Goal: Task Accomplishment & Management: Manage account settings

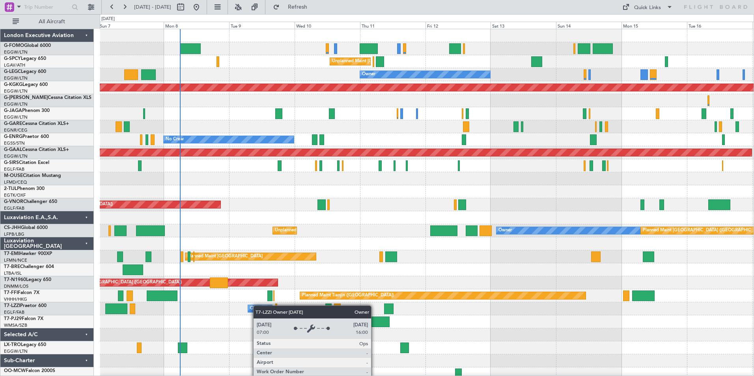
click at [264, 308] on div "Planned Maint London (Luton) Unplanned Maint Athens (Eleftherios Venizelos Intl…" at bounding box center [427, 205] width 654 height 352
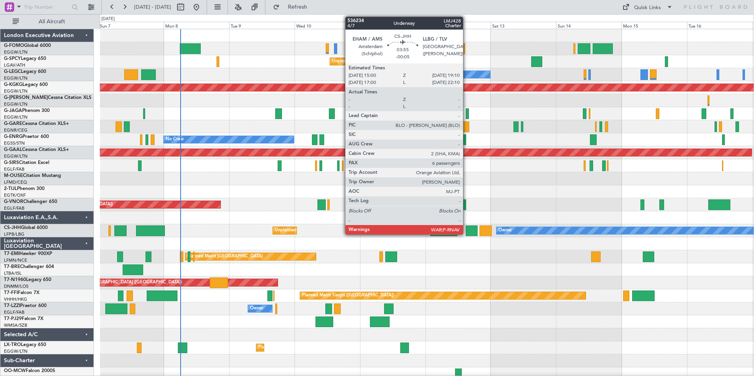
click at [467, 233] on div at bounding box center [471, 231] width 11 height 11
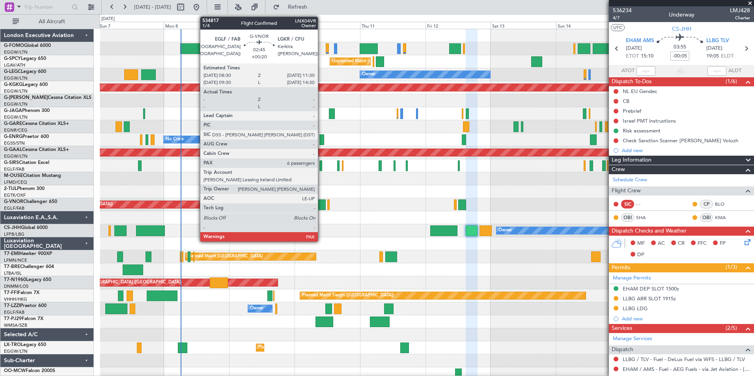
click at [322, 205] on div at bounding box center [322, 205] width 8 height 11
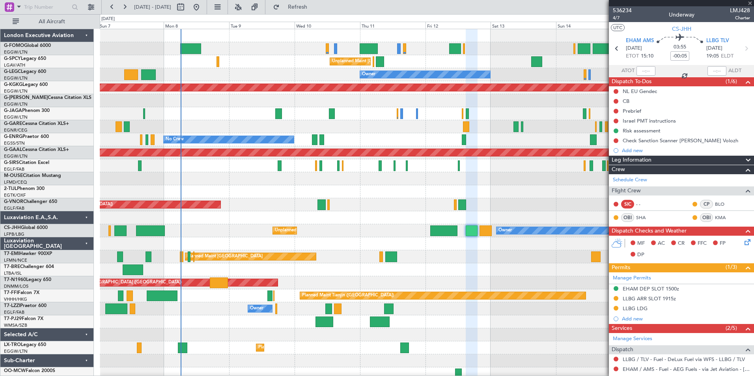
type input "+00:20"
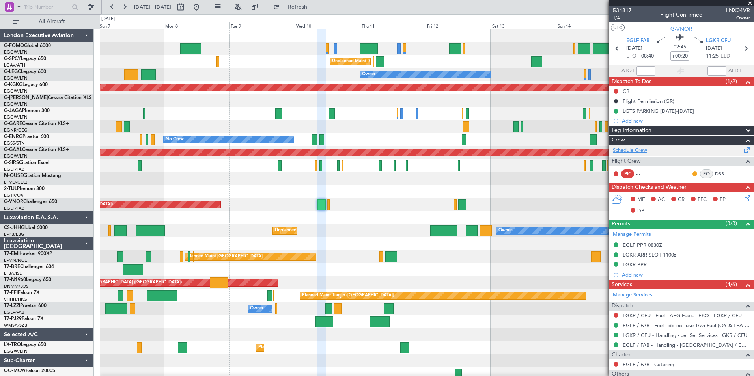
click at [622, 147] on link "Schedule Crew" at bounding box center [630, 151] width 34 height 8
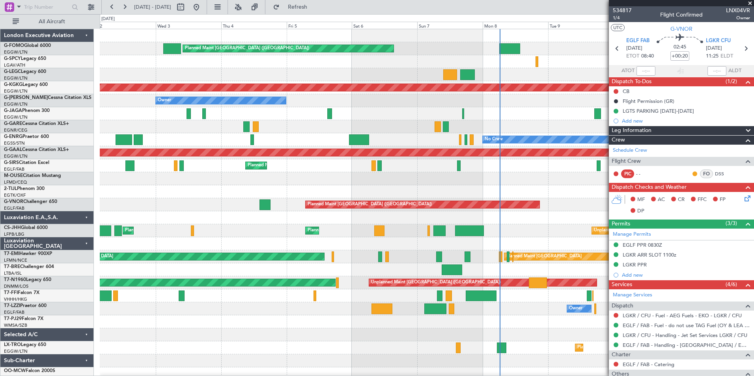
click at [536, 218] on div at bounding box center [427, 217] width 654 height 13
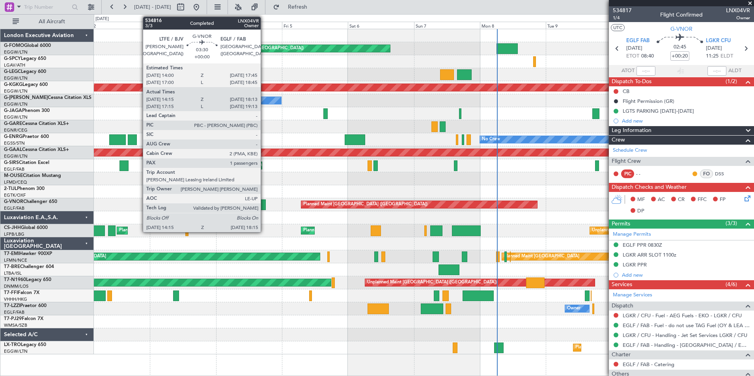
click at [264, 206] on div at bounding box center [260, 205] width 11 height 11
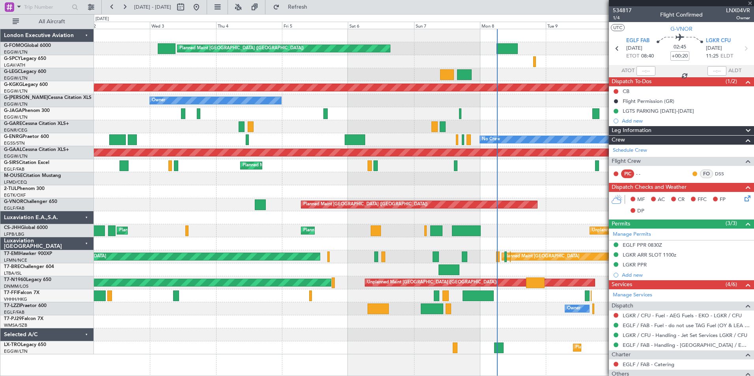
type input "14:25"
type input "18:08"
type input "1"
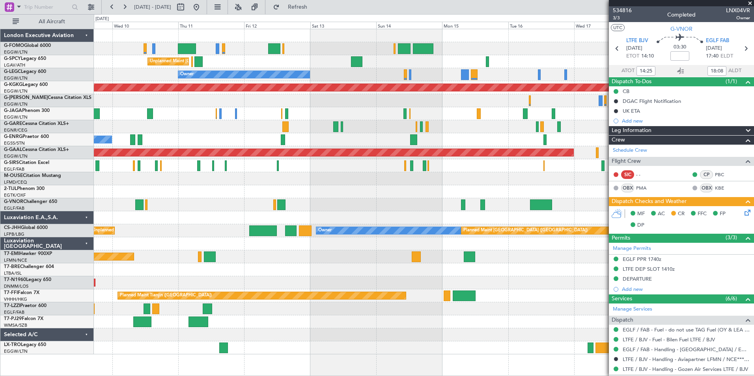
click at [33, 367] on div "Unplanned Maint Athens (Eleftherios Venizelos Intl) Owner AOG Maint Istanbul (A…" at bounding box center [377, 195] width 754 height 362
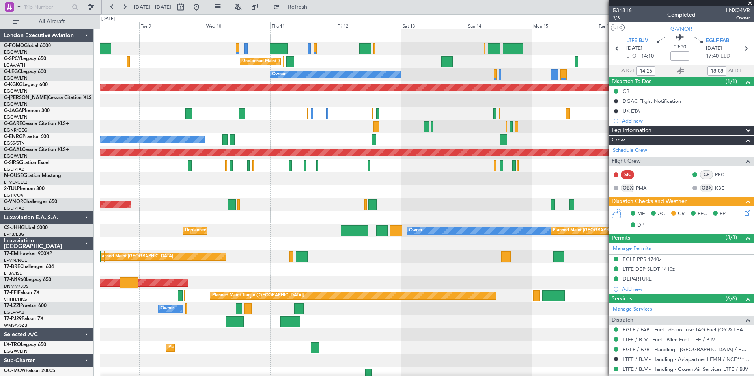
click at [222, 272] on div "Planned Maint London (Luton) Unplanned Maint Athens (Eleftherios Venizelos Intl…" at bounding box center [427, 205] width 654 height 352
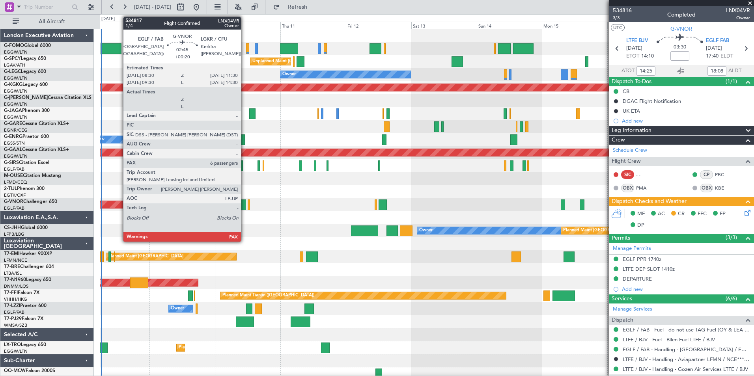
click at [245, 206] on div at bounding box center [242, 205] width 8 height 11
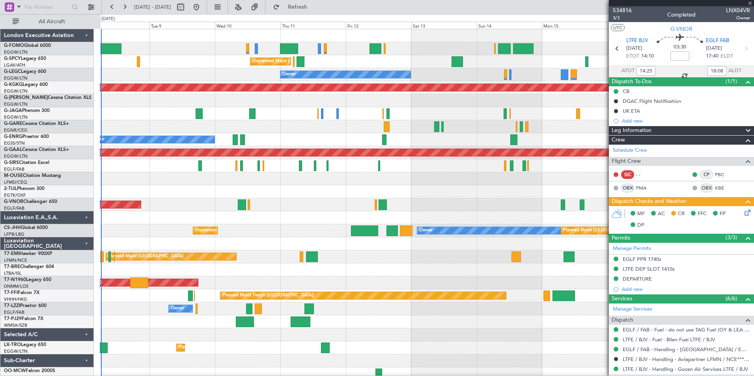
type input "+00:20"
type input "6"
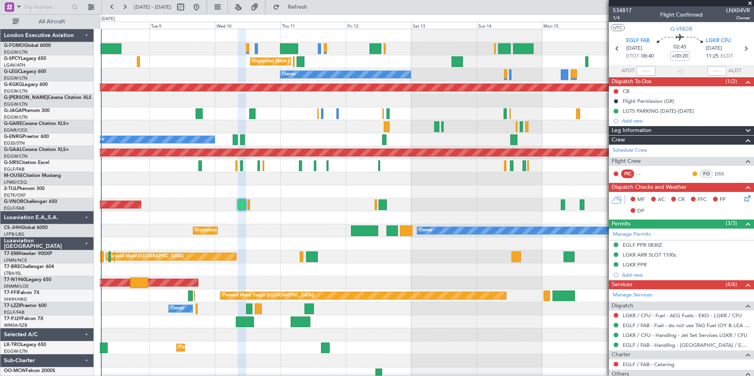
scroll to position [161, 0]
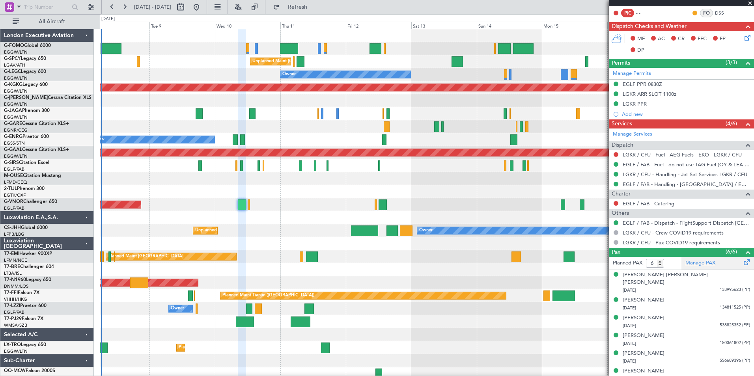
click at [697, 265] on link "Manage PAX" at bounding box center [701, 264] width 30 height 8
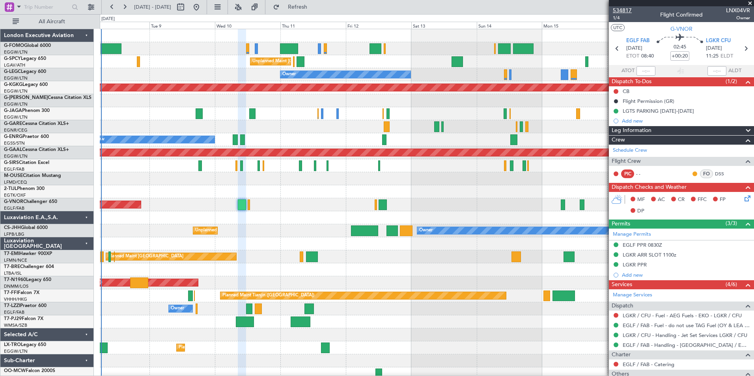
click at [628, 12] on span "534817" at bounding box center [622, 10] width 19 height 8
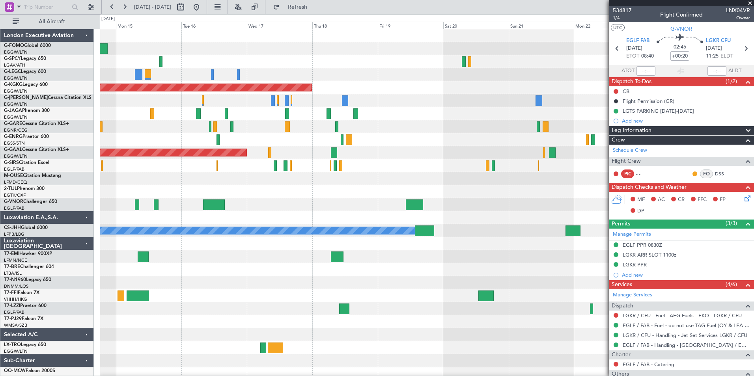
click at [177, 349] on div "A/C Unavailable London (Luton) Owner AOG Maint Istanbul (Ataturk) Planned Maint…" at bounding box center [427, 205] width 654 height 352
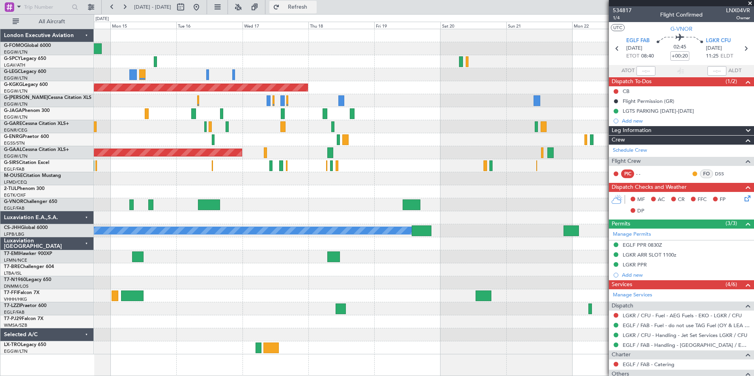
click at [314, 10] on span "Refresh" at bounding box center [297, 7] width 33 height 6
click at [108, 6] on button at bounding box center [112, 7] width 13 height 13
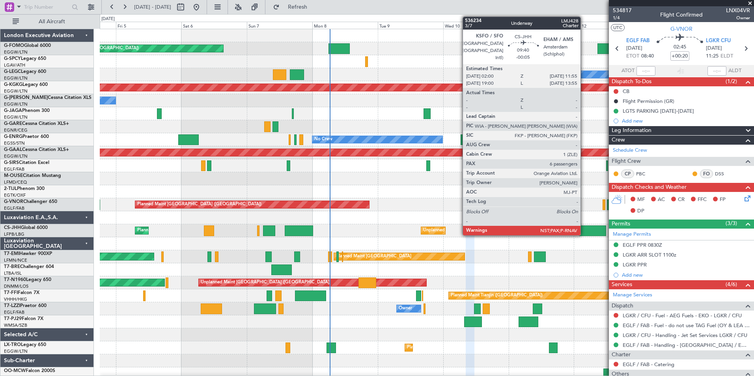
click at [584, 232] on div at bounding box center [592, 231] width 27 height 11
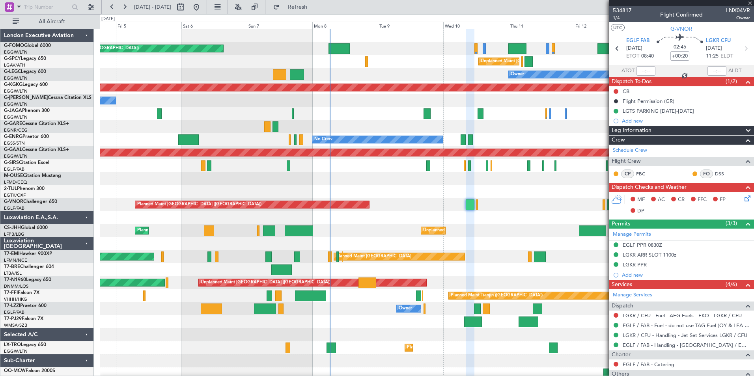
type input "-00:05"
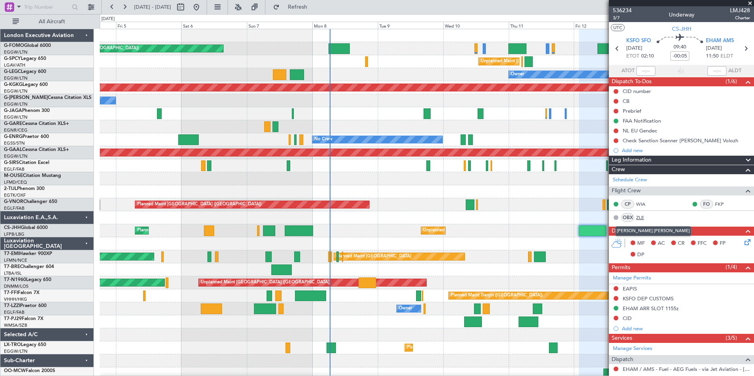
click at [643, 216] on link "ZLE" at bounding box center [645, 217] width 18 height 7
click at [620, 17] on span "3/7" at bounding box center [622, 18] width 19 height 7
click at [616, 17] on span "3/7" at bounding box center [622, 18] width 19 height 7
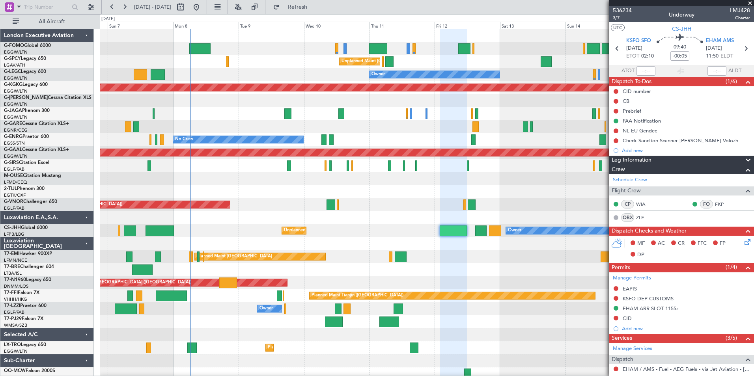
click at [300, 264] on div "Planned Maint London (Luton) Unplanned Maint Athens (Eleftherios Venizelos Intl…" at bounding box center [427, 205] width 654 height 352
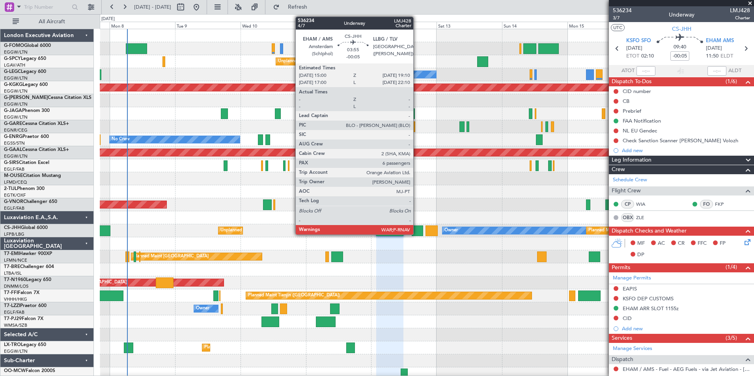
click at [417, 232] on div at bounding box center [417, 231] width 11 height 11
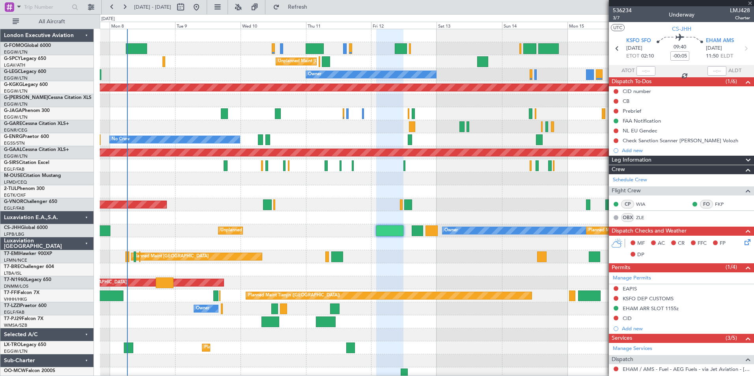
type input "6"
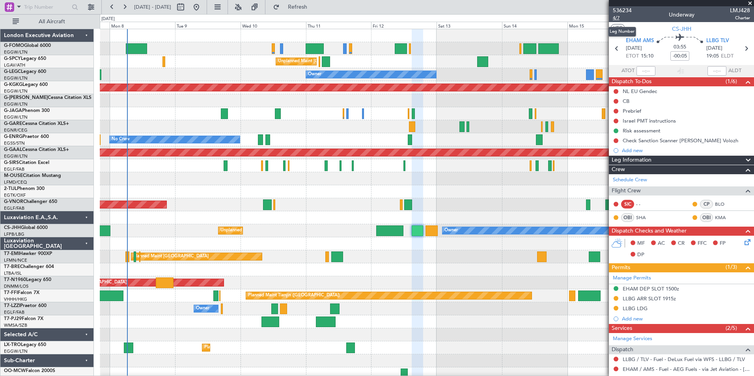
click at [618, 16] on span "4/7" at bounding box center [622, 18] width 19 height 7
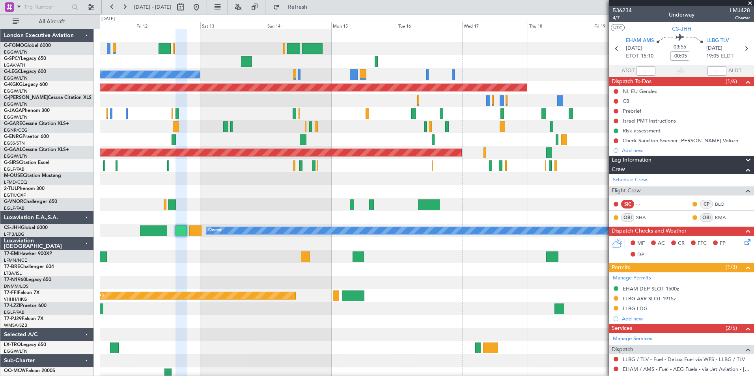
click at [168, 374] on div "Unplanned Maint Athens (Eleftherios Venizelos Intl) Owner A/C Unavailable Londo…" at bounding box center [427, 205] width 654 height 352
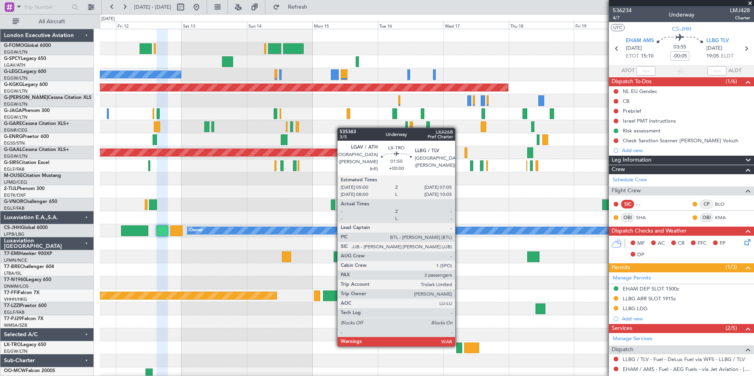
click at [459, 346] on div at bounding box center [459, 348] width 6 height 11
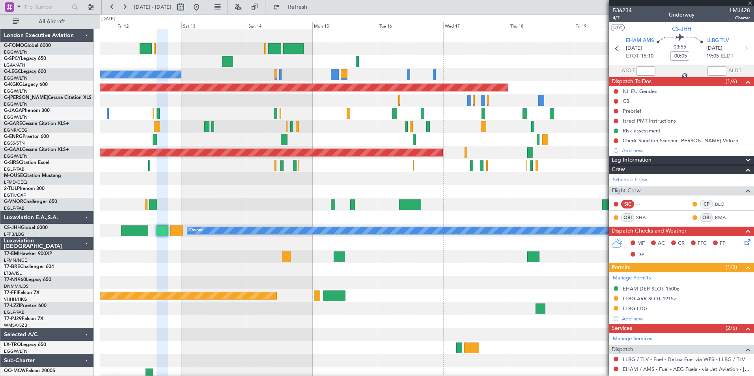
type input "3"
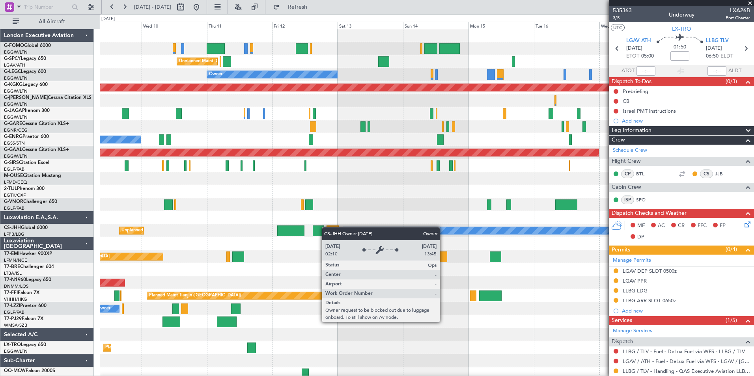
click at [362, 238] on div "Unplanned Maint Athens (Eleftherios Venizelos Intl) Owner AOG Maint Istanbul (A…" at bounding box center [427, 205] width 654 height 352
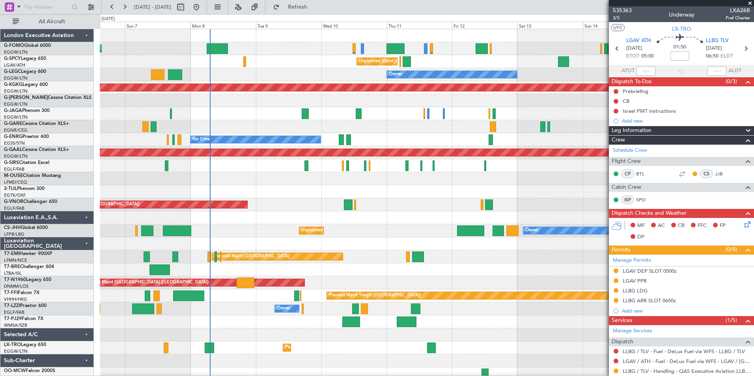
click at [273, 376] on html "09 Sep 2025 - 19 Sep 2025 Refresh Quick Links All Aircraft Planned Maint London…" at bounding box center [377, 188] width 754 height 376
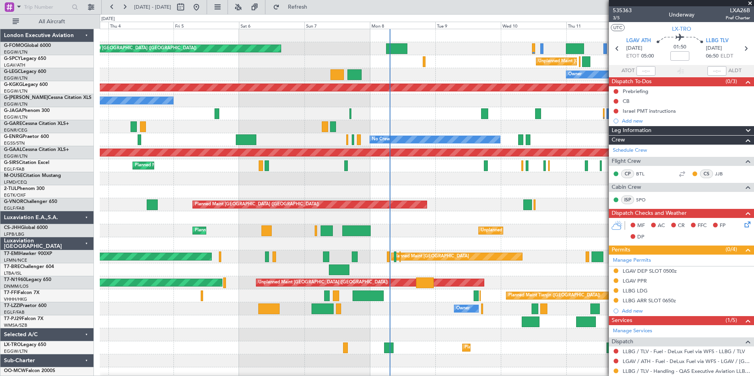
click at [355, 374] on div "Planned Maint London (Luton) Unplanned Maint Athens (Eleftherios Venizelos Intl…" at bounding box center [427, 205] width 654 height 352
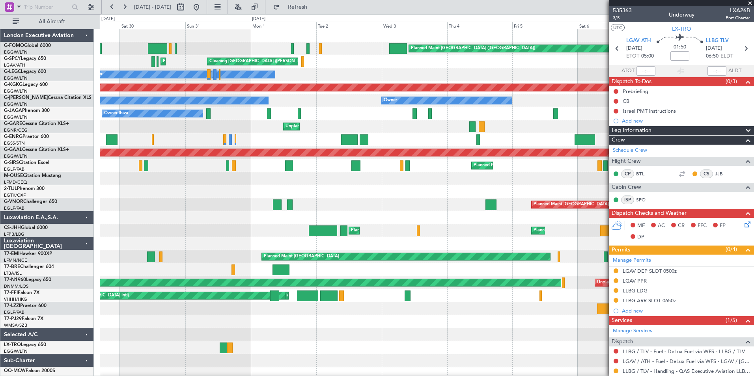
click at [609, 376] on html "03 Sep 2025 - 13 Sep 2025 Refresh Quick Links All Aircraft Planned Maint London…" at bounding box center [377, 188] width 754 height 376
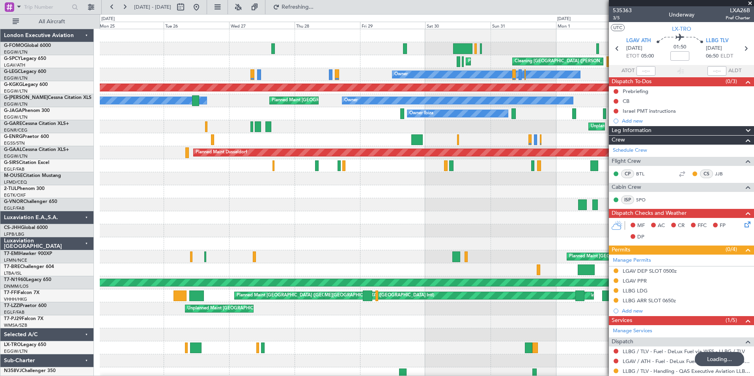
click at [491, 339] on div at bounding box center [427, 335] width 654 height 13
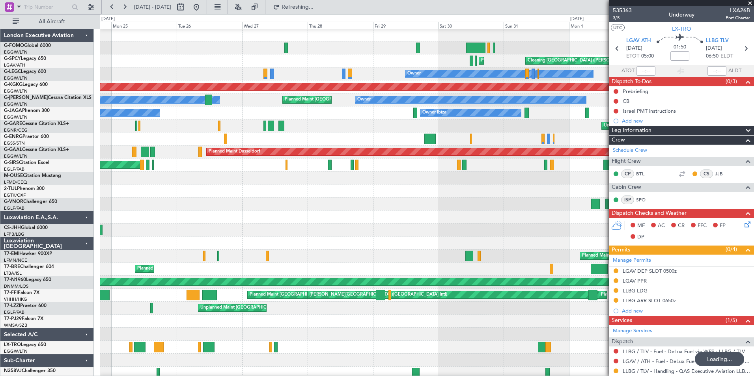
scroll to position [4, 0]
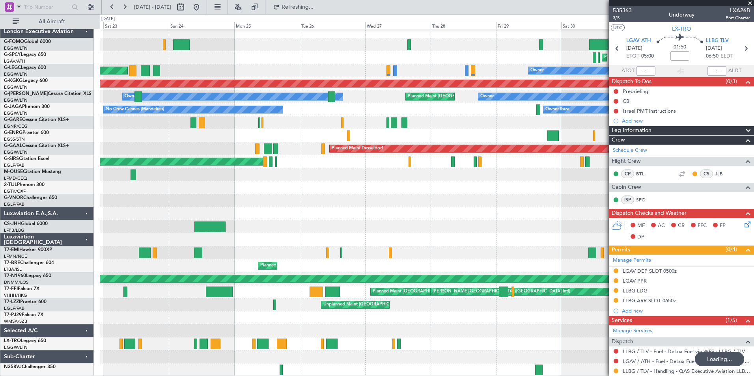
click at [310, 343] on div "Planned Maint London (Luton) Planned Maint Athens (Eleftherios Venizelos Intl) …" at bounding box center [427, 201] width 654 height 352
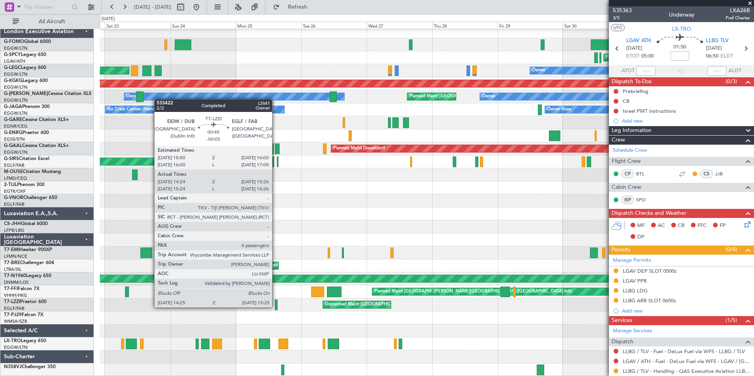
click at [276, 307] on div at bounding box center [276, 305] width 3 height 11
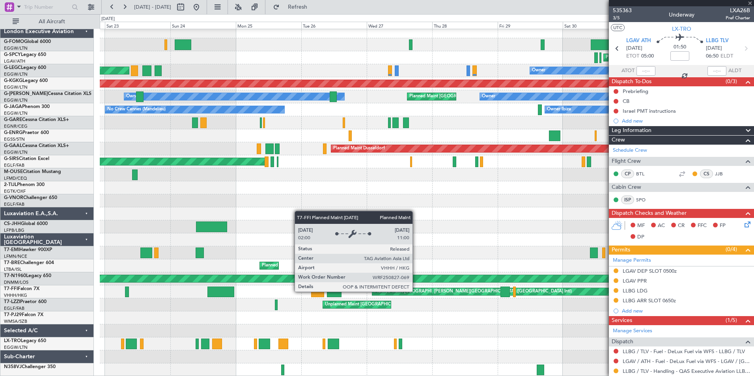
type input "-00:05"
type input "14:34"
type input "15:21"
type input "4"
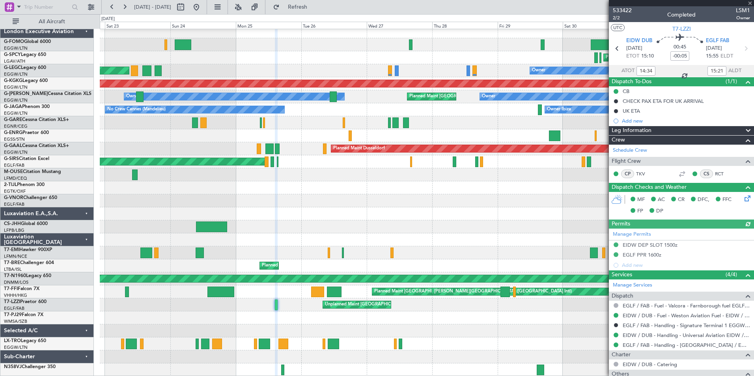
scroll to position [125, 0]
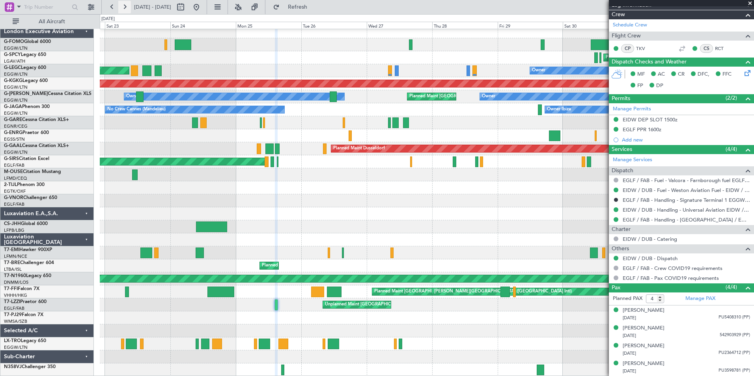
click at [121, 8] on button at bounding box center [124, 7] width 13 height 13
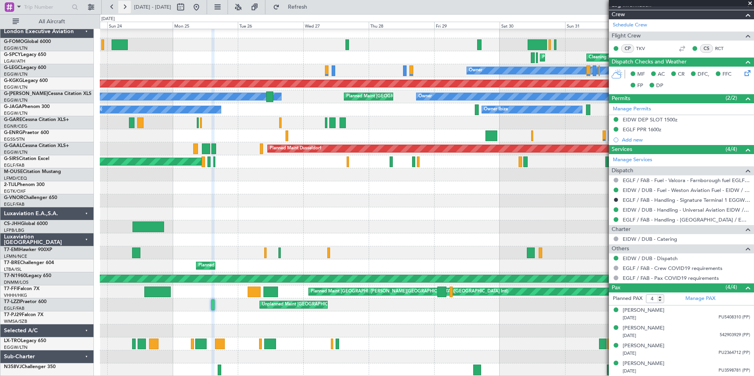
scroll to position [0, 0]
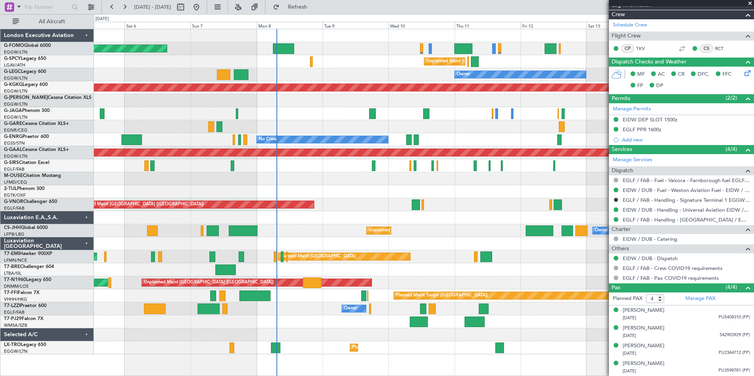
click at [235, 376] on html "01 Sep 2025 - 11 Sep 2025 Refresh Quick Links All Aircraft Planned Maint London…" at bounding box center [377, 188] width 754 height 376
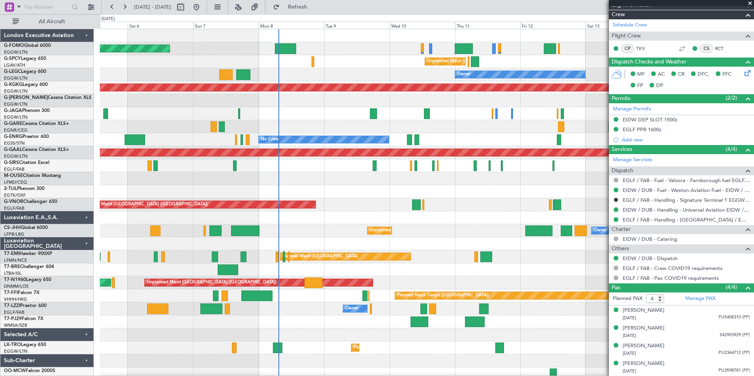
scroll to position [4, 0]
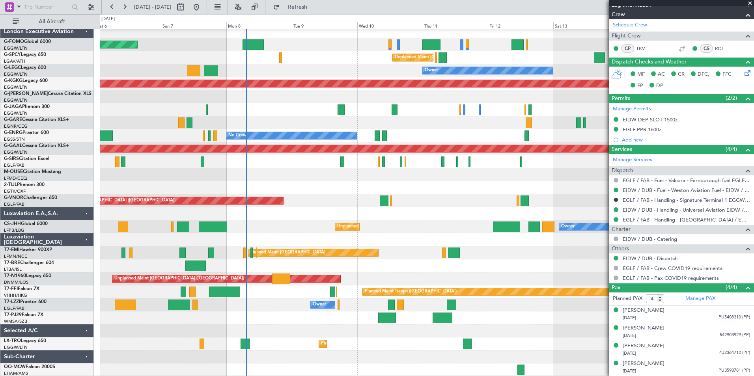
click at [396, 222] on div "Planned Maint London (Luton) Unplanned Maint Athens (Eleftherios Venizelos Intl…" at bounding box center [427, 201] width 654 height 352
click at [395, 248] on div "Planned Maint Zurich Planned Maint Zurich" at bounding box center [427, 253] width 654 height 13
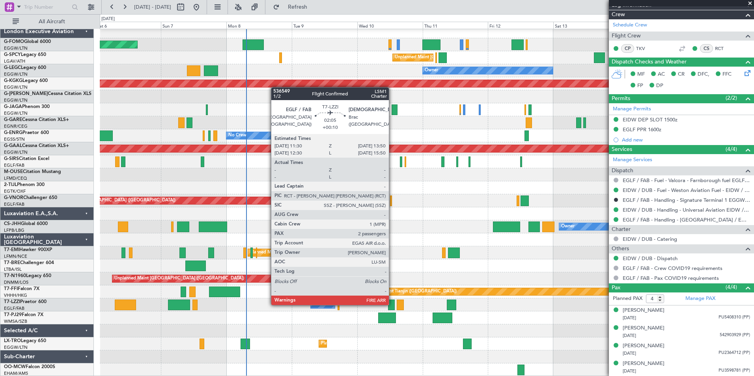
click at [393, 305] on div at bounding box center [391, 305] width 7 height 11
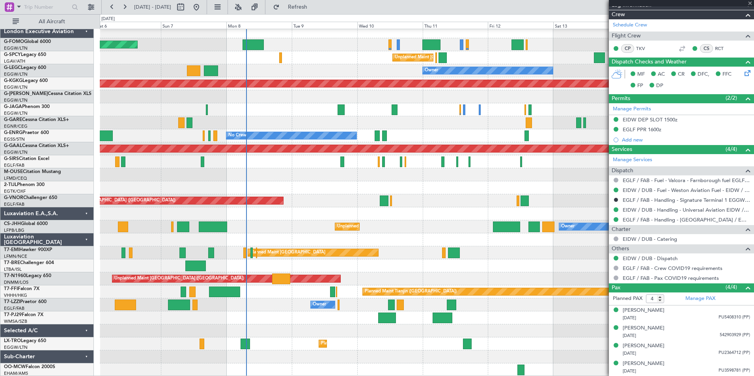
type input "+00:10"
type input "2"
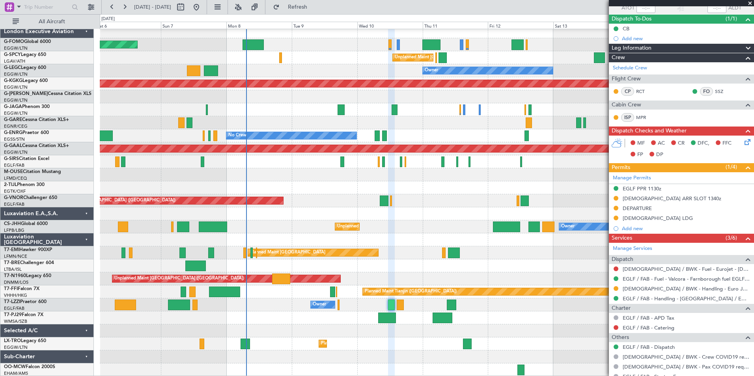
scroll to position [126, 0]
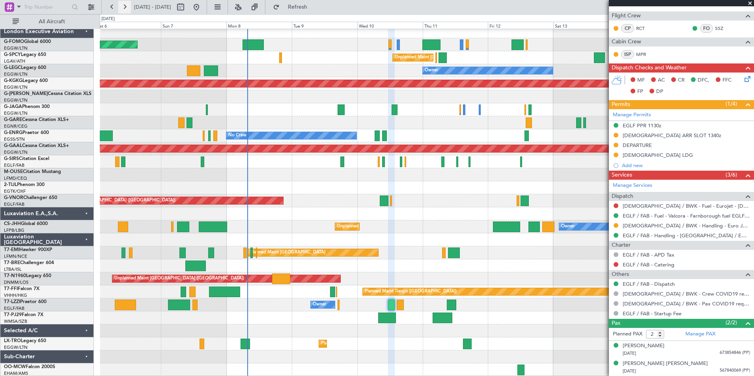
click at [122, 3] on button at bounding box center [124, 7] width 13 height 13
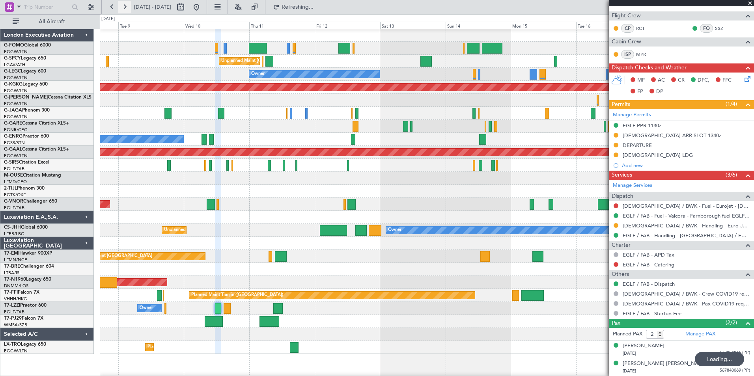
scroll to position [0, 0]
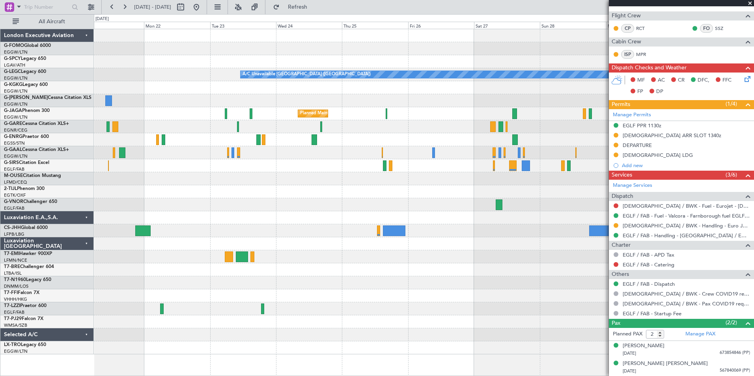
click at [44, 265] on div "A/C Unavailable London (Luton) Planned Maint London (Luton) Owner London Execut…" at bounding box center [377, 195] width 754 height 362
click at [114, 6] on button at bounding box center [112, 7] width 13 height 13
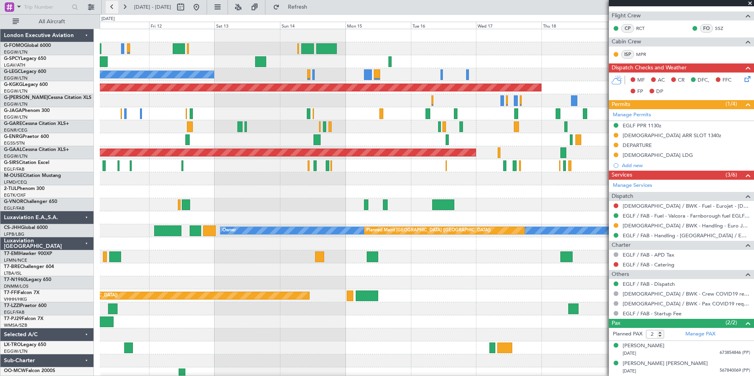
click at [114, 6] on button at bounding box center [112, 7] width 13 height 13
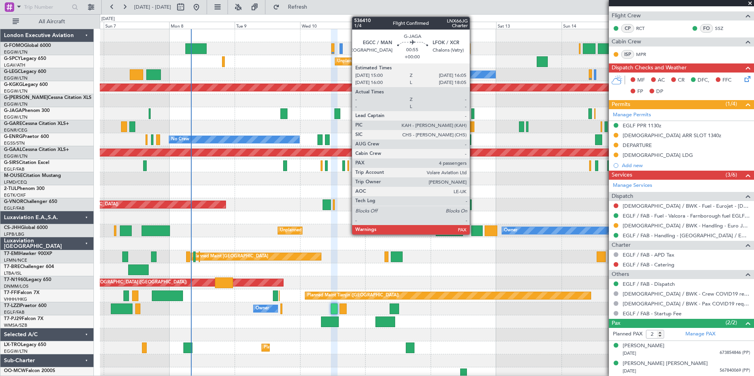
click at [473, 114] on div at bounding box center [472, 113] width 3 height 11
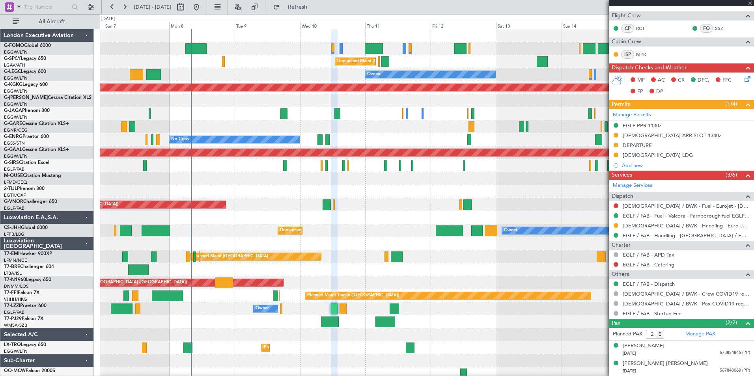
type input "4"
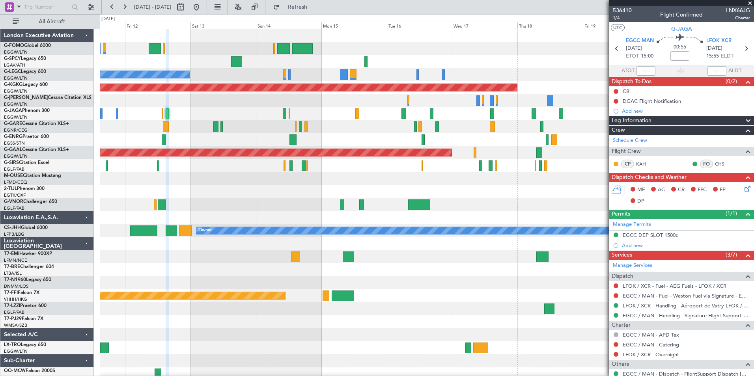
click at [193, 181] on div "Unplanned Maint Athens (Eleftherios Venizelos Intl) Owner A/C Unavailable Londo…" at bounding box center [427, 205] width 654 height 352
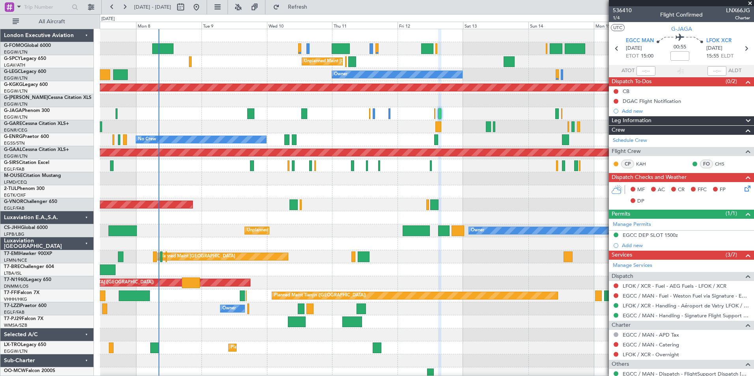
click at [450, 376] on div "Planned Maint London (Luton) Unplanned Maint Athens (Eleftherios Venizelos Intl…" at bounding box center [427, 205] width 654 height 352
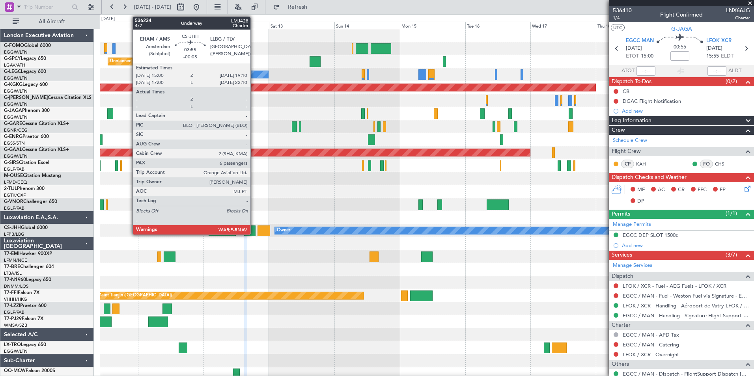
click at [254, 231] on div at bounding box center [249, 231] width 11 height 11
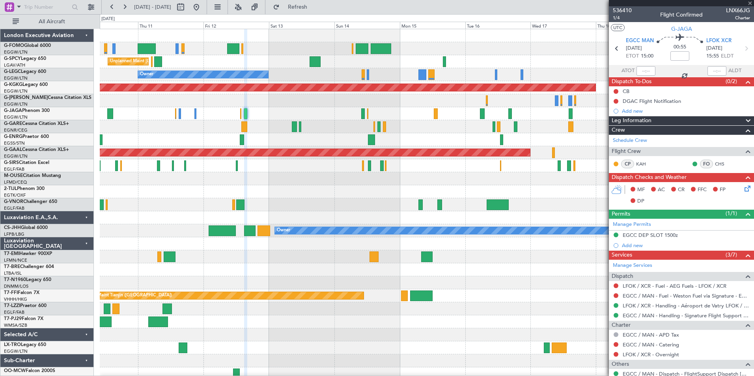
type input "-00:05"
type input "6"
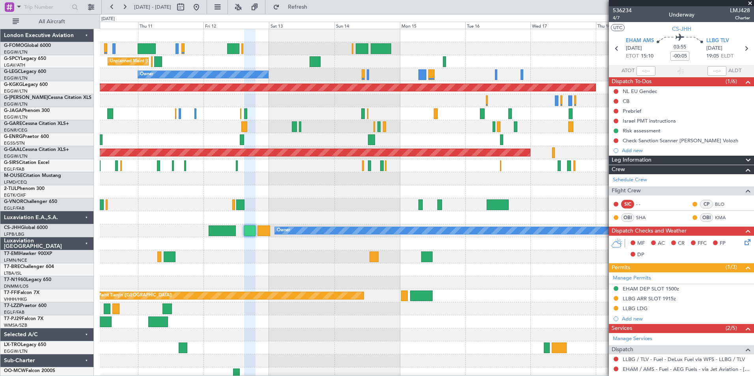
scroll to position [205, 0]
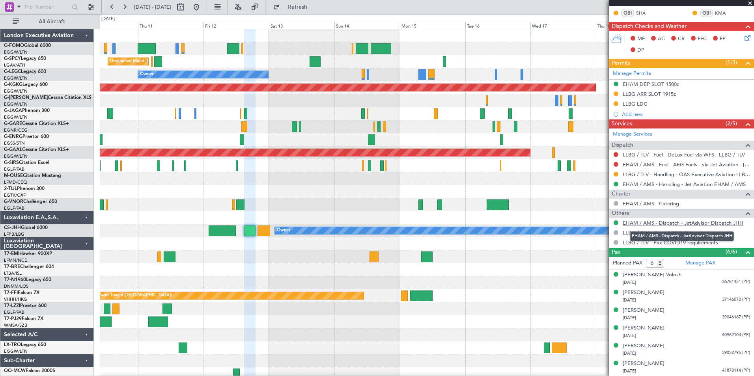
click at [711, 223] on link "EHAM / AMS - Dispatch - JetAdvisor Dispatch JHH" at bounding box center [683, 223] width 121 height 7
click at [747, 59] on span at bounding box center [748, 62] width 9 height 9
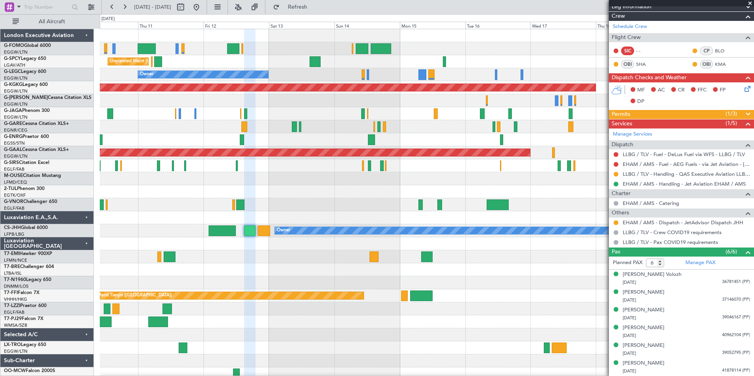
scroll to position [153, 0]
click at [746, 115] on span at bounding box center [748, 114] width 9 height 9
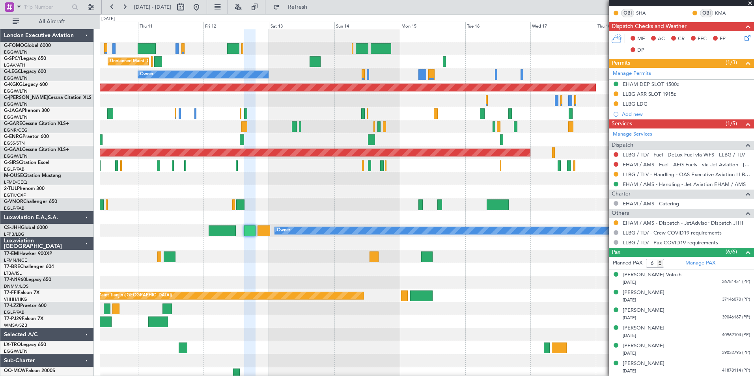
scroll to position [0, 0]
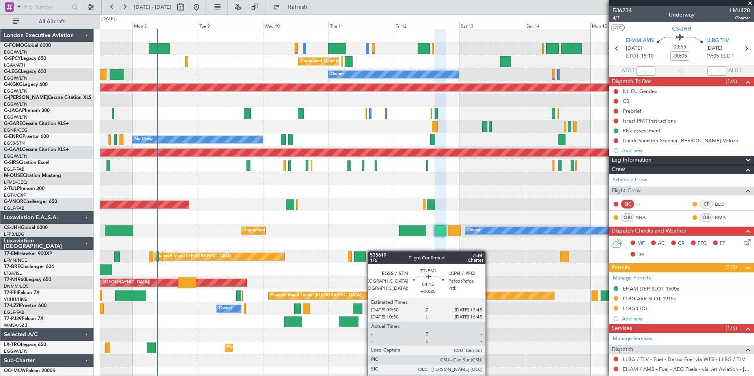
click at [366, 252] on div "Planned Maint London (Luton) Unplanned Maint Athens (Eleftherios Venizelos Intl…" at bounding box center [427, 205] width 654 height 352
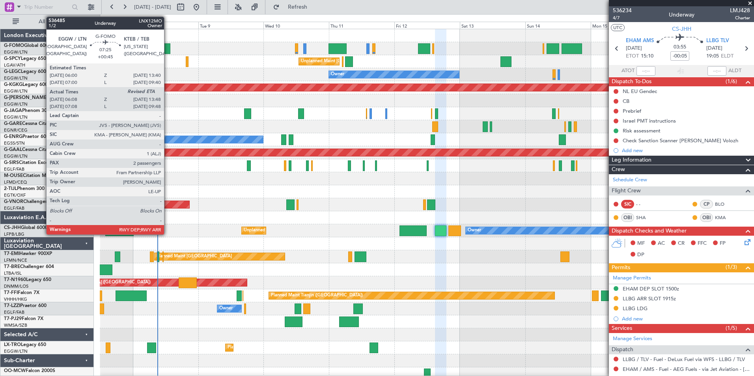
click at [168, 49] on div at bounding box center [159, 48] width 21 height 11
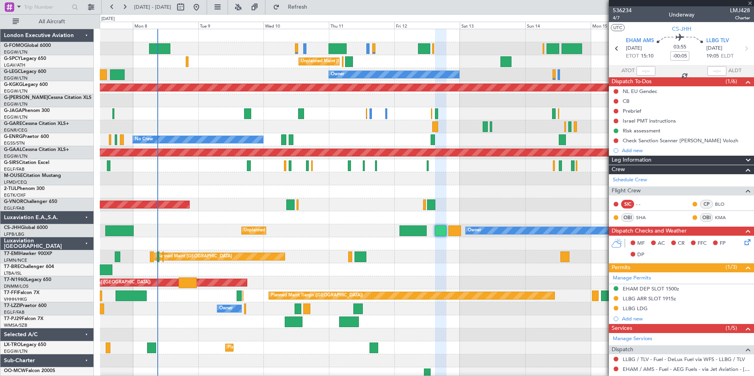
type input "+00:45"
type input "06:08"
type input "2"
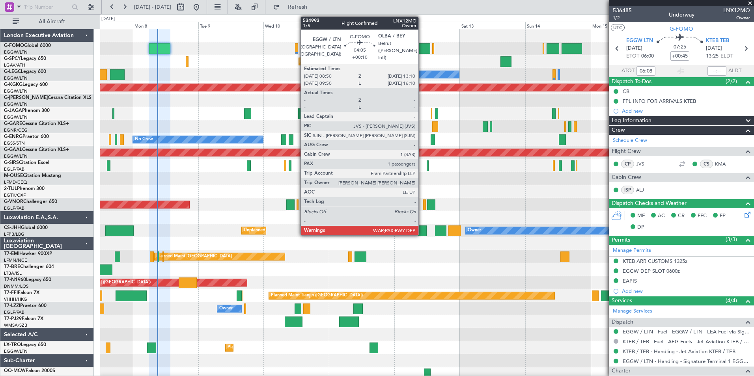
click at [422, 48] on div at bounding box center [424, 48] width 12 height 11
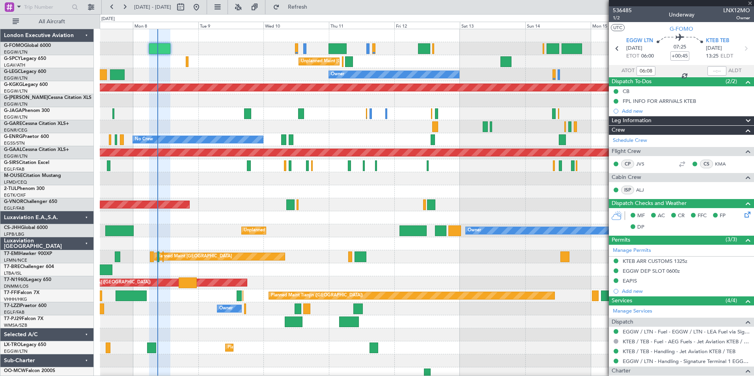
type input "+00:10"
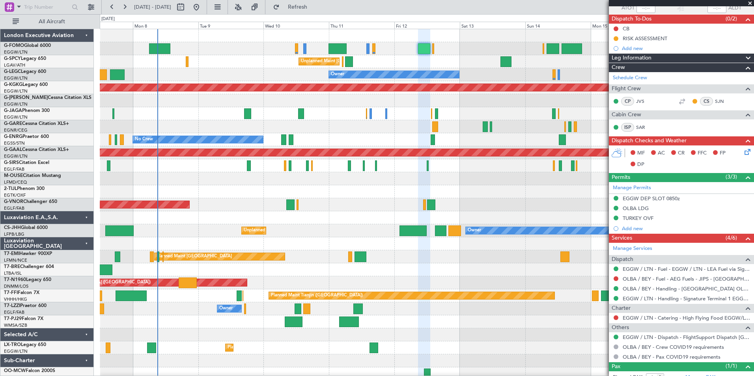
scroll to position [88, 0]
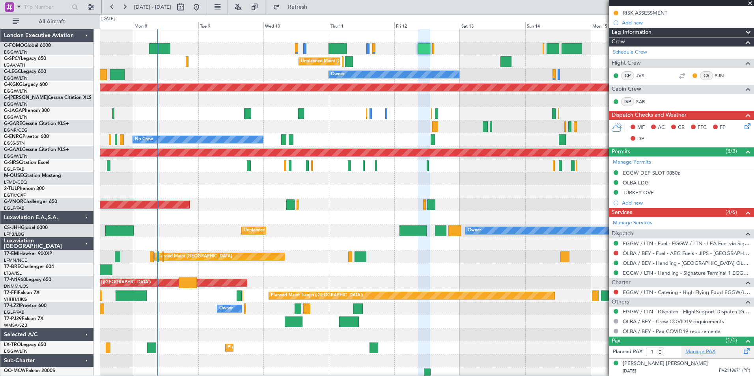
click at [690, 354] on link "Manage PAX" at bounding box center [701, 352] width 30 height 8
click at [314, 6] on span "Refresh" at bounding box center [297, 7] width 33 height 6
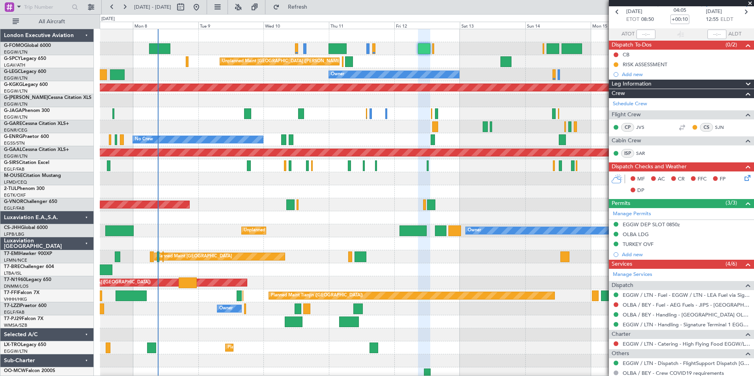
type input "3"
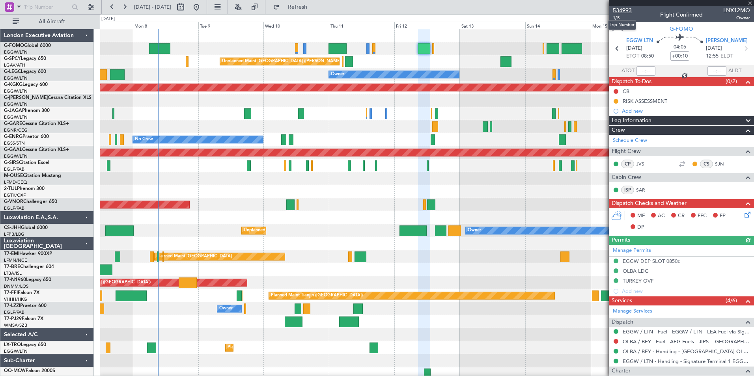
click at [628, 11] on span "534993" at bounding box center [622, 10] width 19 height 8
click at [314, 6] on span "Refresh" at bounding box center [297, 7] width 33 height 6
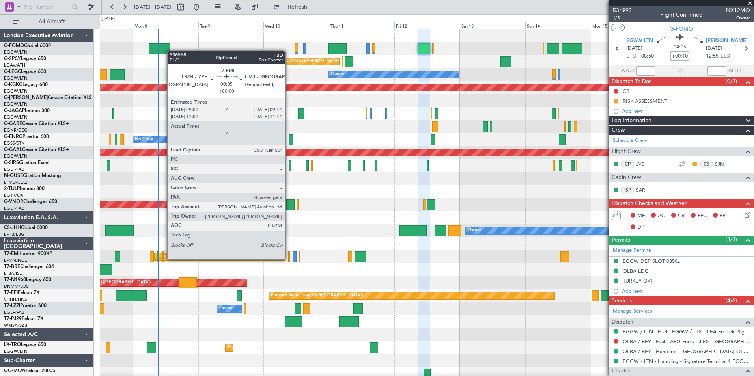
click at [289, 259] on div at bounding box center [289, 257] width 2 height 11
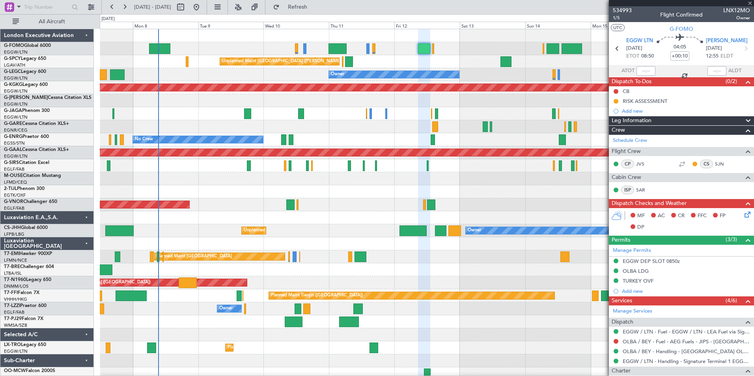
type input "0"
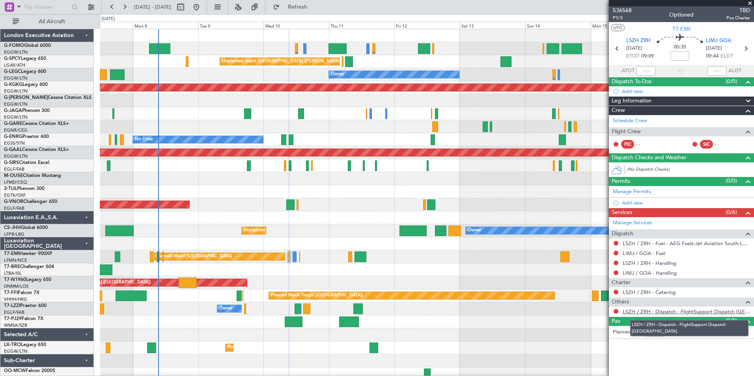
click at [706, 310] on link "LSZH / ZRH - Dispatch - FlightSupport Dispatch UK" at bounding box center [686, 312] width 127 height 7
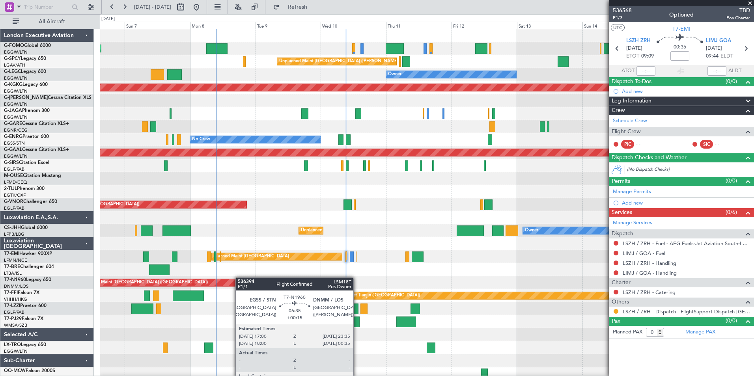
click at [243, 279] on div "Planned Maint London (Luton) Unplanned Maint Athens (Eleftherios Venizelos Intl…" at bounding box center [427, 205] width 654 height 352
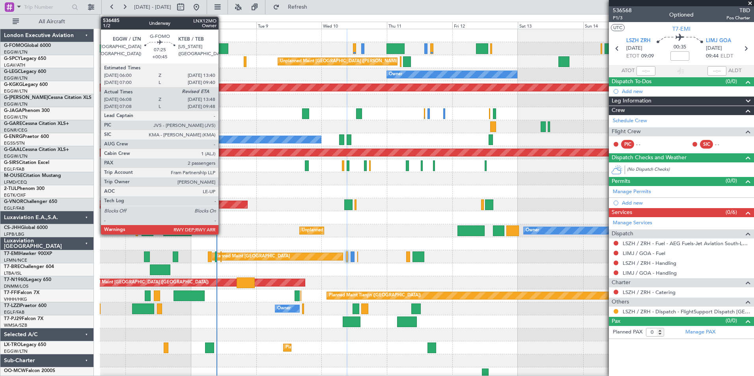
click at [222, 48] on div at bounding box center [217, 48] width 21 height 11
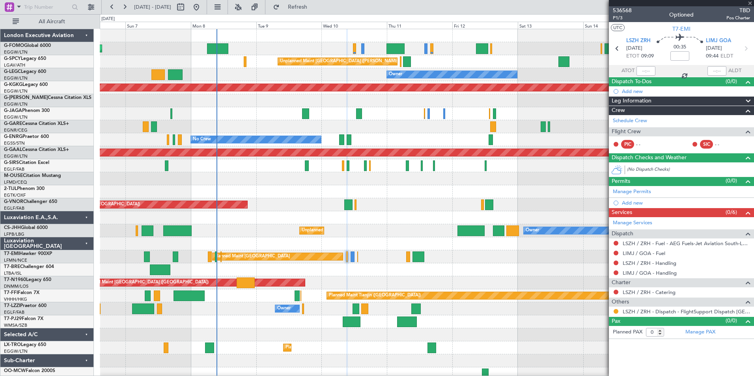
type input "+00:45"
type input "06:08"
type input "2"
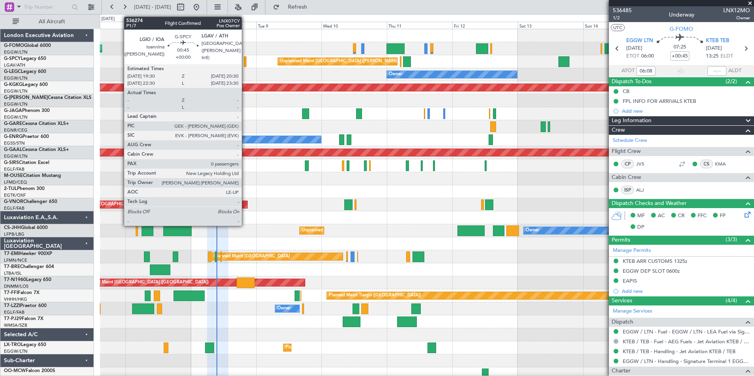
click at [245, 63] on div at bounding box center [245, 61] width 3 height 11
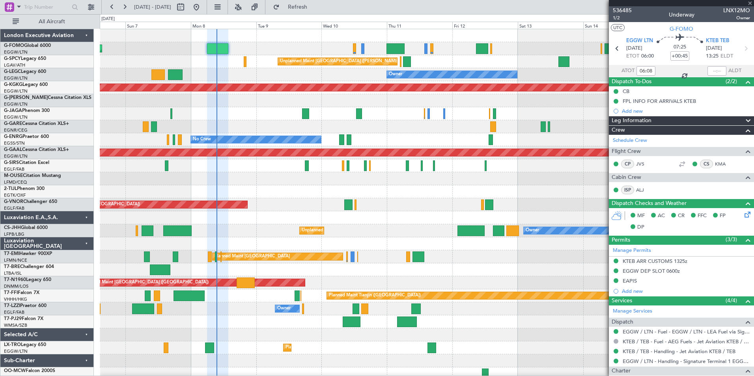
type input "0"
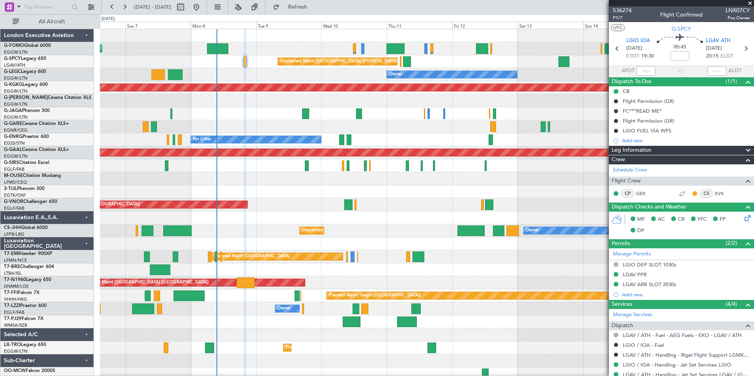
scroll to position [4, 0]
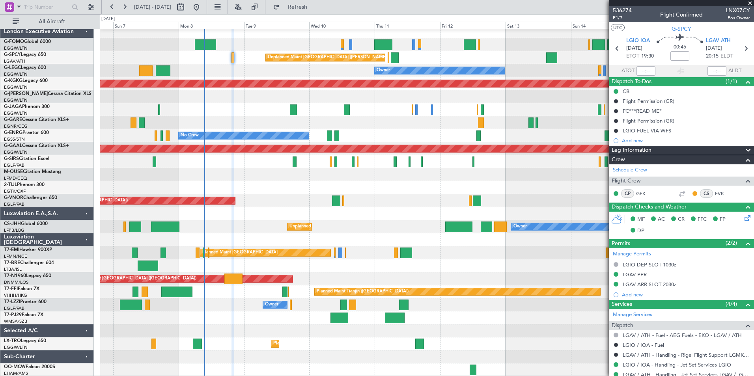
click at [241, 116] on div "Planned Maint London (Luton) Unplanned Maint Athens (Eleftherios Venizelos Intl…" at bounding box center [427, 201] width 654 height 352
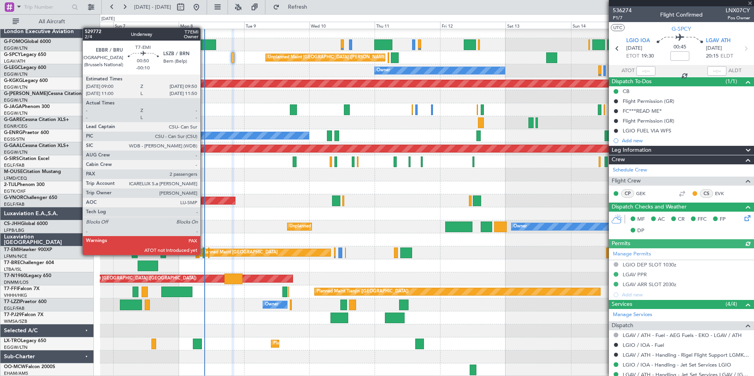
click at [204, 255] on div at bounding box center [204, 253] width 2 height 11
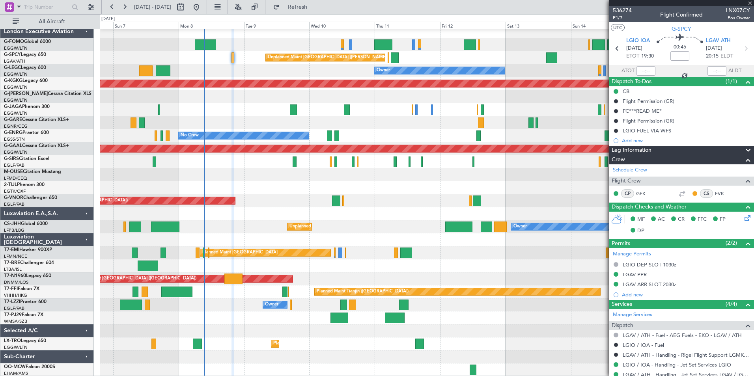
type input "-00:10"
type input "2"
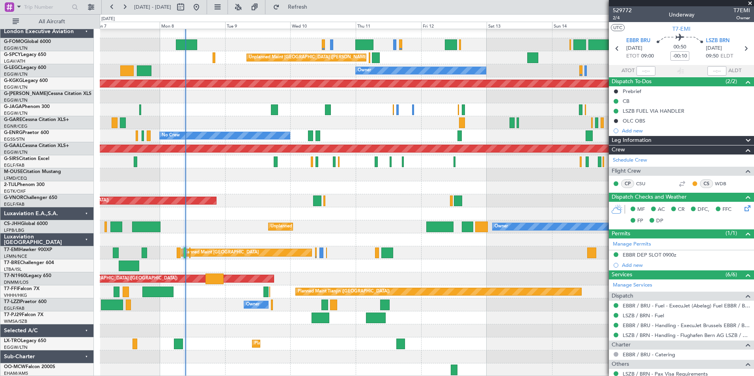
click at [214, 232] on div "Planned Maint London (Luton) Unplanned Maint Athens (Eleftherios Venizelos Intl…" at bounding box center [427, 201] width 654 height 352
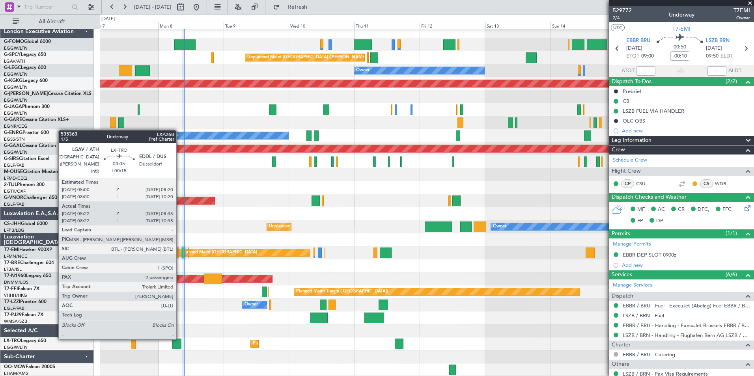
click at [180, 339] on div at bounding box center [176, 344] width 9 height 11
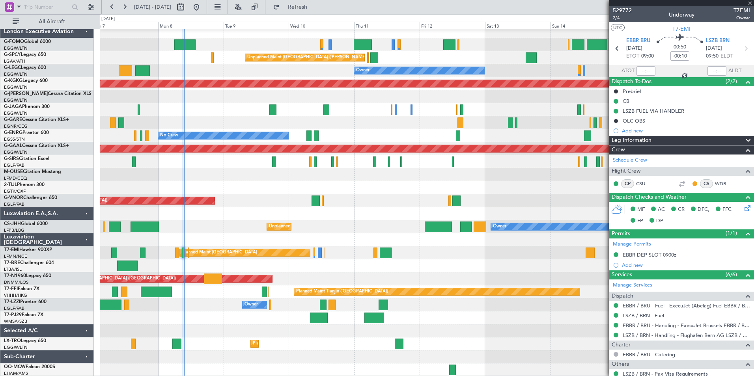
type input "+00:15"
type input "05:22"
type input "08:20"
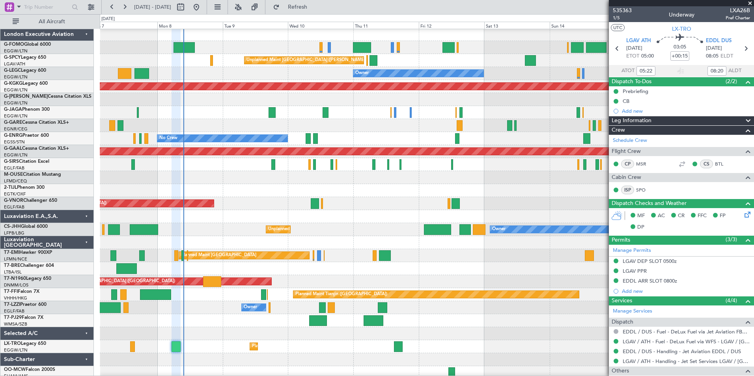
scroll to position [2, 0]
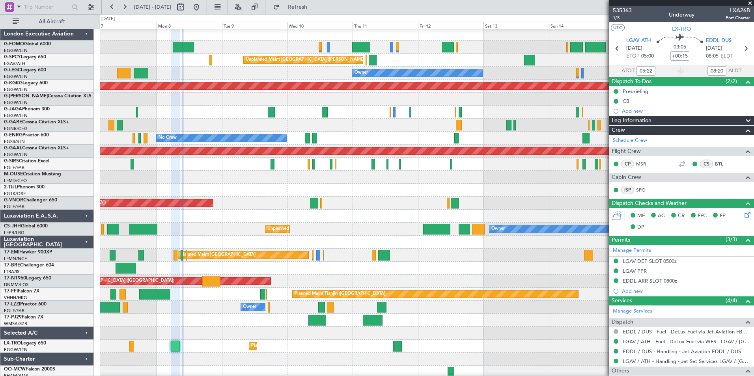
click at [209, 336] on div at bounding box center [427, 333] width 654 height 13
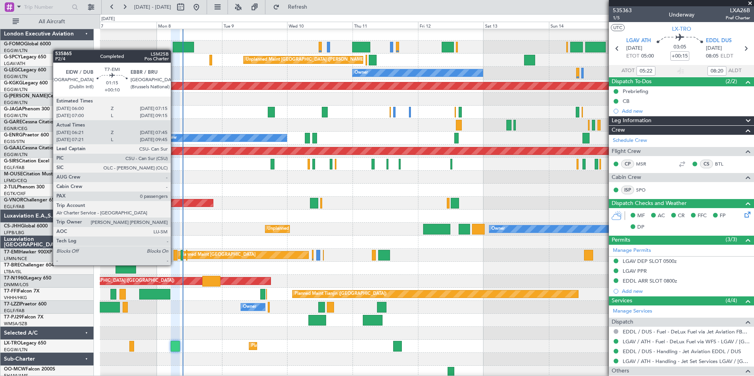
click at [174, 258] on div at bounding box center [176, 255] width 4 height 11
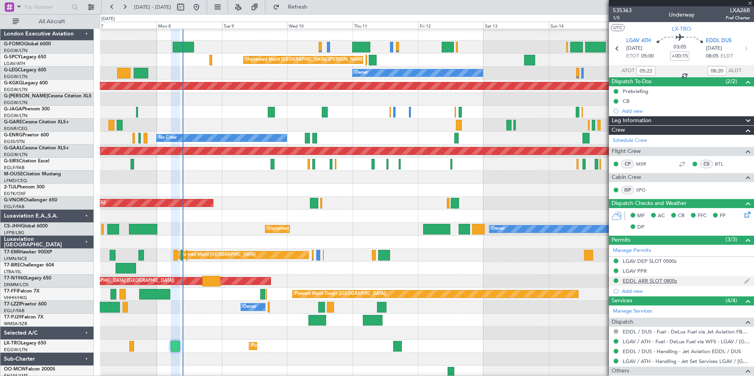
type input "+00:10"
type input "06:21"
type input "07:45"
type input "0"
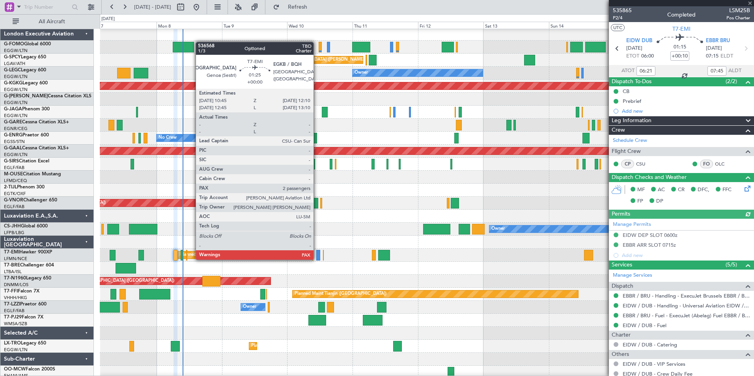
click at [317, 259] on div at bounding box center [318, 255] width 4 height 11
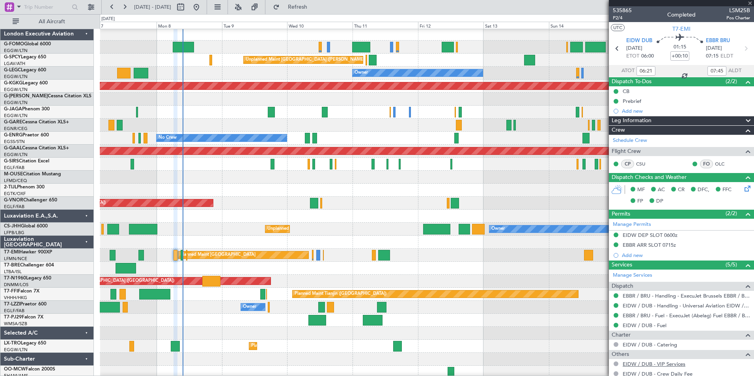
type input "2"
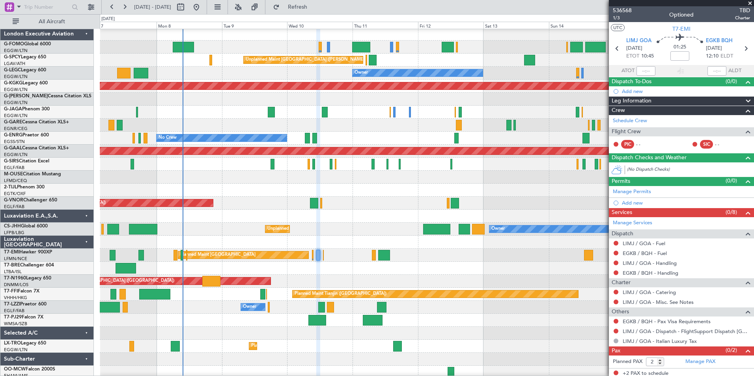
scroll to position [2, 0]
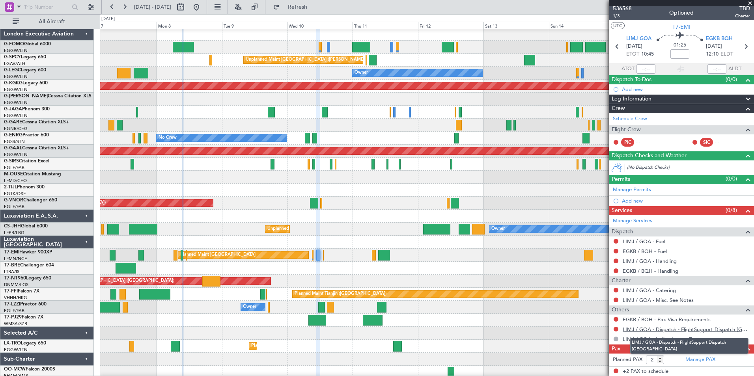
click at [716, 330] on link "LIMJ / GOA - Dispatch - FlightSupport Dispatch UK" at bounding box center [686, 329] width 127 height 7
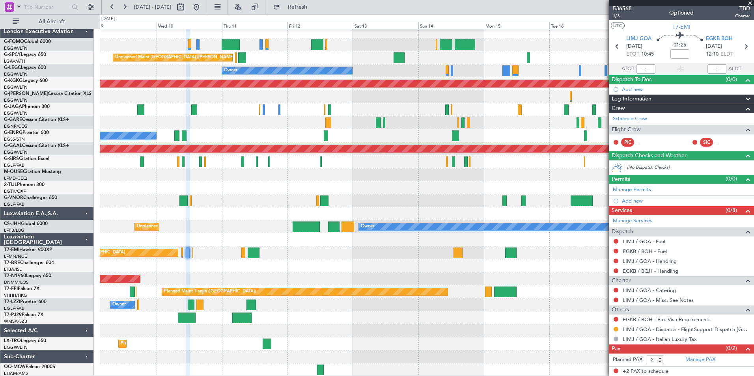
click at [226, 113] on div "Planned Maint London (Luton) Unplanned Maint Athens (Eleftherios Venizelos Intl…" at bounding box center [427, 201] width 654 height 352
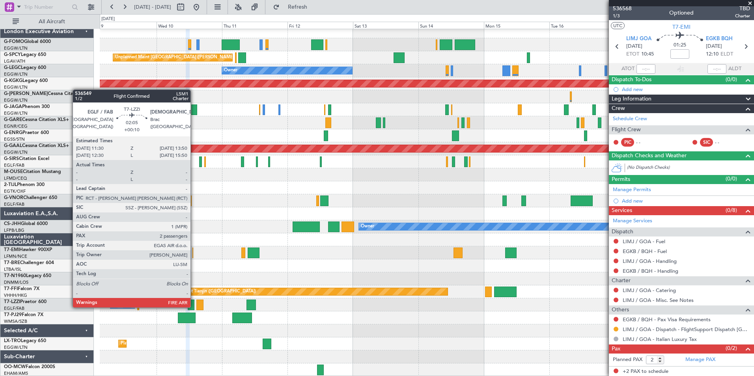
click at [194, 307] on div at bounding box center [191, 305] width 7 height 11
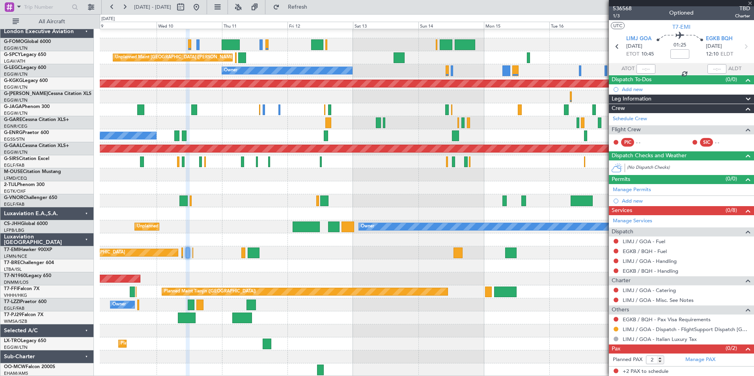
type input "+00:10"
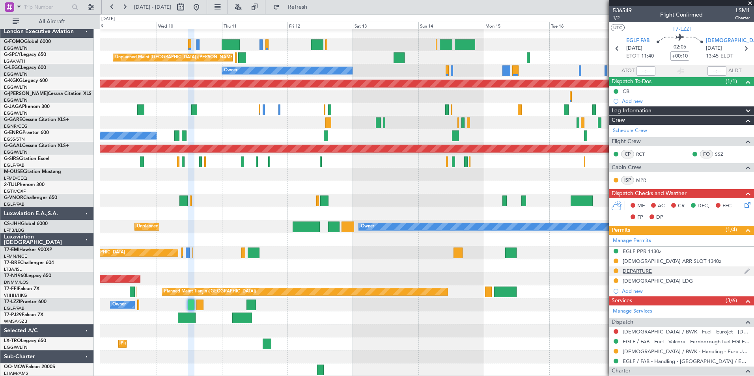
click at [634, 272] on div "DEPARTURE" at bounding box center [637, 271] width 29 height 7
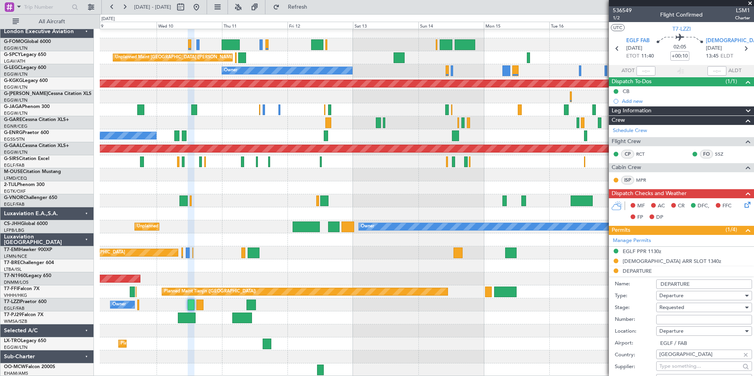
scroll to position [323, 0]
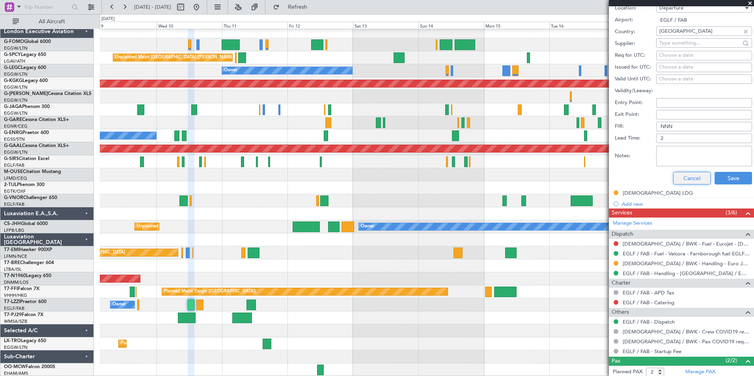
click at [685, 178] on button "Cancel" at bounding box center [691, 178] width 37 height 13
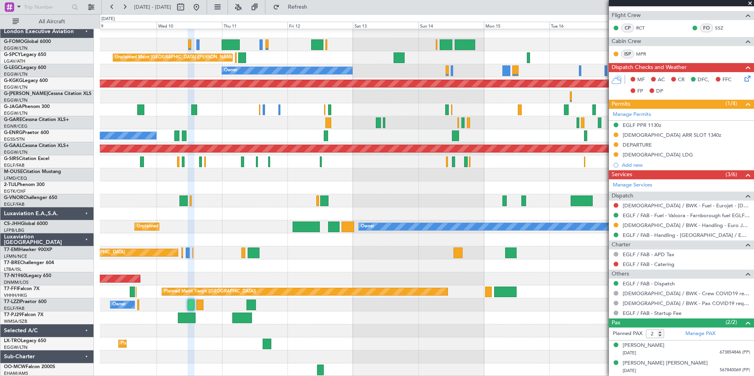
scroll to position [126, 0]
click at [125, 7] on button at bounding box center [124, 7] width 13 height 13
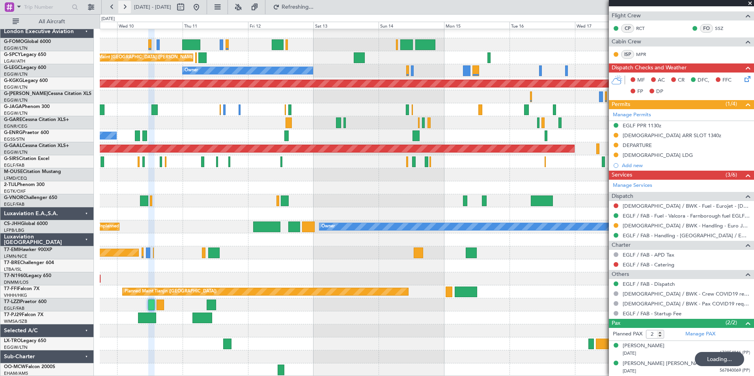
click at [125, 7] on button at bounding box center [124, 7] width 13 height 13
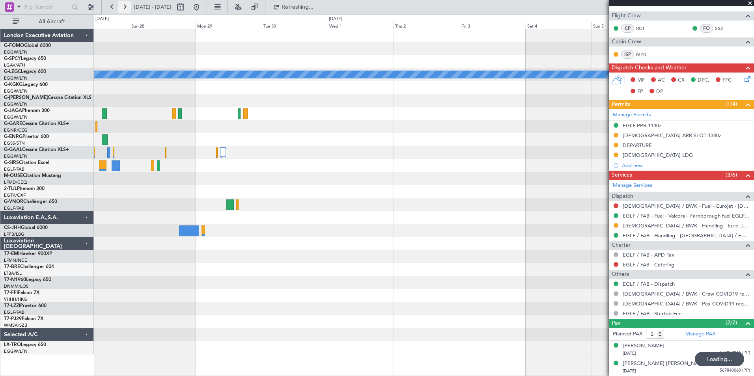
click at [125, 7] on button at bounding box center [124, 7] width 13 height 13
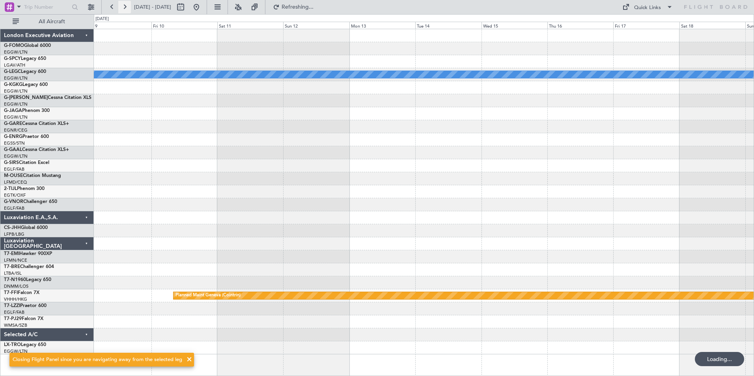
click at [125, 7] on button at bounding box center [124, 7] width 13 height 13
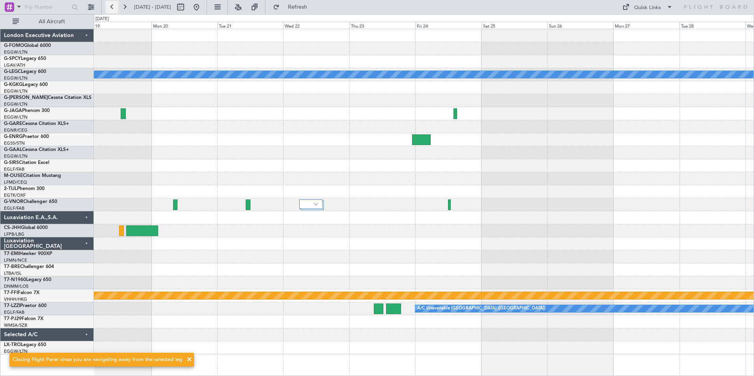
click at [108, 4] on button at bounding box center [112, 7] width 13 height 13
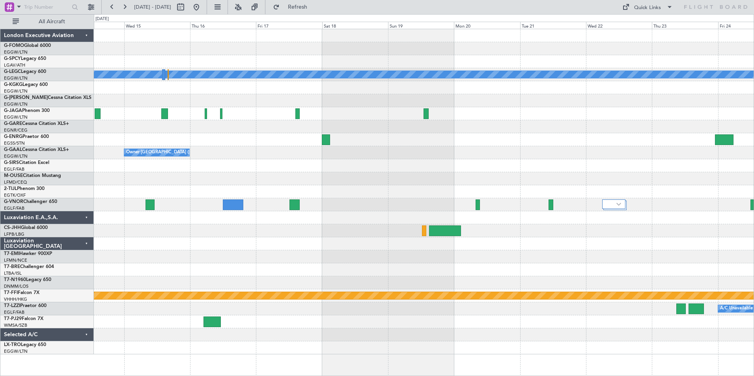
click at [36, 247] on div "A/C Unavailable London (Luton) Owner London (Luton) Planned Maint Geneva (Coint…" at bounding box center [377, 195] width 754 height 362
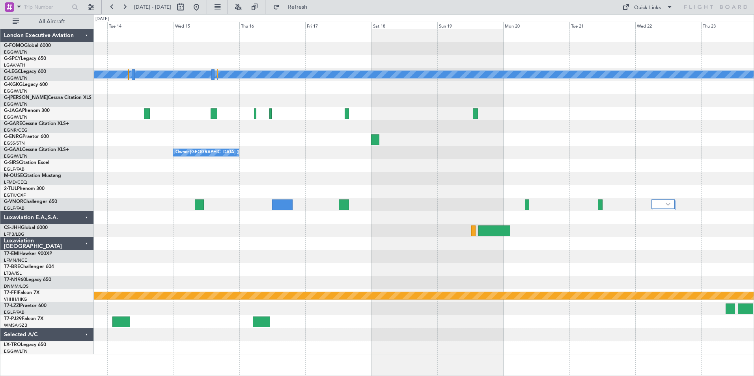
drag, startPoint x: 586, startPoint y: 233, endPoint x: 325, endPoint y: 198, distance: 263.5
drag, startPoint x: 325, startPoint y: 198, endPoint x: 445, endPoint y: 275, distance: 142.7
drag, startPoint x: 445, startPoint y: 275, endPoint x: 656, endPoint y: 238, distance: 215.1
click at [656, 238] on div at bounding box center [424, 243] width 660 height 13
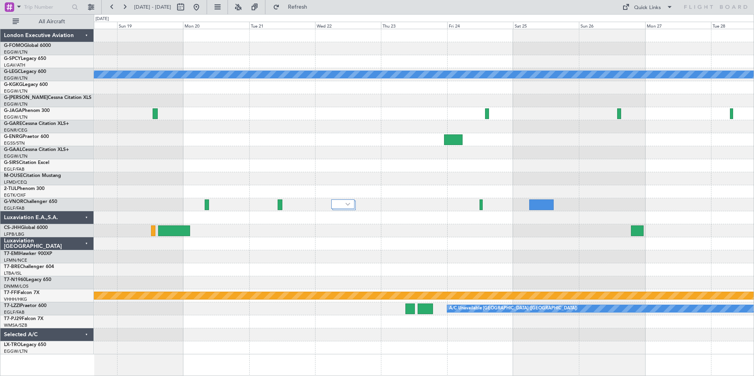
click at [319, 290] on div "A/C Unavailable London (Luton) Planned Maint Geneva (Cointrin) A/C Unavailable …" at bounding box center [424, 191] width 660 height 325
click at [319, 290] on div "Planned Maint Geneva (Cointrin)" at bounding box center [424, 296] width 660 height 13
click at [115, 6] on button at bounding box center [112, 7] width 13 height 13
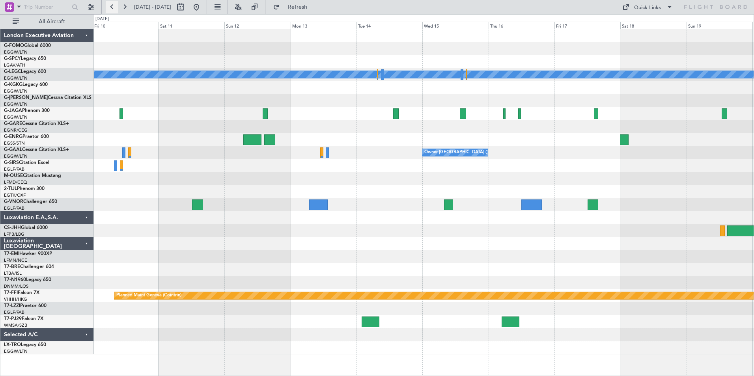
click at [115, 6] on button at bounding box center [112, 7] width 13 height 13
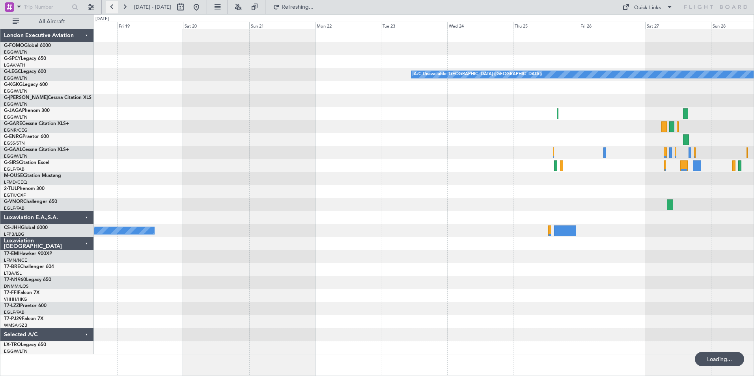
click at [115, 6] on button at bounding box center [112, 7] width 13 height 13
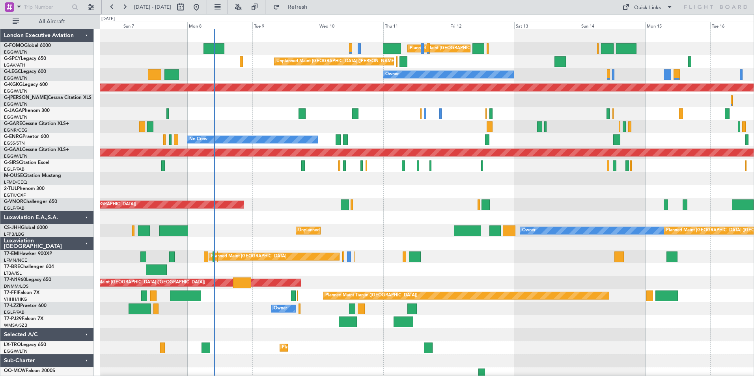
click at [265, 271] on div "Planned Maint London (Luton) Planned Maint London (Luton) Unplanned Maint Athen…" at bounding box center [427, 205] width 654 height 352
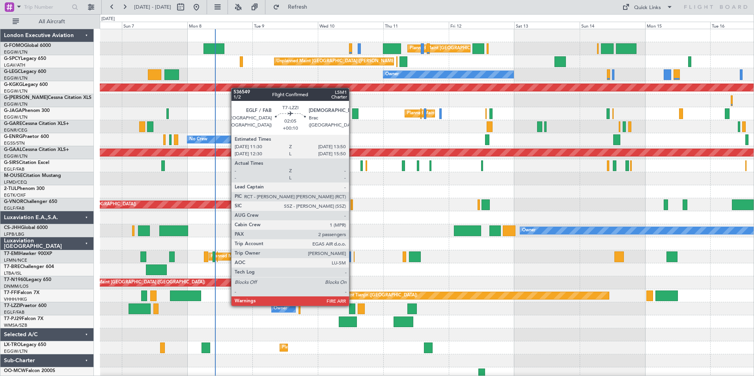
click at [353, 305] on div at bounding box center [352, 309] width 7 height 11
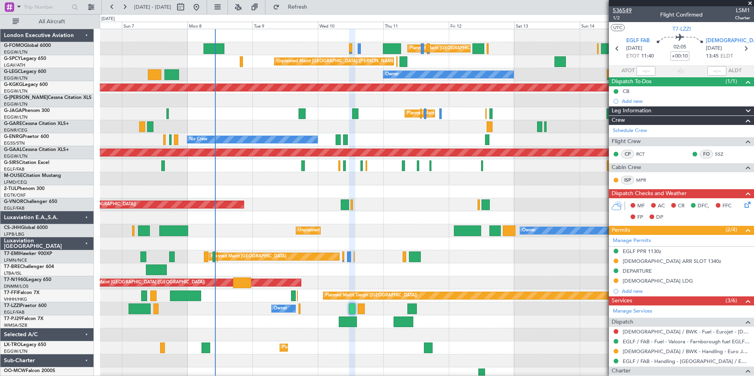
click at [628, 6] on span "536549" at bounding box center [622, 10] width 19 height 8
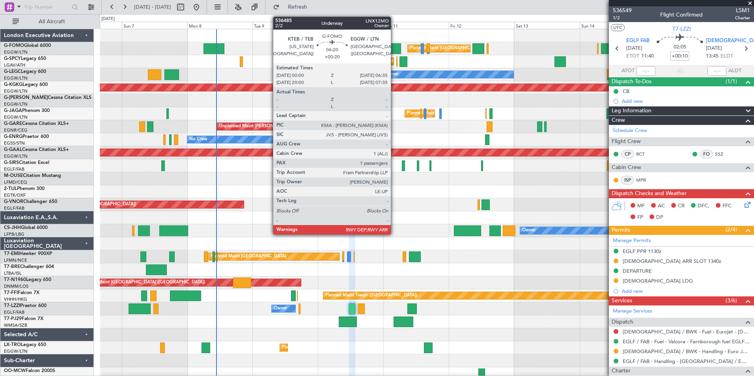
click at [395, 48] on div at bounding box center [392, 48] width 18 height 11
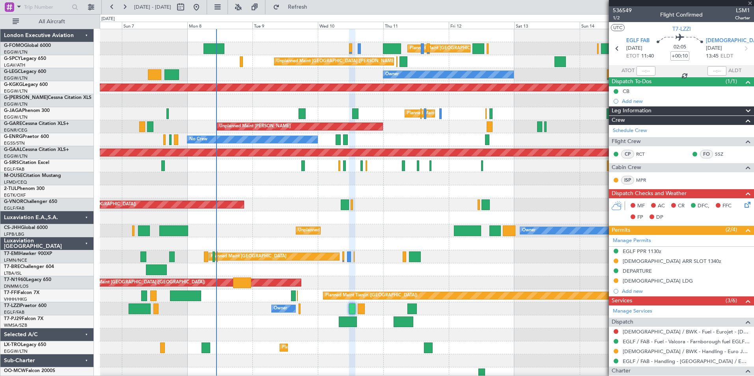
type input "+00:20"
type input "1"
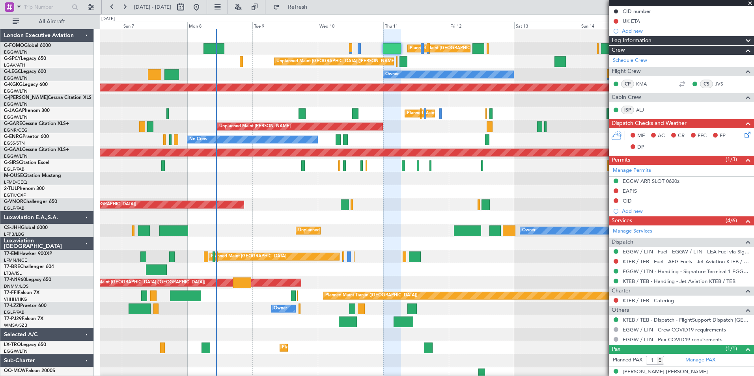
scroll to position [108, 0]
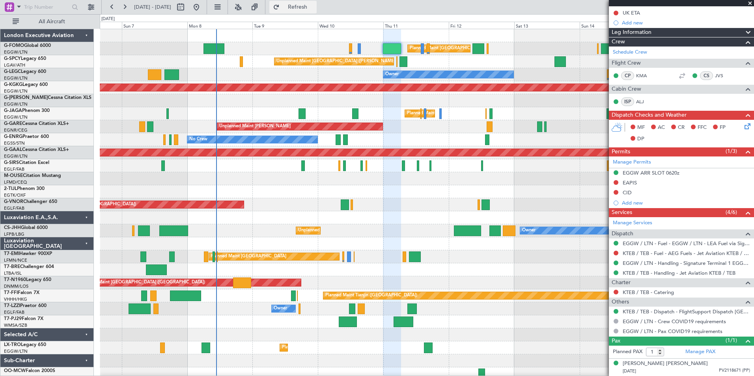
click at [314, 7] on span "Refresh" at bounding box center [297, 7] width 33 height 6
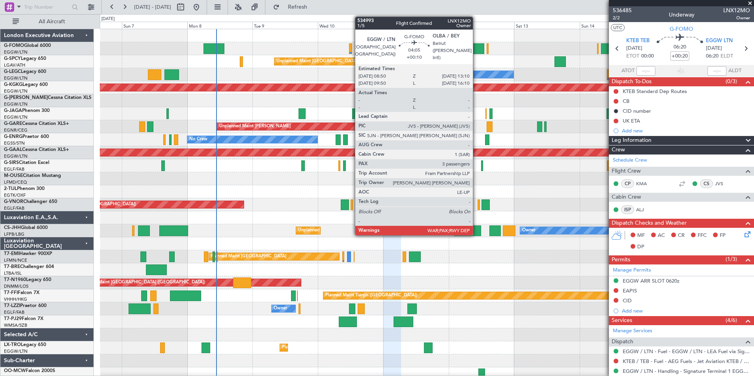
click at [477, 45] on div at bounding box center [479, 48] width 12 height 11
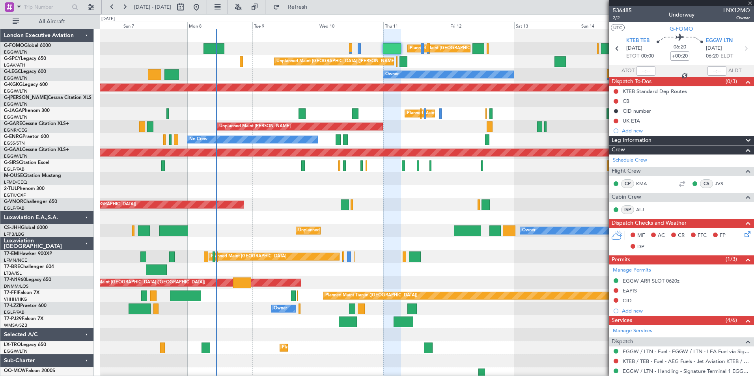
type input "+00:10"
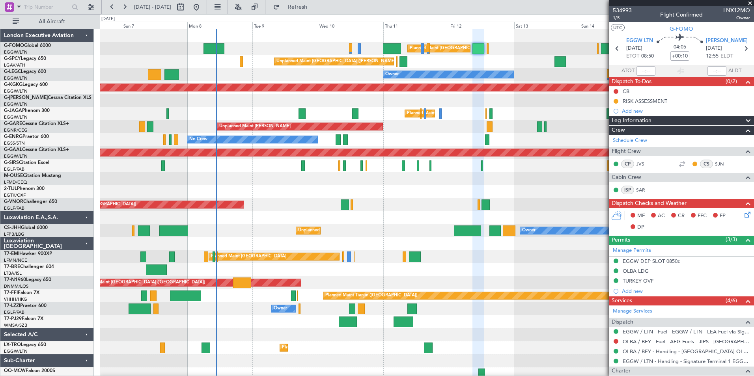
scroll to position [124, 0]
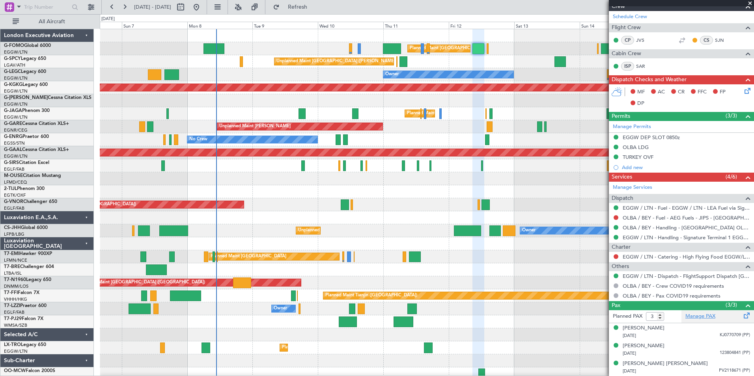
click at [703, 317] on link "Manage PAX" at bounding box center [701, 317] width 30 height 8
click at [309, 9] on span "Refresh" at bounding box center [297, 7] width 33 height 6
type input "4"
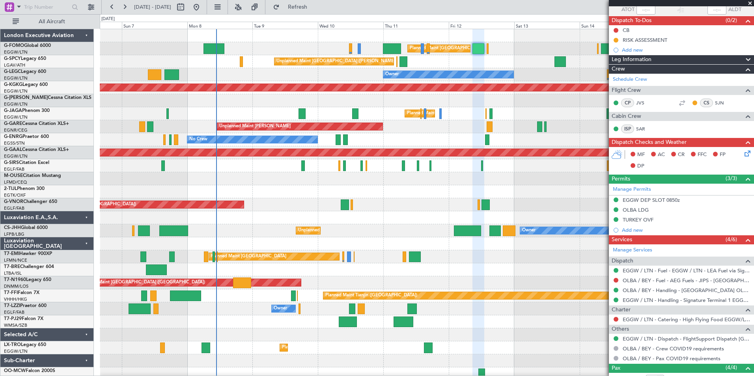
scroll to position [0, 0]
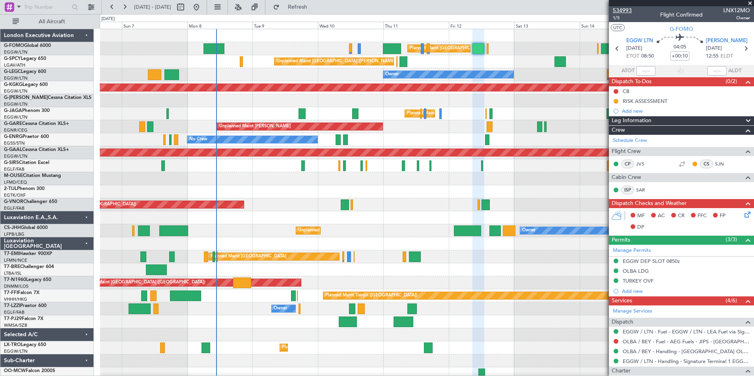
click at [619, 10] on span "534993" at bounding box center [622, 10] width 19 height 8
click at [125, 11] on button at bounding box center [124, 7] width 13 height 13
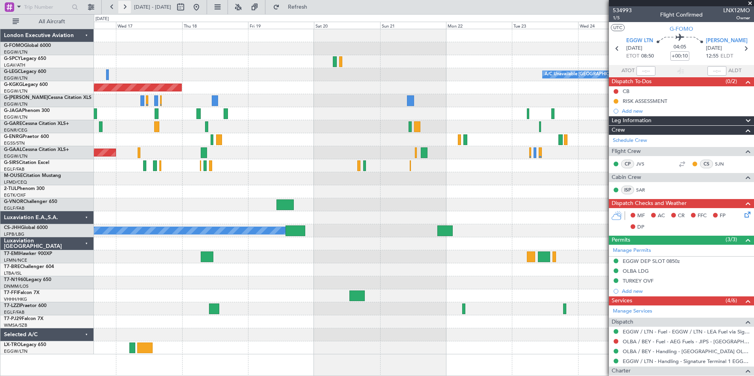
click at [125, 11] on button at bounding box center [124, 7] width 13 height 13
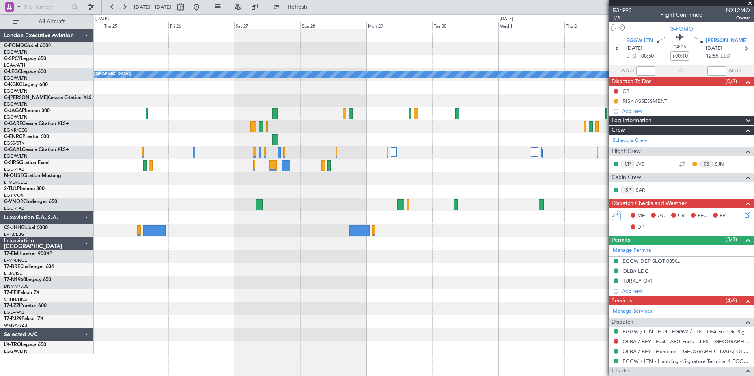
click at [353, 293] on div at bounding box center [424, 296] width 660 height 13
drag, startPoint x: 117, startPoint y: 9, endPoint x: 105, endPoint y: 5, distance: 12.2
click at [105, 5] on fb-range-datepicker "24 Sep 2025 - 04 Oct 2025" at bounding box center [154, 7] width 106 height 14
click at [117, 4] on button at bounding box center [112, 7] width 13 height 13
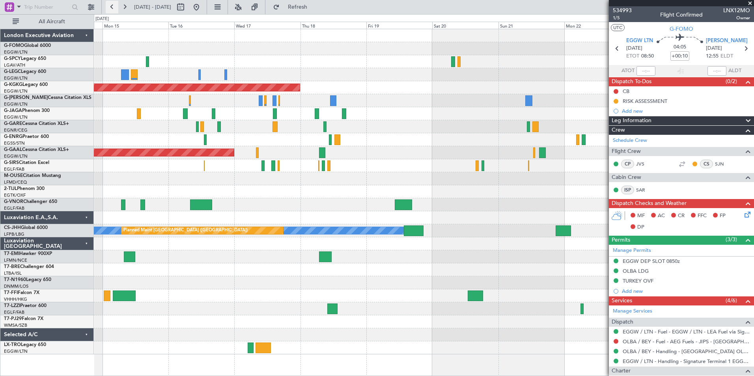
click at [117, 4] on button at bounding box center [112, 7] width 13 height 13
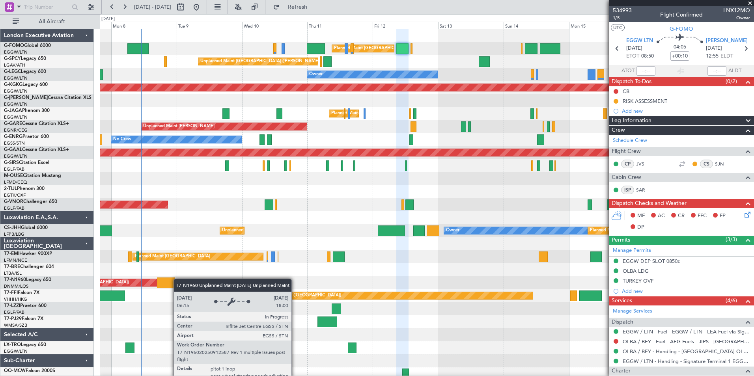
click at [182, 279] on div "Planned Maint London (Luton) Planned Maint London (Luton) Unplanned Maint Athen…" at bounding box center [427, 205] width 654 height 352
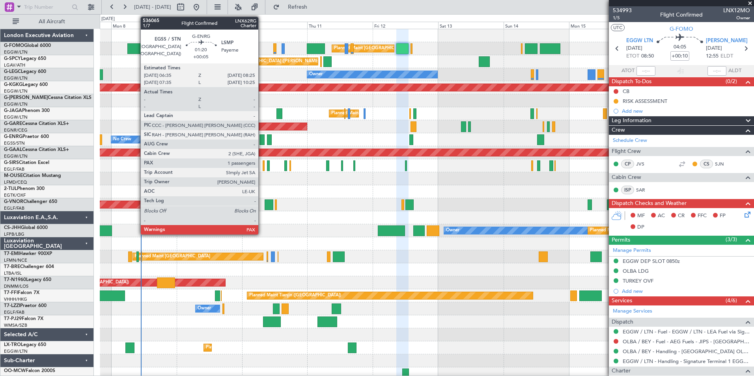
click at [262, 142] on div at bounding box center [262, 140] width 5 height 11
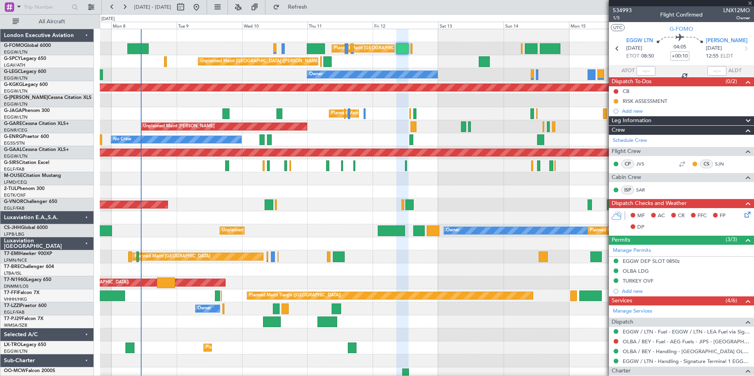
type input "+00:05"
type input "1"
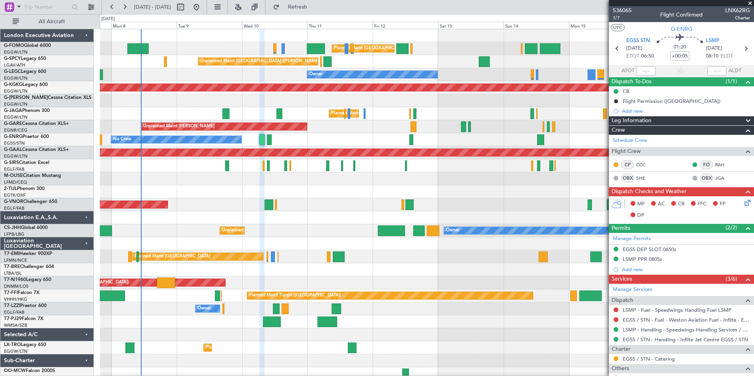
scroll to position [77, 0]
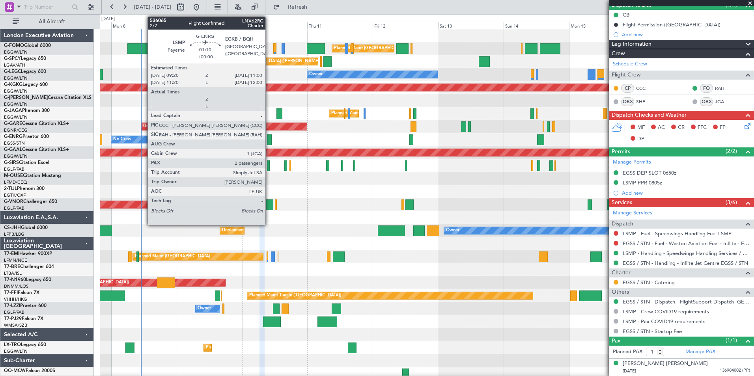
click at [269, 140] on div at bounding box center [269, 140] width 5 height 11
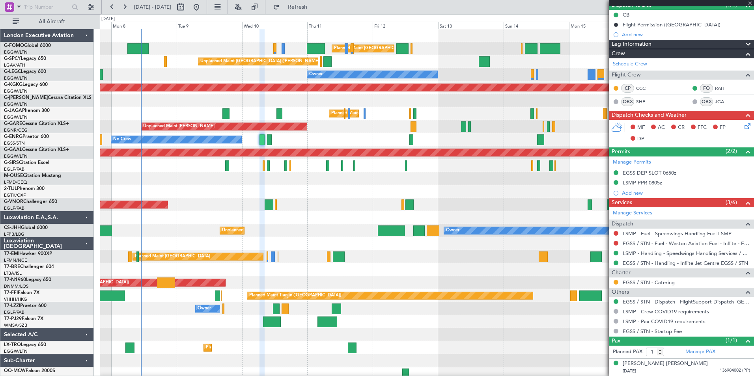
type input "2"
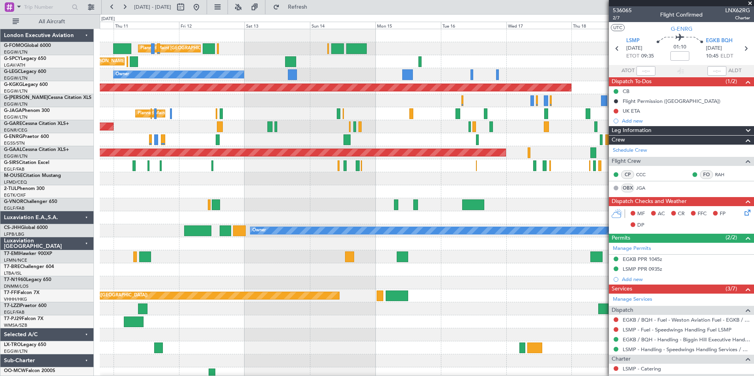
click at [258, 333] on div "Planned Maint London (Luton) Unplanned Maint Athens (Eleftherios Venizelos Intl…" at bounding box center [427, 205] width 654 height 352
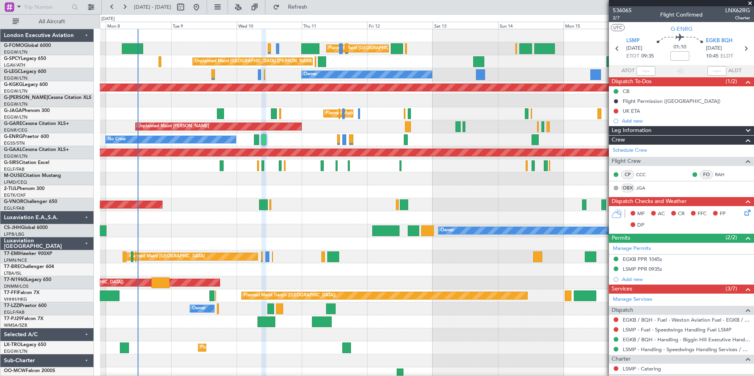
click at [419, 345] on div "Planned Maint London (Luton) Planned Maint London (Luton) Unplanned Maint Athen…" at bounding box center [427, 205] width 654 height 352
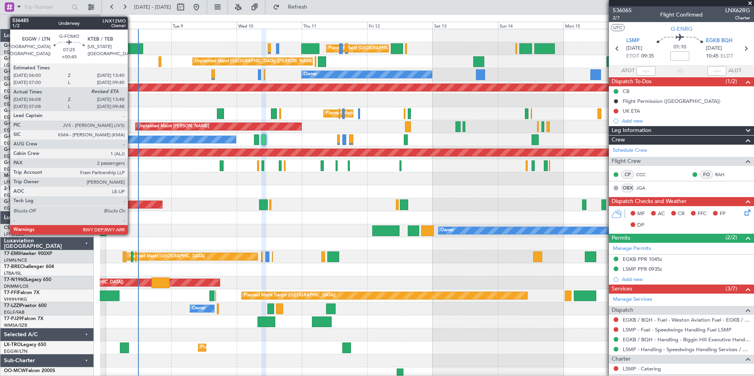
click at [131, 49] on div at bounding box center [132, 48] width 21 height 11
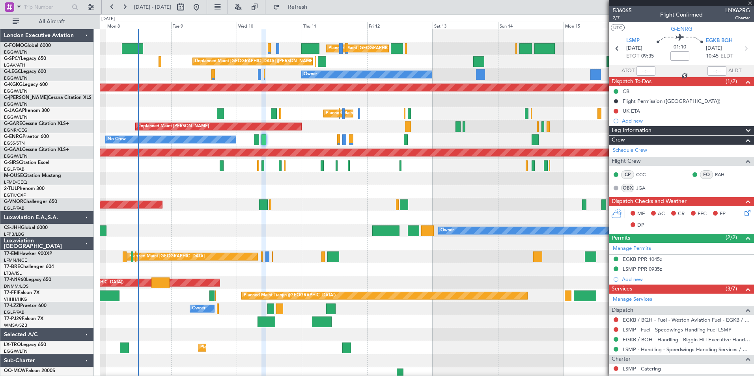
type input "+00:45"
type input "06:08"
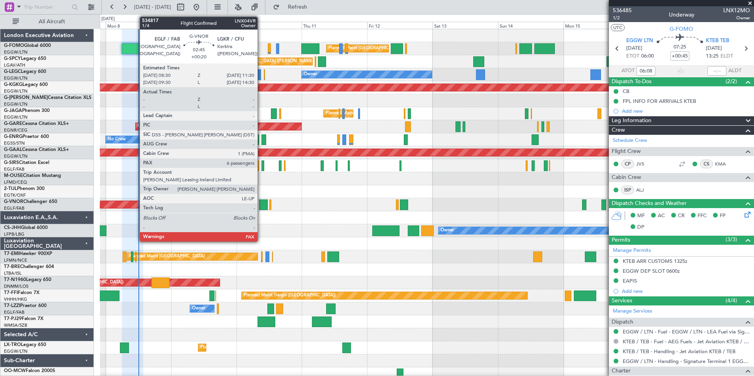
click at [261, 208] on div at bounding box center [263, 205] width 8 height 11
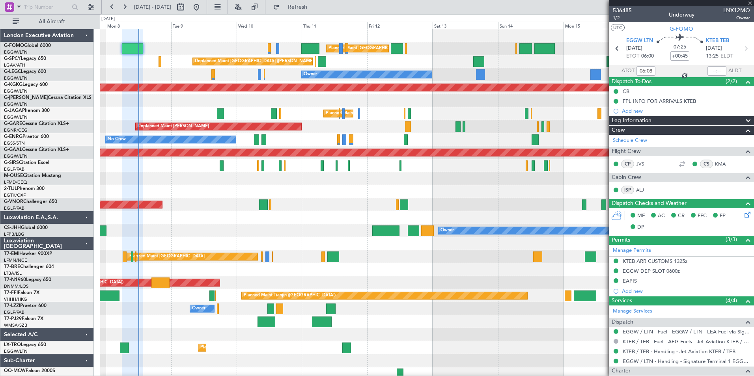
type input "+00:20"
type input "6"
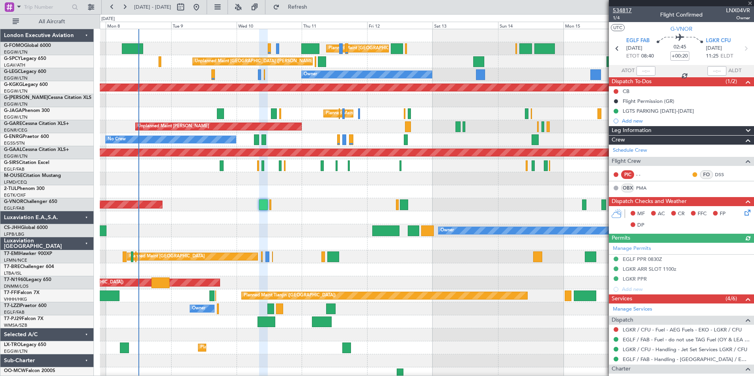
click at [624, 9] on span "534817" at bounding box center [622, 10] width 19 height 8
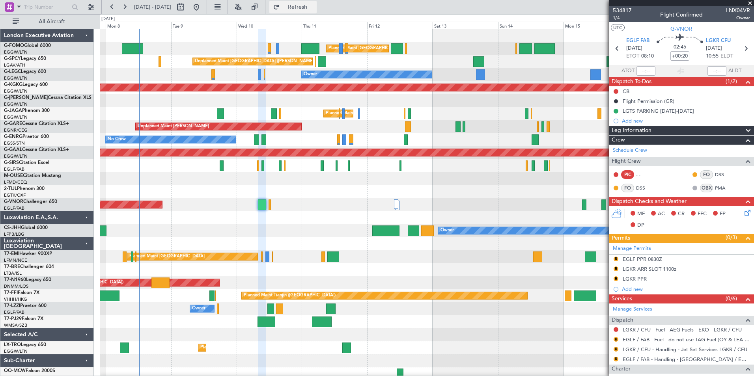
click at [314, 8] on span "Refresh" at bounding box center [297, 7] width 33 height 6
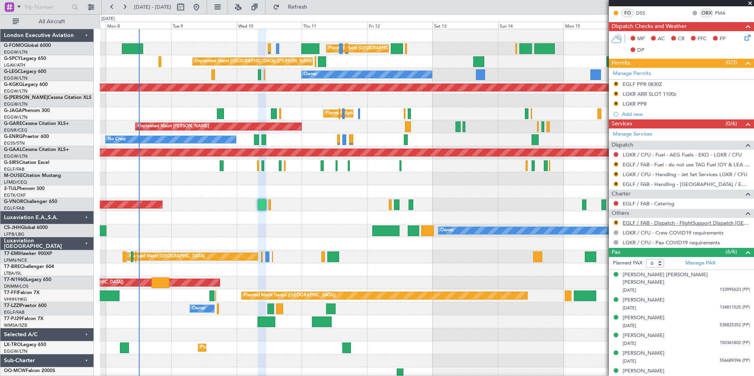
click at [717, 225] on link "EGLF / FAB - Dispatch - FlightSupport Dispatch [GEOGRAPHIC_DATA]" at bounding box center [686, 223] width 127 height 7
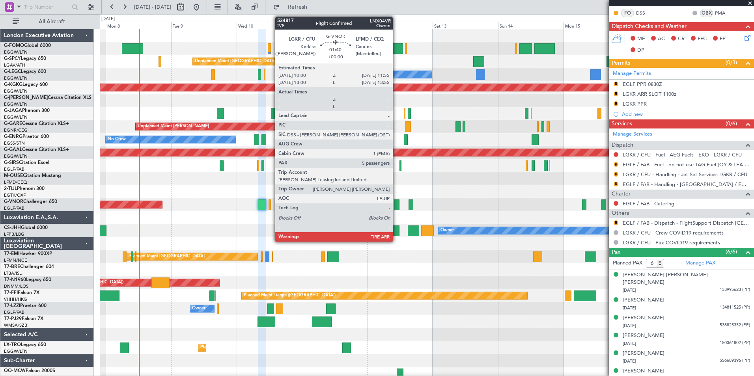
click at [396, 208] on div at bounding box center [397, 205] width 6 height 11
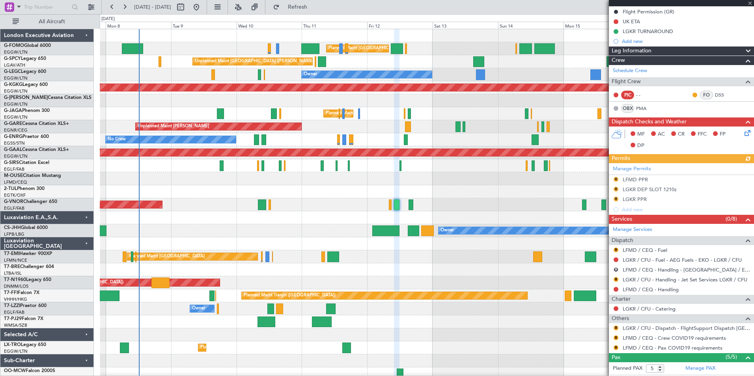
scroll to position [116, 0]
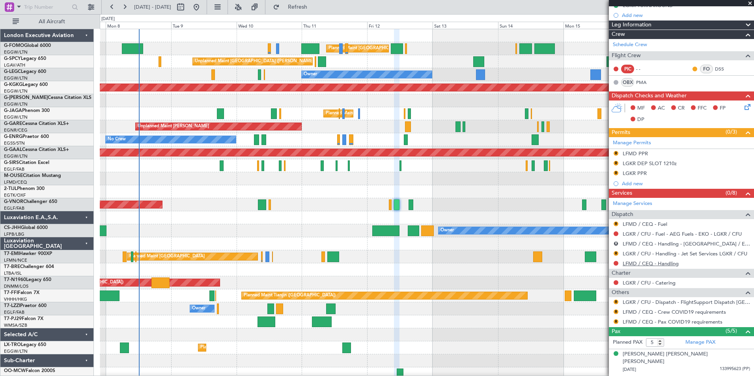
click at [668, 266] on link "LFMD / CEQ - Handling" at bounding box center [651, 263] width 56 height 7
click at [314, 7] on span "Refresh" at bounding box center [297, 7] width 33 height 6
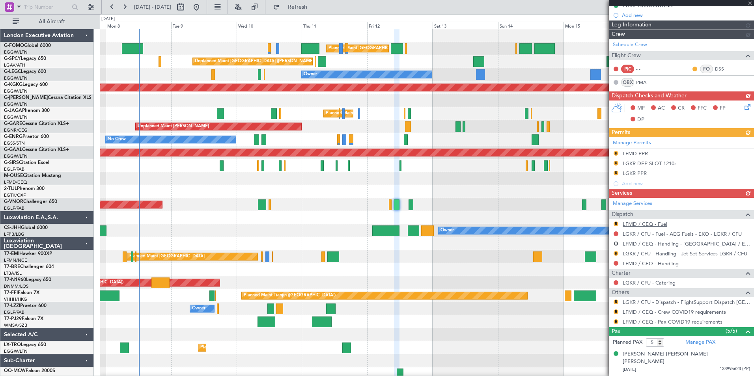
click at [652, 226] on link "LFMD / CEQ - Fuel" at bounding box center [645, 224] width 45 height 7
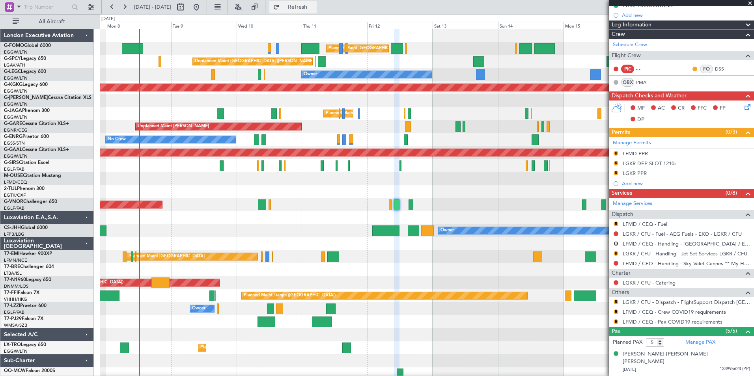
click at [314, 8] on span "Refresh" at bounding box center [297, 7] width 33 height 6
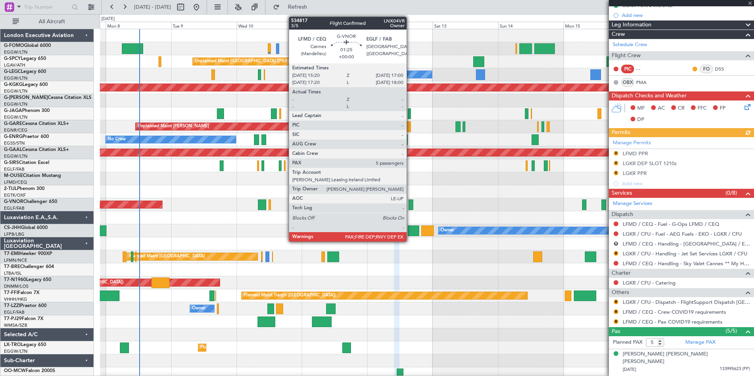
click at [410, 208] on div at bounding box center [411, 205] width 5 height 11
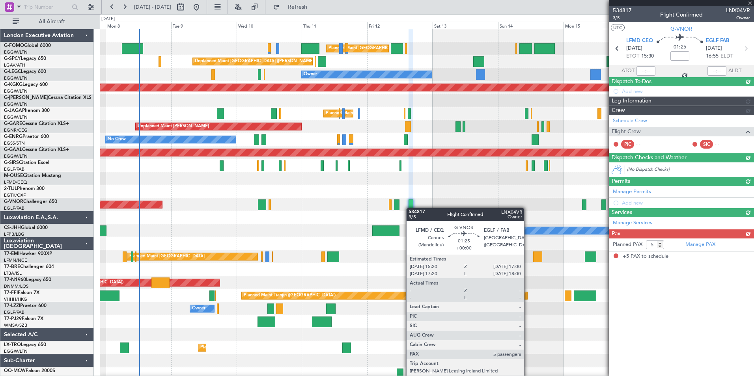
scroll to position [0, 0]
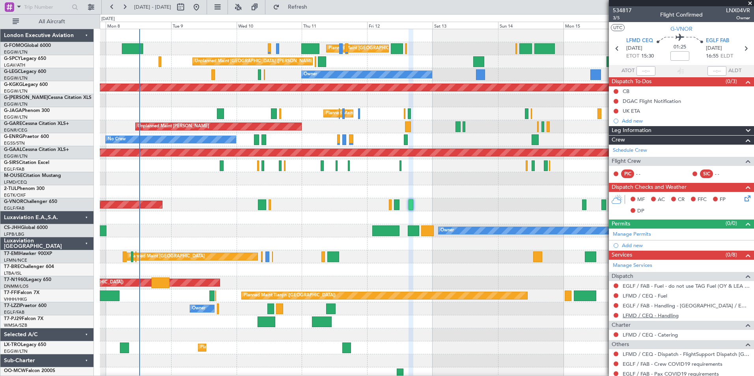
click at [668, 316] on link "LFMD / CEQ - Handling" at bounding box center [651, 315] width 56 height 7
click at [658, 295] on link "LFMD / CEQ - Fuel" at bounding box center [645, 296] width 45 height 7
click at [308, 11] on button "Refresh" at bounding box center [292, 7] width 47 height 13
click at [638, 153] on link "Schedule Crew" at bounding box center [630, 151] width 34 height 8
click at [314, 6] on span "Refresh" at bounding box center [297, 7] width 33 height 6
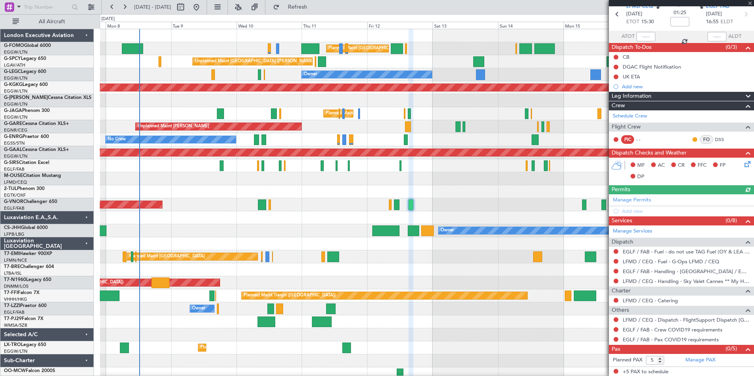
scroll to position [35, 0]
click at [699, 358] on link "Manage PAX" at bounding box center [701, 360] width 30 height 8
click at [314, 10] on span "Refresh" at bounding box center [297, 7] width 33 height 6
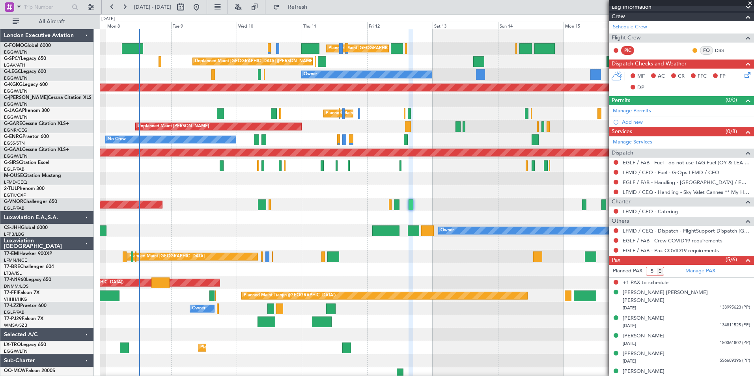
type input "5"
click at [660, 274] on input "5" at bounding box center [655, 271] width 18 height 9
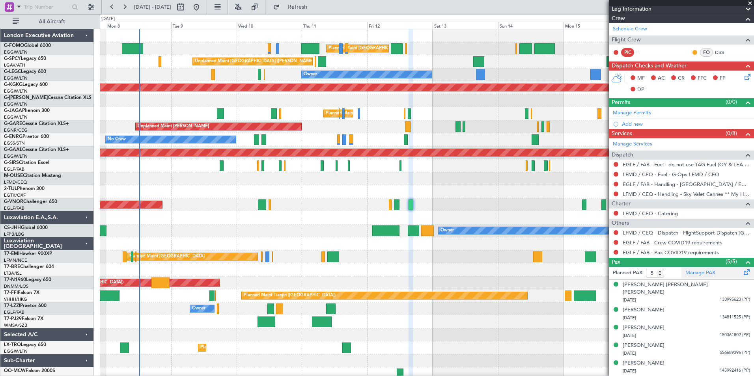
scroll to position [114, 0]
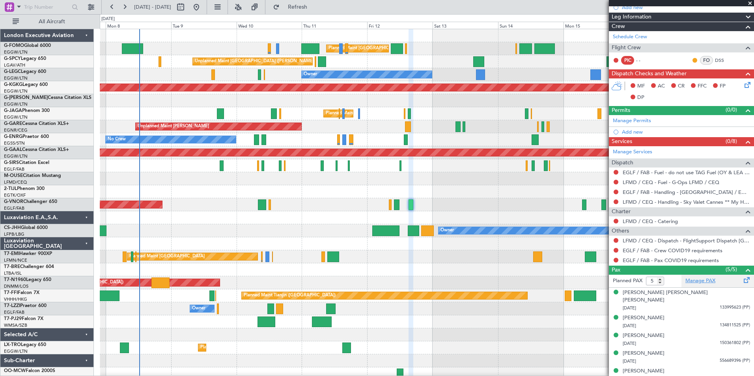
click at [702, 284] on link "Manage PAX" at bounding box center [701, 281] width 30 height 8
click at [314, 5] on span "Refresh" at bounding box center [297, 7] width 33 height 6
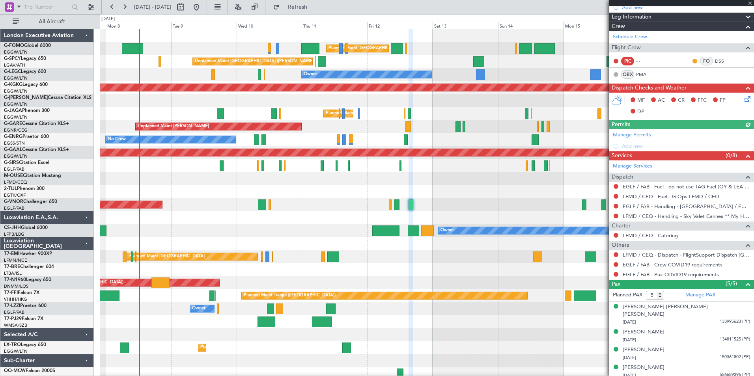
scroll to position [123, 0]
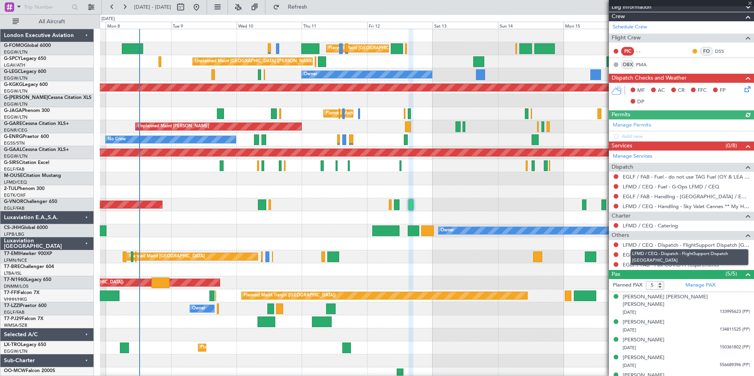
click at [723, 244] on mat-tooltip-component "LFMD / CEQ - Dispatch - FlightSupport Dispatch UK" at bounding box center [689, 257] width 129 height 27
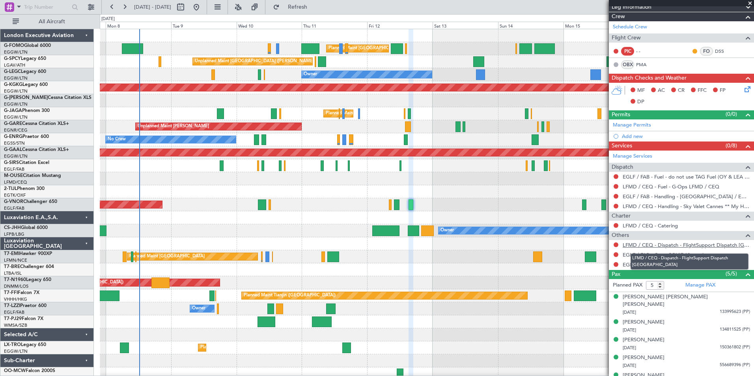
click at [727, 244] on link "LFMD / CEQ - Dispatch - FlightSupport Dispatch UK" at bounding box center [686, 245] width 127 height 7
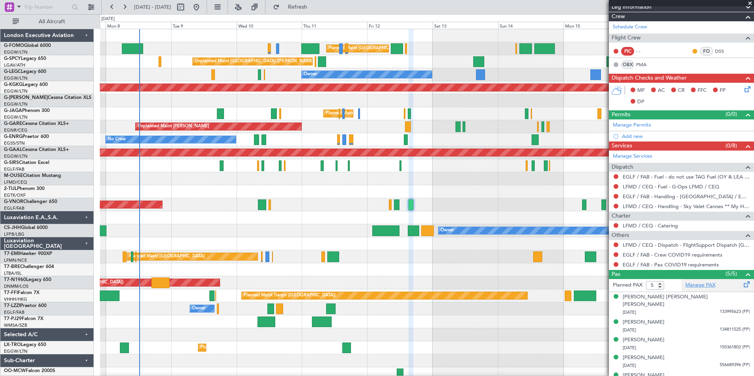
click at [694, 287] on link "Manage PAX" at bounding box center [701, 286] width 30 height 8
click at [317, 15] on div "0 0 Sun 7 Mon 8 Tue 9 Wed 10 Thu 11 Fri 12 Sat 13 Sep 2025 Sun 14 Mon 15 Tue 16…" at bounding box center [427, 22] width 654 height 14
click at [314, 7] on span "Refresh" at bounding box center [297, 7] width 33 height 6
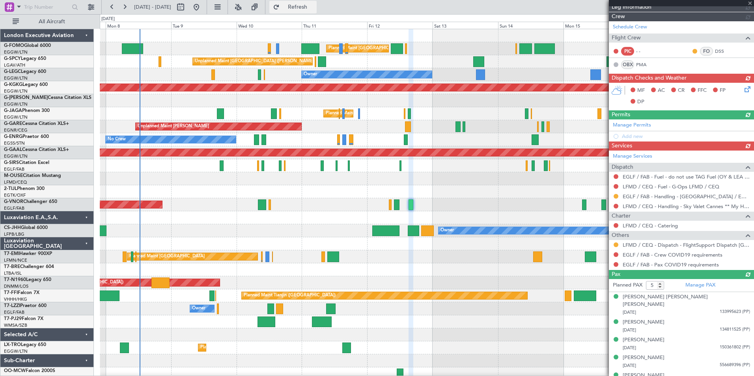
type input "6"
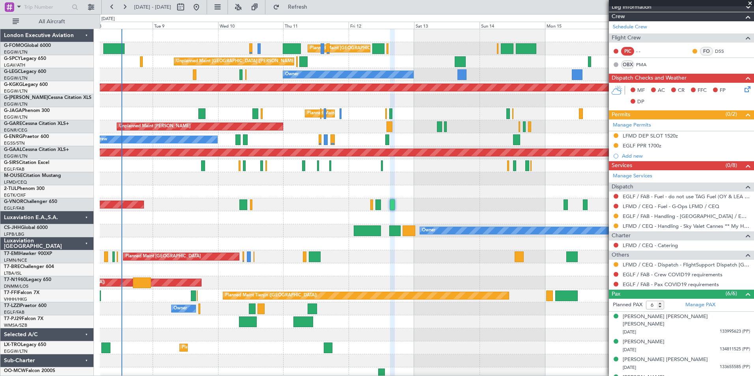
scroll to position [0, 0]
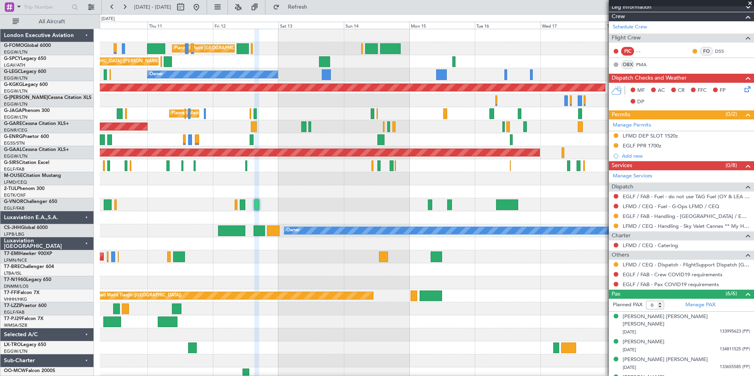
click at [362, 198] on div "Planned Maint London (Luton) Unplanned Maint Athens (Eleftherios Venizelos Intl…" at bounding box center [427, 205] width 654 height 352
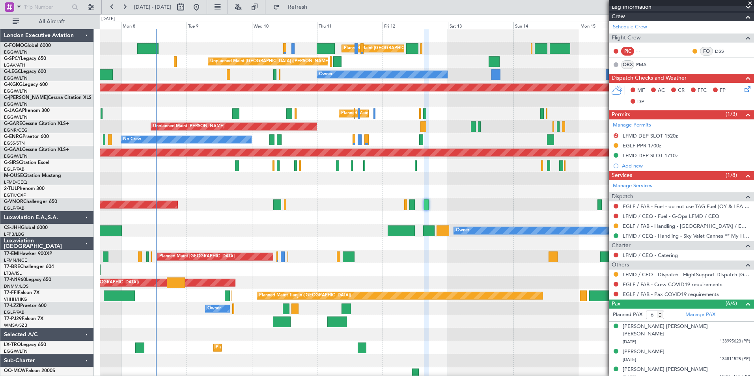
click at [481, 282] on div "Planned Maint London (Luton) Planned Maint London (Luton) Unplanned Maint Athen…" at bounding box center [427, 205] width 654 height 352
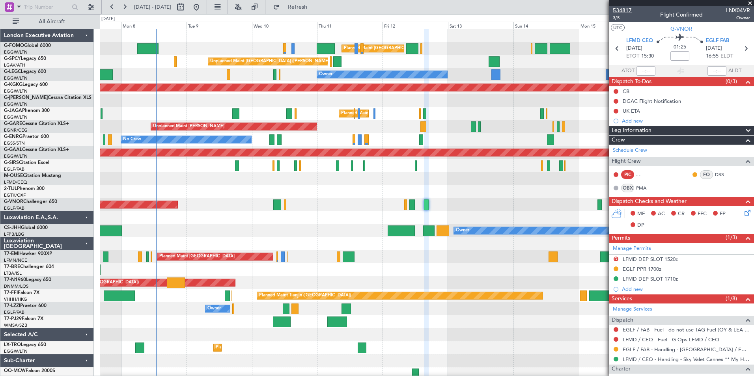
click at [631, 10] on span "534817" at bounding box center [622, 10] width 19 height 8
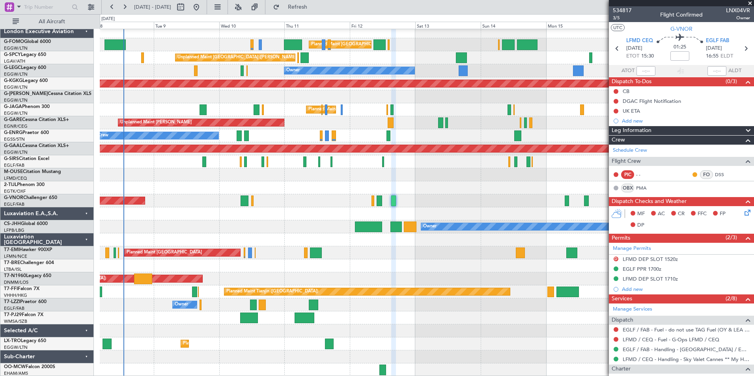
click at [224, 280] on div "Planned Maint London (Luton) Planned Maint London (Luton) Unplanned Maint Athen…" at bounding box center [427, 201] width 654 height 352
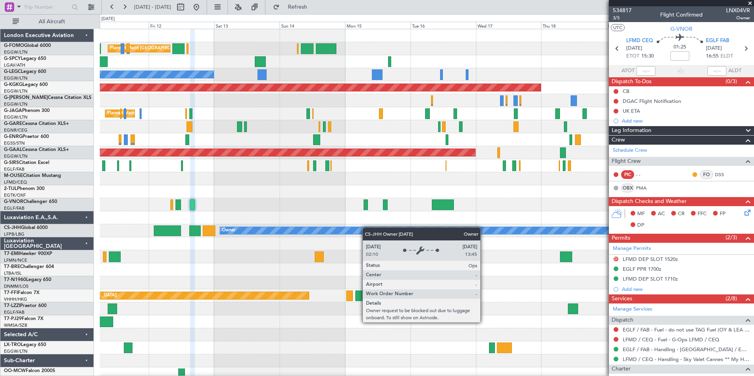
click at [302, 229] on div "Planned Maint London (Luton) Unplanned Maint Athens (Eleftherios Venizelos Intl…" at bounding box center [427, 205] width 654 height 352
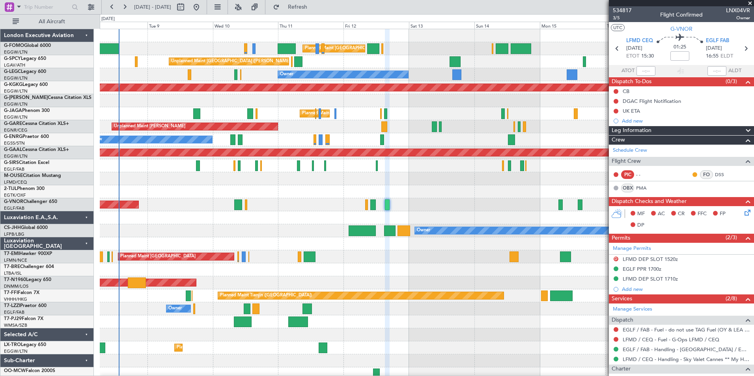
click at [419, 358] on div "Planned Maint London (Luton) Planned Maint London (Luton) Unplanned Maint Athen…" at bounding box center [427, 205] width 654 height 352
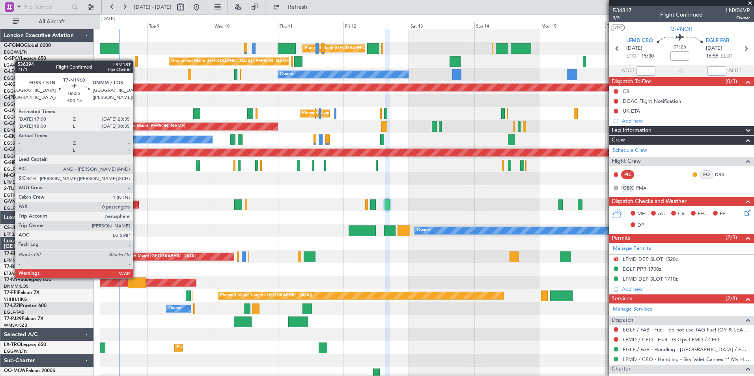
click at [136, 278] on div at bounding box center [137, 283] width 18 height 11
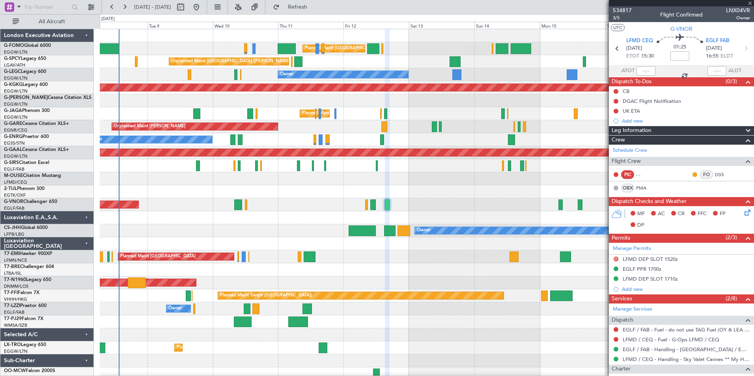
type input "+00:15"
type input "0"
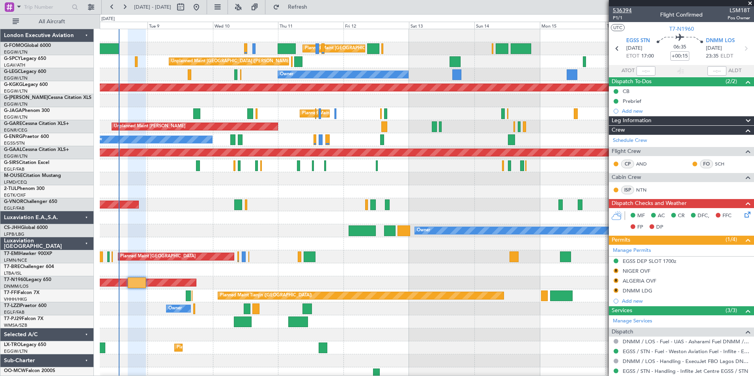
click at [621, 8] on span "536394" at bounding box center [622, 10] width 19 height 8
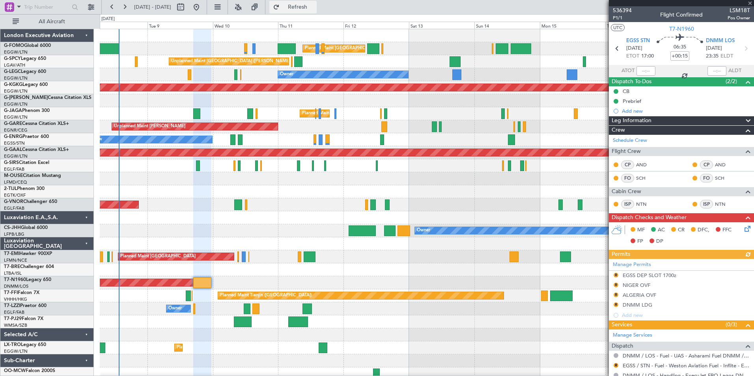
click at [314, 4] on span "Refresh" at bounding box center [297, 7] width 33 height 6
click at [622, 11] on span "536394" at bounding box center [622, 10] width 19 height 8
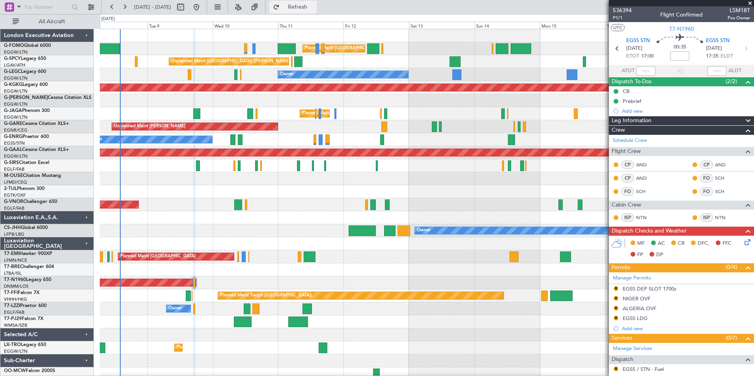
click at [308, 8] on span "Refresh" at bounding box center [297, 7] width 33 height 6
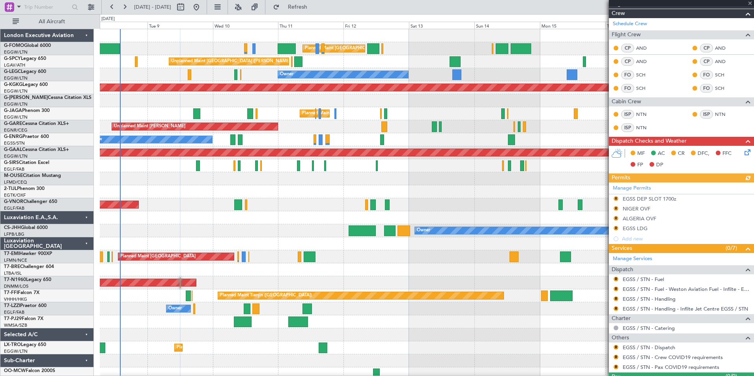
scroll to position [135, 0]
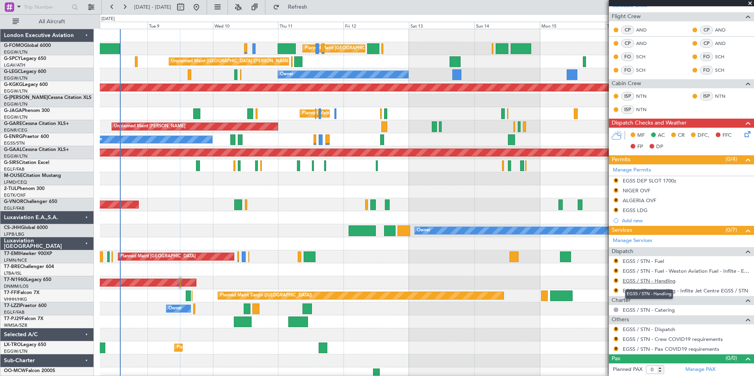
click at [668, 282] on link "EGSS / STN - Handling" at bounding box center [649, 281] width 53 height 7
click at [314, 10] on span "Refresh" at bounding box center [297, 7] width 33 height 6
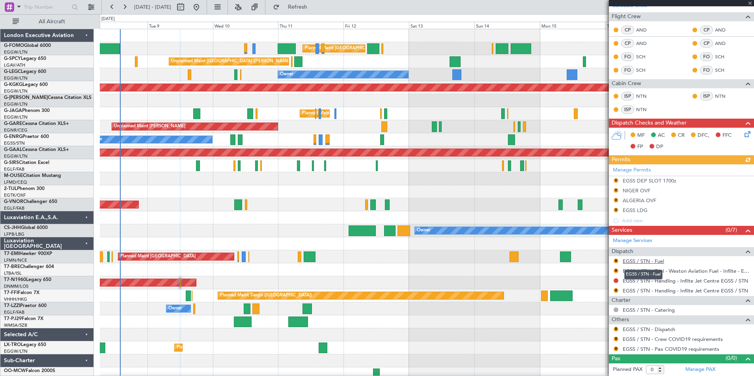
click at [647, 262] on link "EGSS / STN - Fuel" at bounding box center [643, 261] width 41 height 7
click at [311, 9] on span "Refresh" at bounding box center [297, 7] width 33 height 6
click at [654, 330] on link "EGSS / STN - Dispatch" at bounding box center [649, 329] width 52 height 7
click at [314, 9] on span "Refresh" at bounding box center [297, 7] width 33 height 6
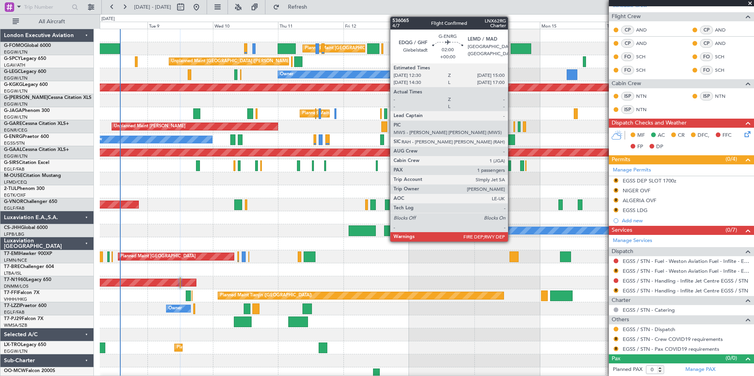
click at [512, 138] on div at bounding box center [511, 140] width 7 height 11
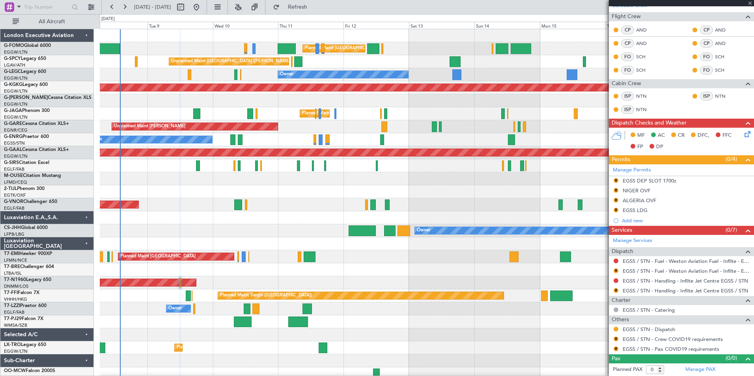
type input "1"
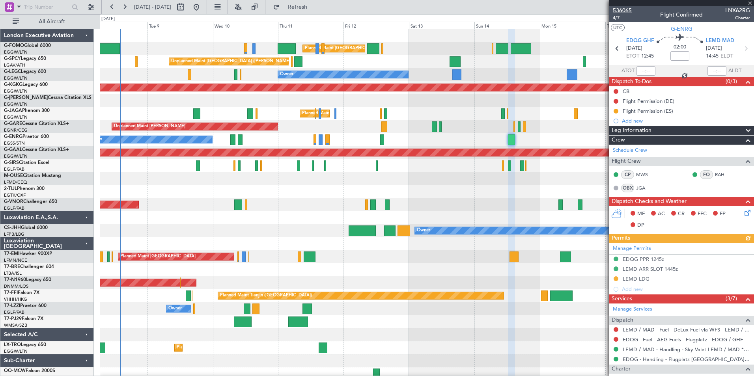
click at [621, 13] on span "536065" at bounding box center [622, 10] width 19 height 8
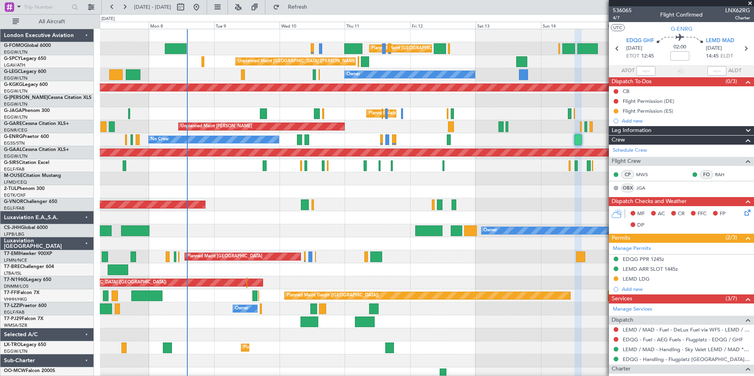
click at [219, 376] on html "08 Sep 2025 - 18 Sep 2025 Refresh Quick Links All Aircraft Planned Maint London…" at bounding box center [377, 188] width 754 height 376
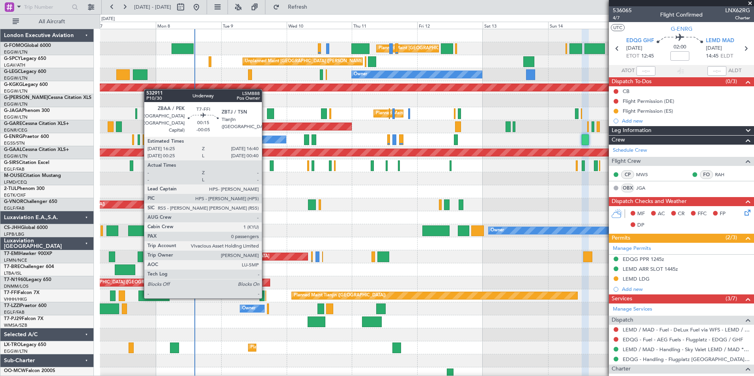
click at [266, 297] on div at bounding box center [266, 296] width 1 height 11
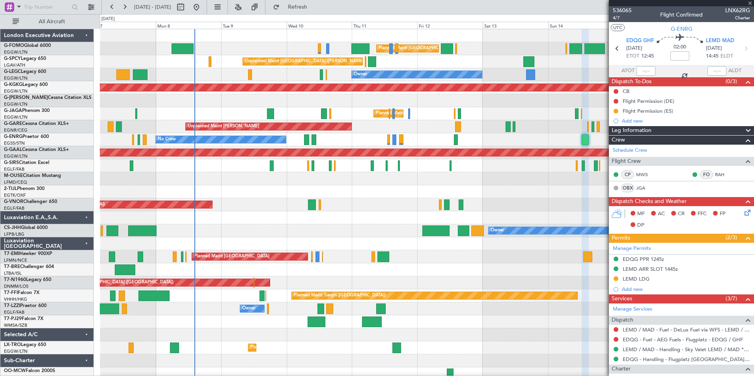
type input "-00:05"
type input "0"
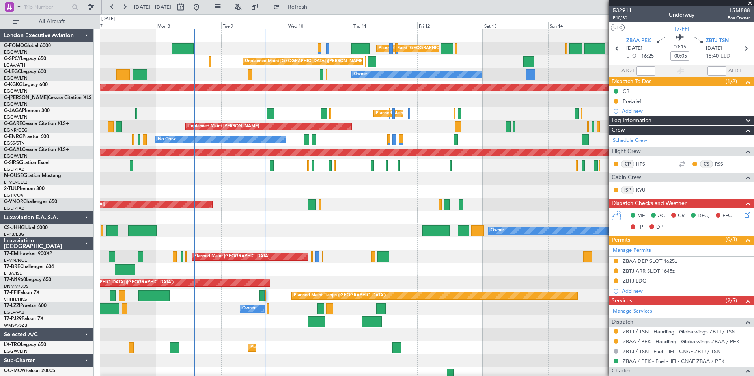
click at [621, 9] on span "532911" at bounding box center [622, 10] width 19 height 8
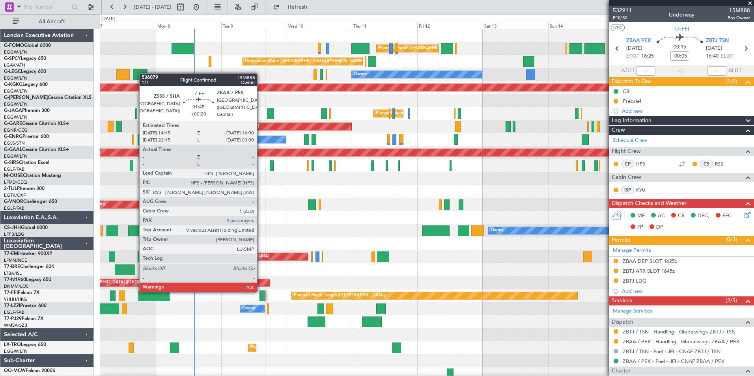
click at [261, 291] on div at bounding box center [262, 296] width 5 height 11
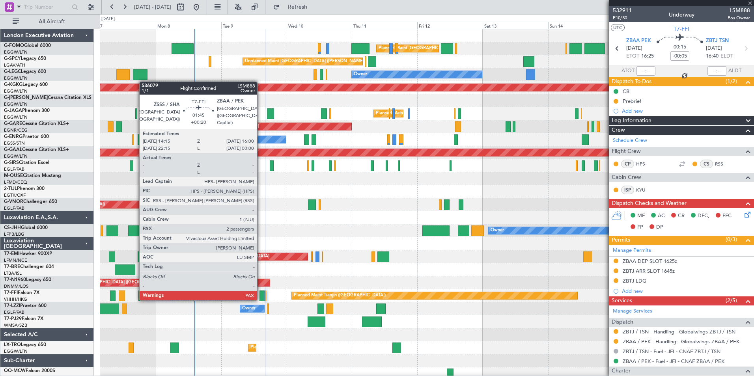
type input "+00:20"
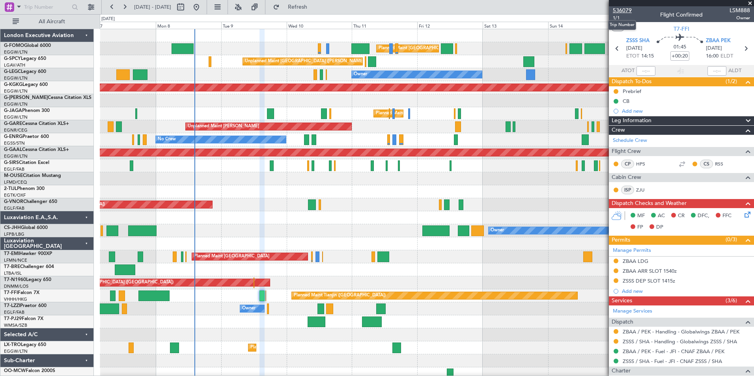
click at [626, 12] on span "536079" at bounding box center [622, 10] width 19 height 8
click at [313, 12] on button "Refresh" at bounding box center [292, 7] width 47 height 13
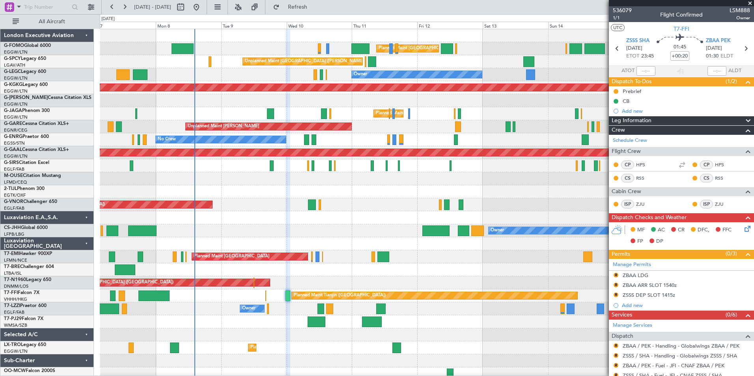
scroll to position [130, 0]
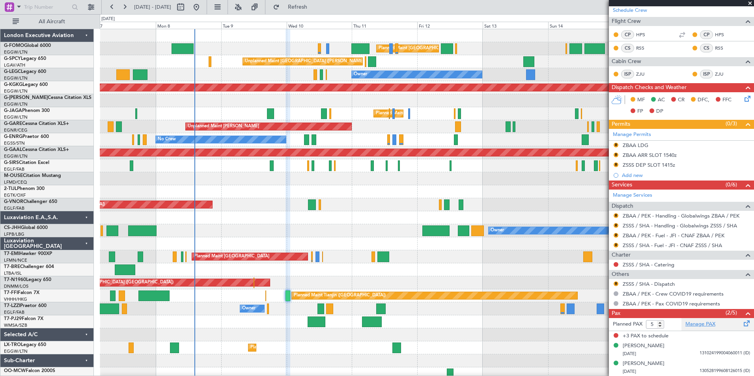
click at [694, 325] on link "Manage PAX" at bounding box center [701, 325] width 30 height 8
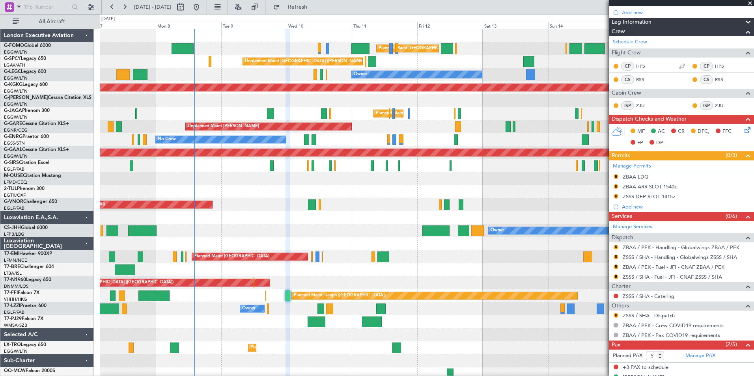
scroll to position [0, 0]
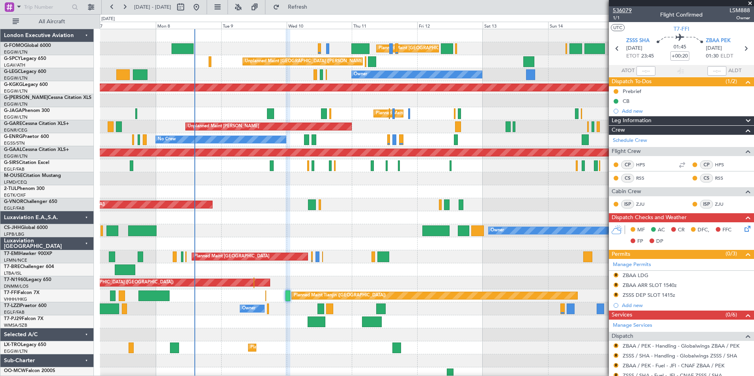
click at [617, 11] on span "536079" at bounding box center [622, 10] width 19 height 8
click at [306, 2] on button "Refresh" at bounding box center [292, 7] width 47 height 13
type input "0"
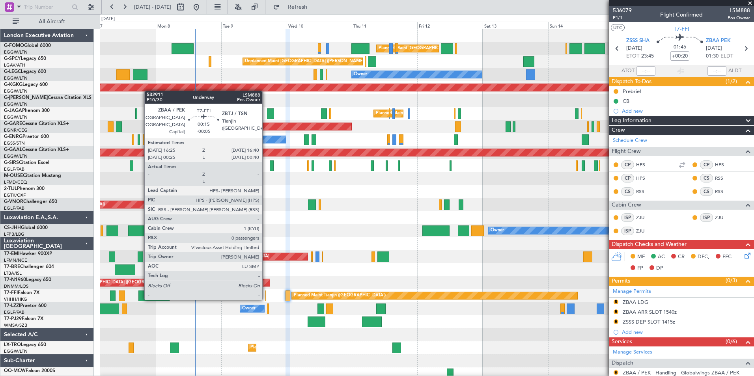
click at [266, 299] on div at bounding box center [266, 296] width 1 height 11
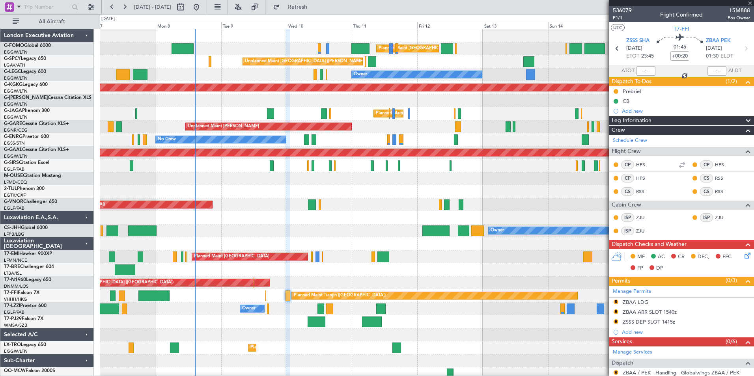
type input "-00:05"
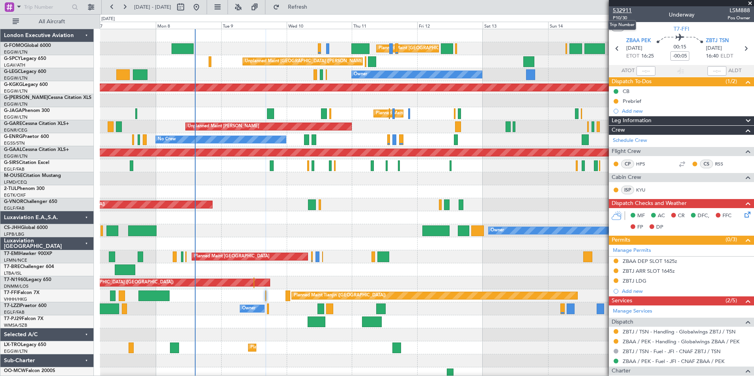
click at [630, 9] on span "532911" at bounding box center [622, 10] width 19 height 8
click at [309, 6] on span "Refresh" at bounding box center [297, 7] width 33 height 6
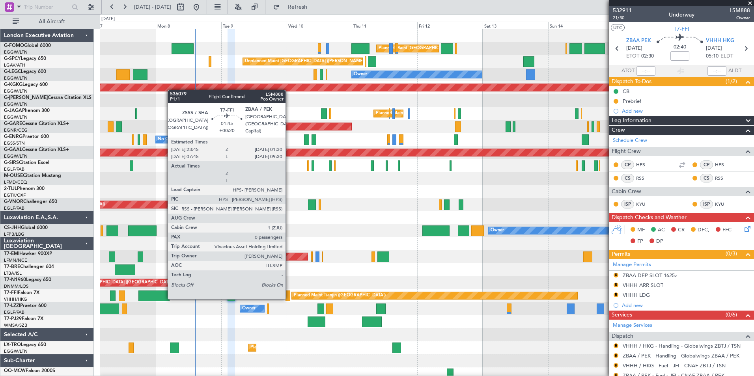
click at [289, 298] on div at bounding box center [288, 296] width 5 height 11
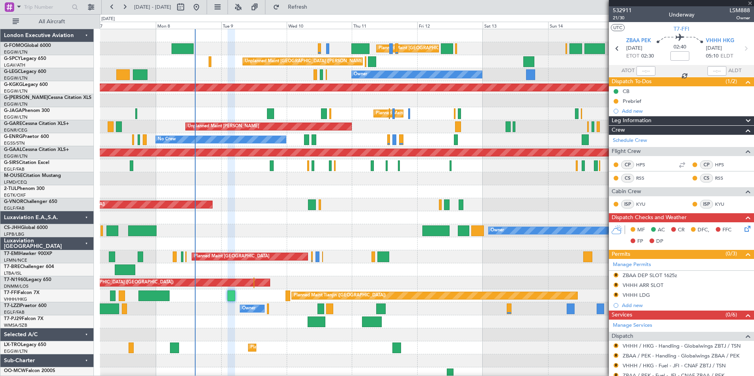
type input "+00:20"
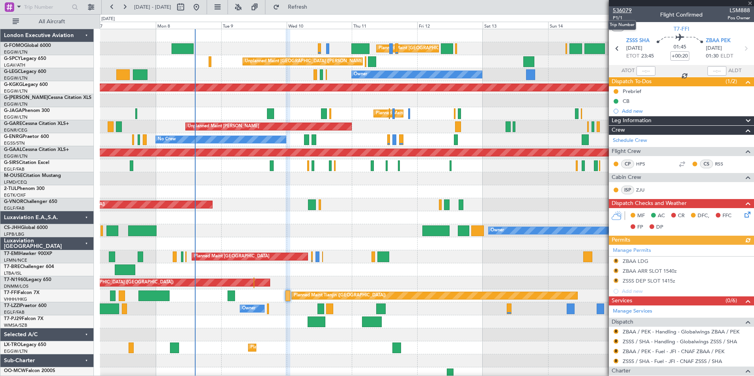
click at [629, 11] on span "536079" at bounding box center [622, 10] width 19 height 8
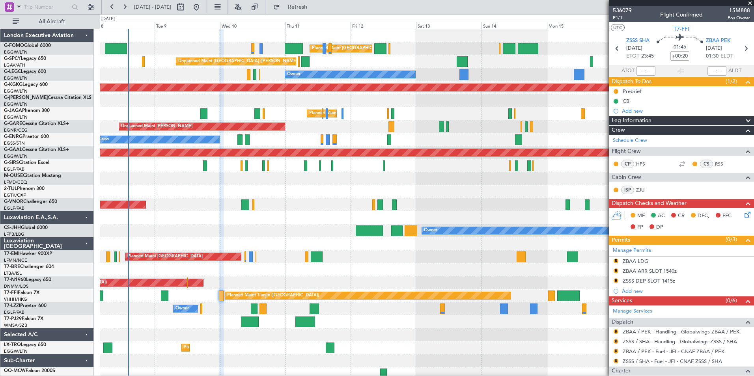
click at [389, 230] on div "Planned Maint London (Luton) Planned Maint London (Luton) Unplanned Maint Athen…" at bounding box center [427, 205] width 654 height 352
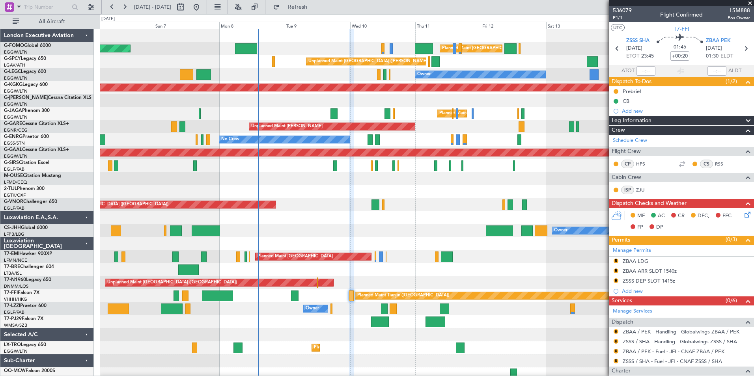
click at [269, 376] on html "08 Sep 2025 - 18 Sep 2025 Refresh Quick Links All Aircraft Planned Maint London…" at bounding box center [377, 188] width 754 height 376
click at [317, 11] on button "Refresh" at bounding box center [292, 7] width 47 height 13
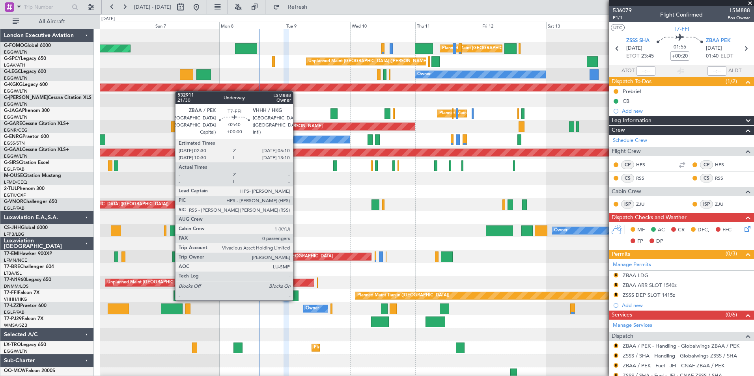
click at [297, 300] on div at bounding box center [294, 296] width 7 height 11
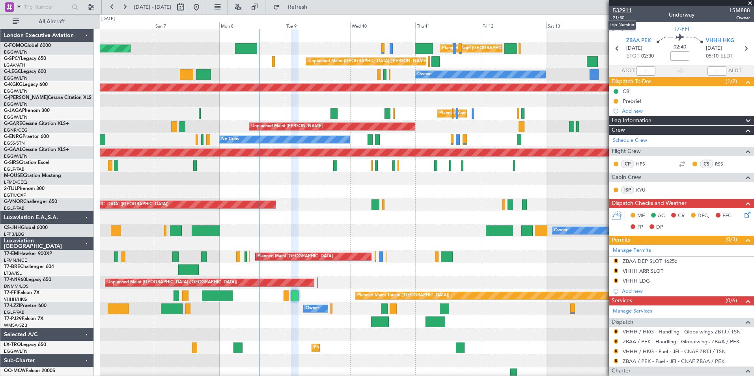
click at [627, 11] on span "532911" at bounding box center [622, 10] width 19 height 8
click at [314, 8] on span "Refresh" at bounding box center [297, 7] width 33 height 6
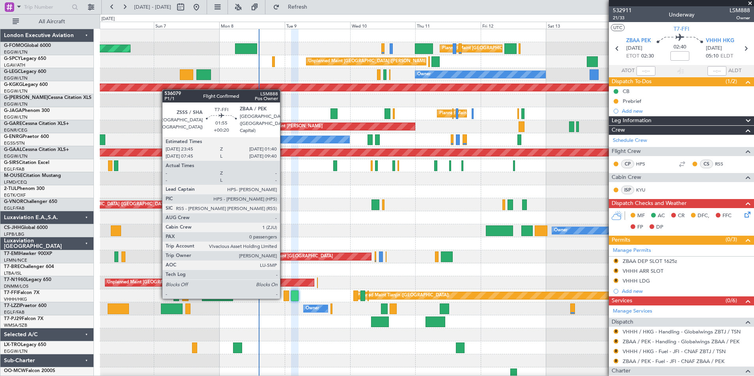
click at [284, 297] on div at bounding box center [287, 296] width 6 height 11
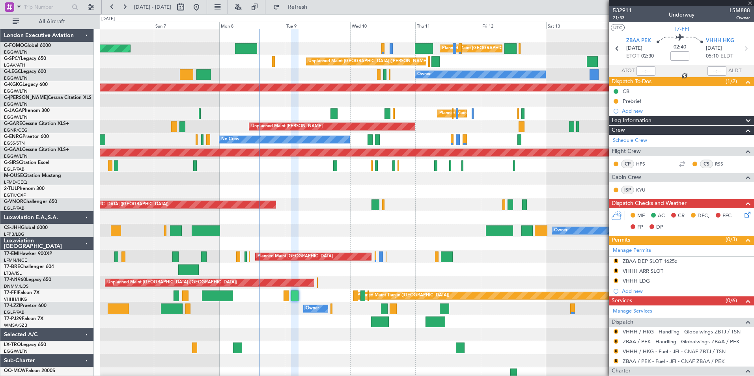
type input "+00:20"
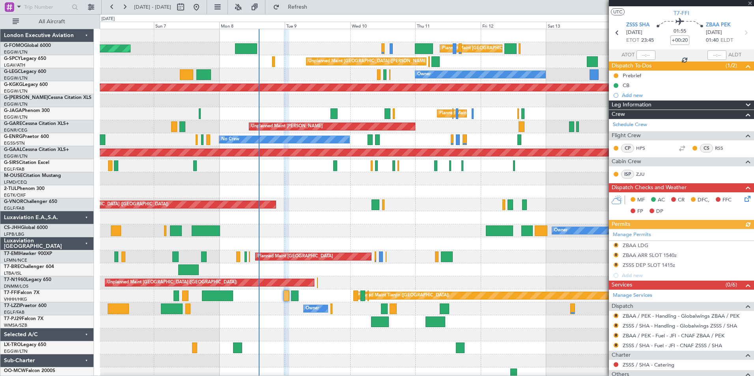
scroll to position [71, 0]
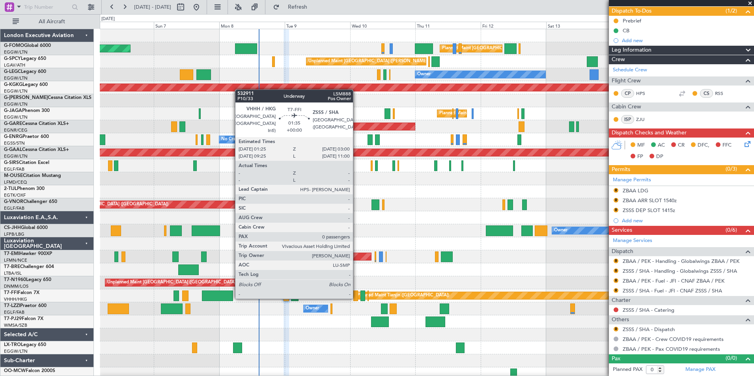
click at [357, 298] on div at bounding box center [355, 296] width 4 height 11
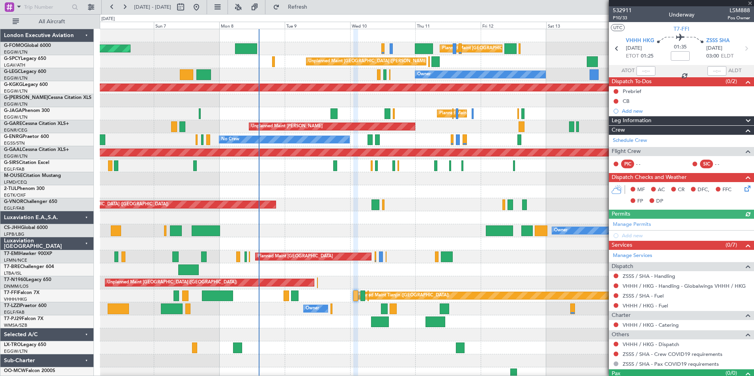
scroll to position [15, 0]
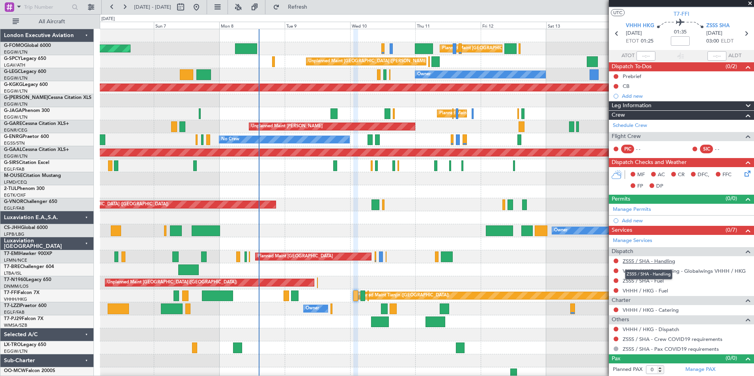
click at [665, 263] on link "ZSSS / SHA - Handling" at bounding box center [649, 261] width 52 height 7
click at [315, 11] on button "Refresh" at bounding box center [292, 7] width 47 height 13
click at [642, 282] on link "ZSSS / SHA - Fuel" at bounding box center [643, 281] width 41 height 7
click at [314, 5] on span "Refresh" at bounding box center [297, 7] width 33 height 6
click at [647, 292] on link "VHHH / HKG - Fuel" at bounding box center [645, 291] width 45 height 7
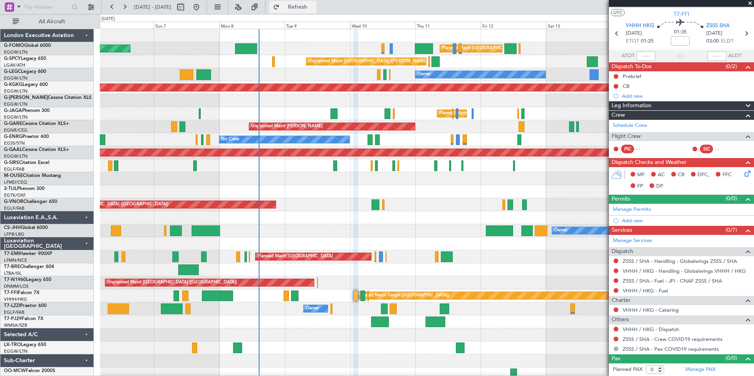
click at [314, 7] on span "Refresh" at bounding box center [297, 7] width 33 height 6
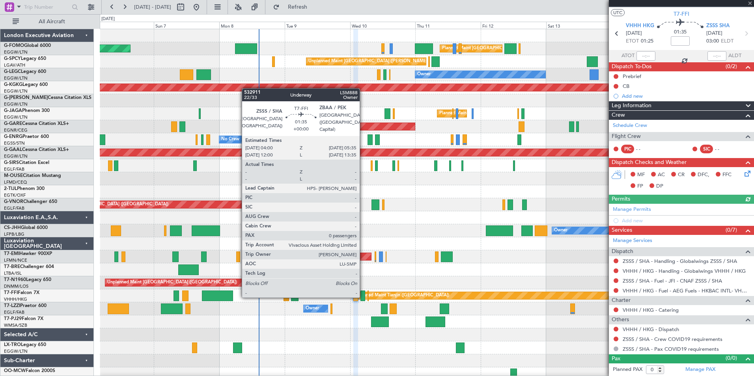
click at [363, 296] on div at bounding box center [363, 296] width 4 height 11
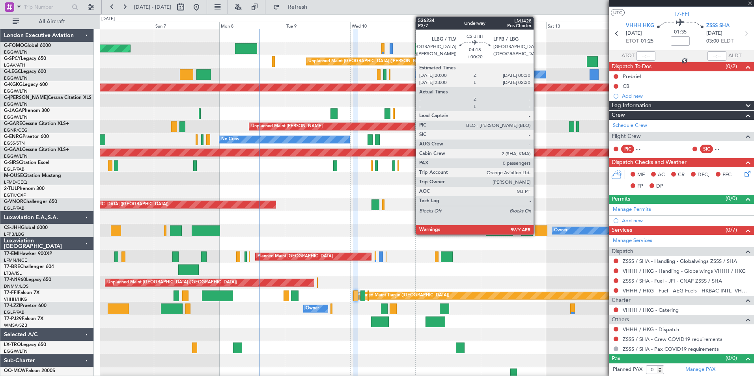
scroll to position [0, 0]
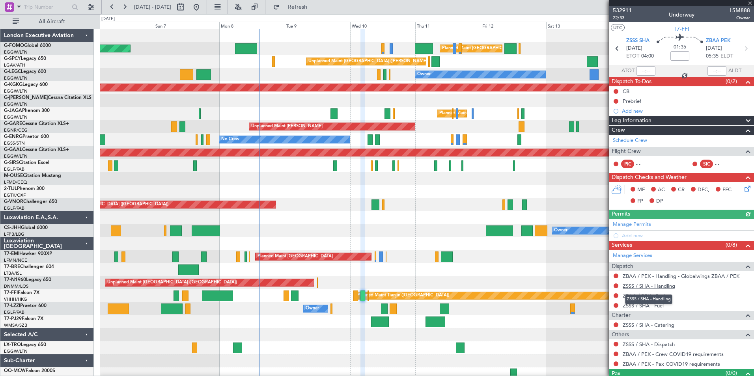
click at [664, 285] on link "ZSSS / SHA - Handling" at bounding box center [649, 286] width 52 height 7
click at [303, 8] on button "Refresh" at bounding box center [292, 7] width 47 height 13
click at [634, 294] on link "ZBAA / PEK - Fuel" at bounding box center [644, 296] width 42 height 7
click at [660, 305] on link "ZSSS / SHA - Fuel" at bounding box center [643, 306] width 41 height 7
click at [314, 10] on span "Refresh" at bounding box center [297, 7] width 33 height 6
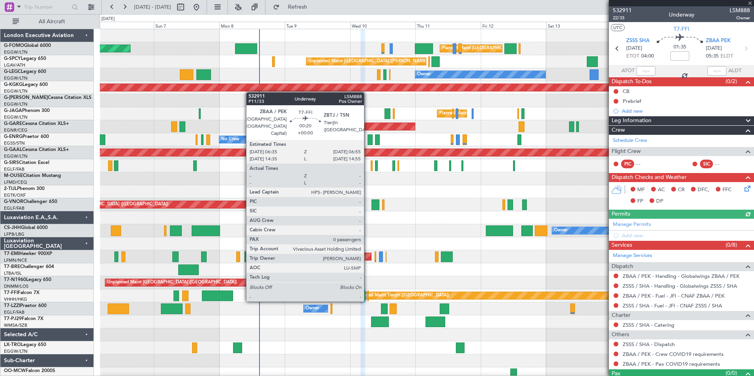
click at [368, 300] on div at bounding box center [368, 296] width 1 height 11
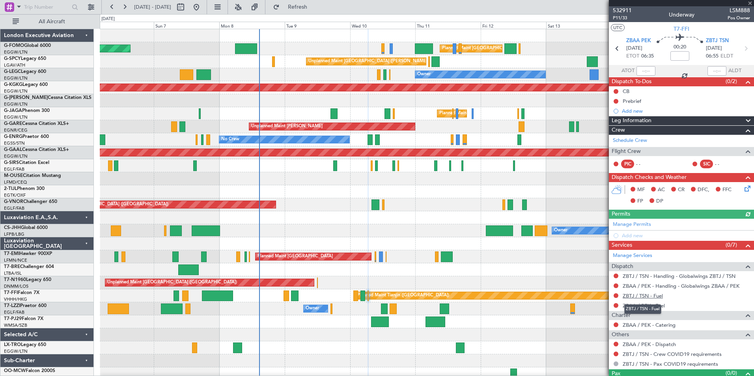
click at [639, 296] on link "ZBTJ / TSN - Fuel" at bounding box center [643, 296] width 40 height 7
click at [314, 10] on span "Refresh" at bounding box center [297, 7] width 33 height 6
click at [649, 307] on link "ZBAA / PEK - Fuel" at bounding box center [644, 306] width 42 height 7
click at [314, 6] on span "Refresh" at bounding box center [297, 7] width 33 height 6
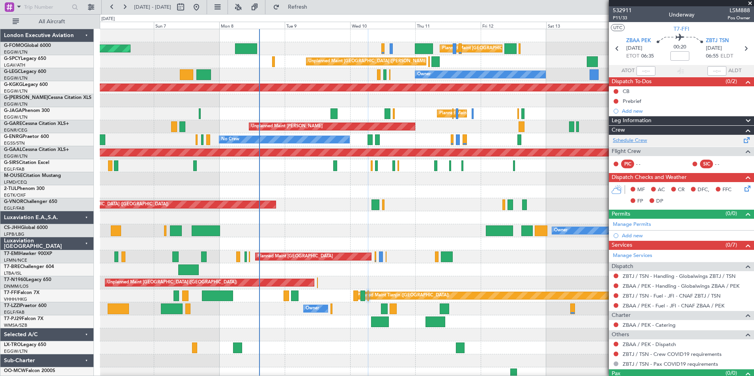
click at [627, 140] on link "Schedule Crew" at bounding box center [630, 141] width 34 height 8
click at [308, 10] on button "Refresh" at bounding box center [292, 7] width 47 height 13
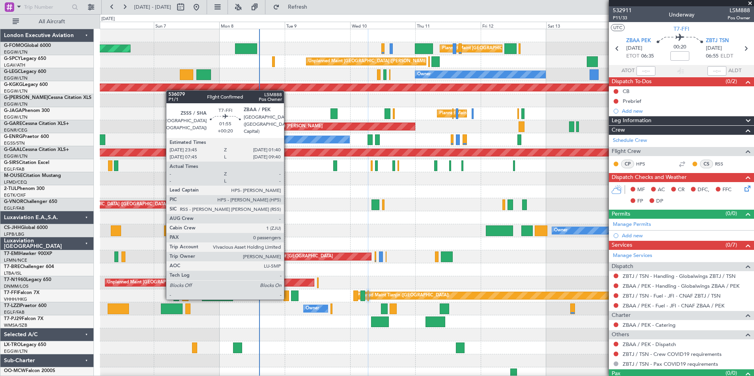
click at [288, 298] on div at bounding box center [287, 296] width 6 height 11
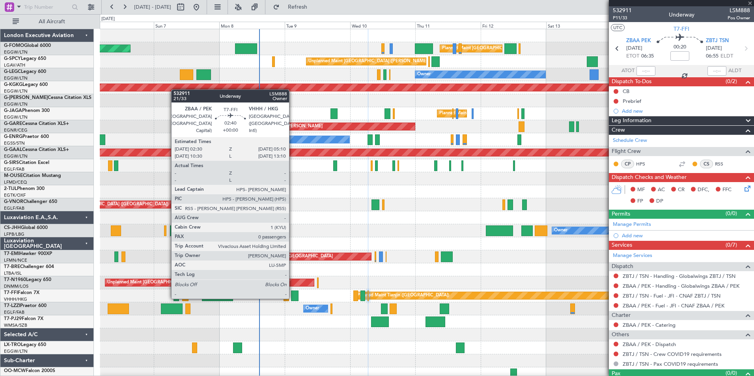
type input "+00:20"
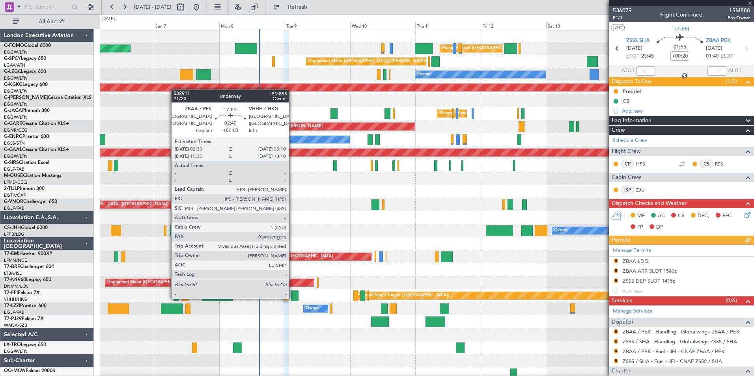
click at [293, 298] on div at bounding box center [294, 296] width 7 height 11
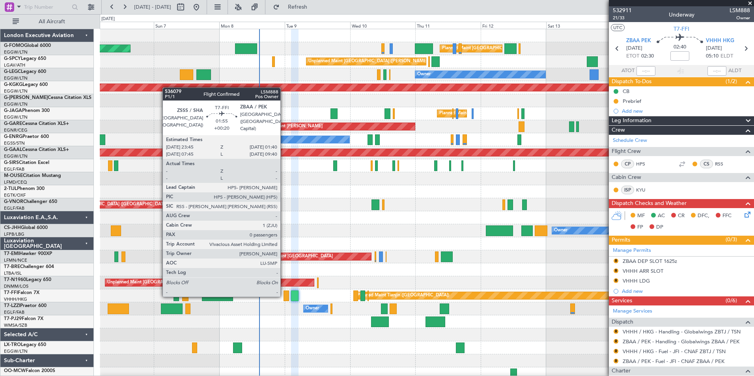
click at [284, 295] on div at bounding box center [287, 296] width 6 height 11
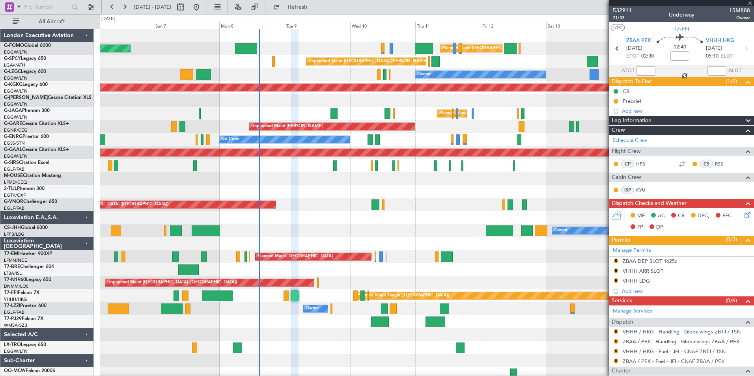
type input "+00:20"
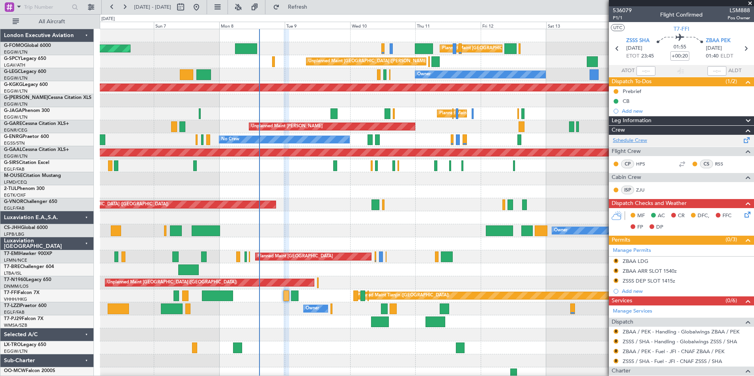
click at [639, 140] on link "Schedule Crew" at bounding box center [630, 141] width 34 height 8
click at [314, 7] on span "Refresh" at bounding box center [297, 7] width 33 height 6
click at [317, 11] on button "Refresh" at bounding box center [292, 7] width 47 height 13
click at [641, 142] on link "Schedule Crew" at bounding box center [630, 141] width 34 height 8
click at [314, 2] on button "Refresh" at bounding box center [292, 7] width 47 height 13
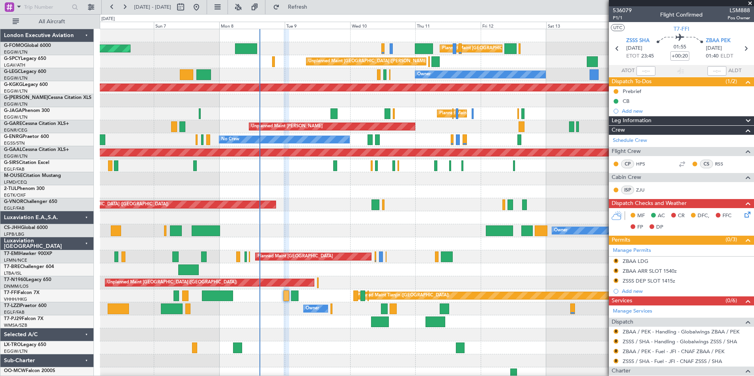
scroll to position [71, 0]
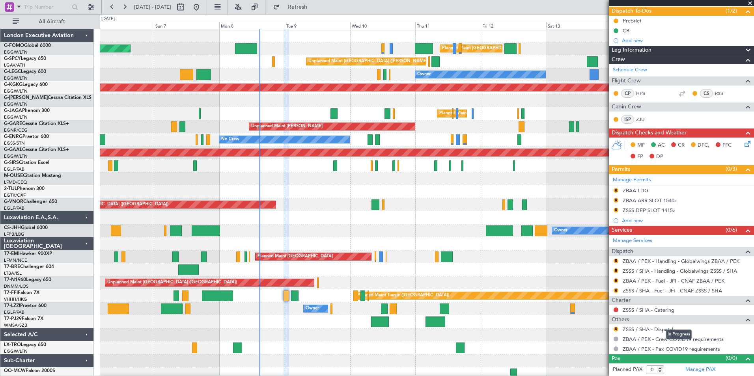
click at [666, 329] on mat-tooltip-component "In Progress" at bounding box center [679, 334] width 37 height 21
click at [647, 331] on link "ZSSS / SHA - Dispatch" at bounding box center [649, 329] width 52 height 7
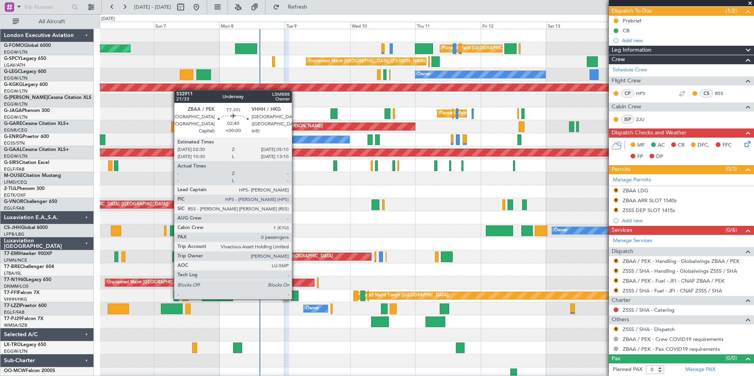
click at [295, 299] on div at bounding box center [294, 296] width 7 height 11
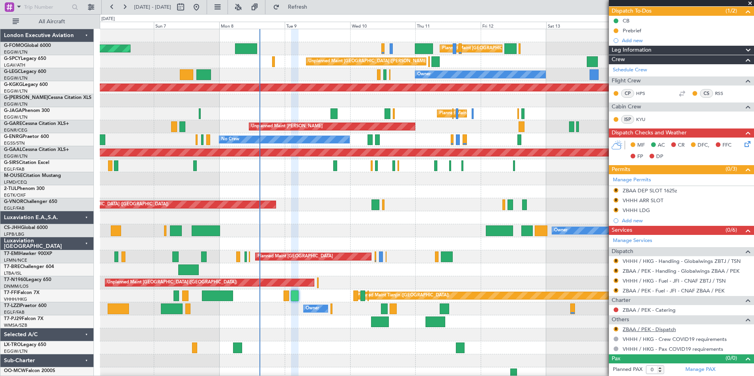
click at [636, 326] on link "ZBAA / PEK - Dispatch" at bounding box center [649, 329] width 53 height 7
click at [314, 7] on span "Refresh" at bounding box center [297, 7] width 33 height 6
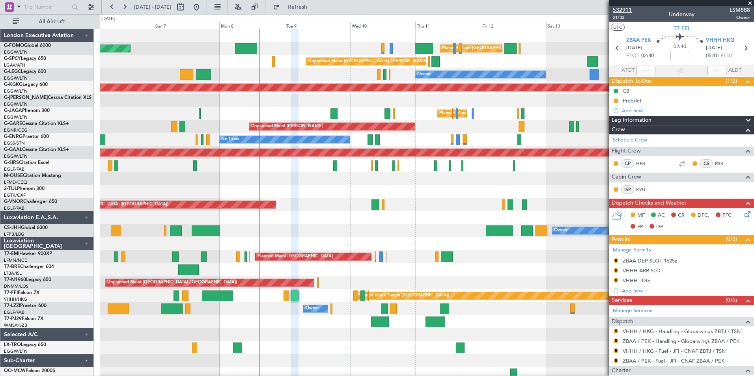
click at [627, 11] on span "532911" at bounding box center [622, 10] width 19 height 8
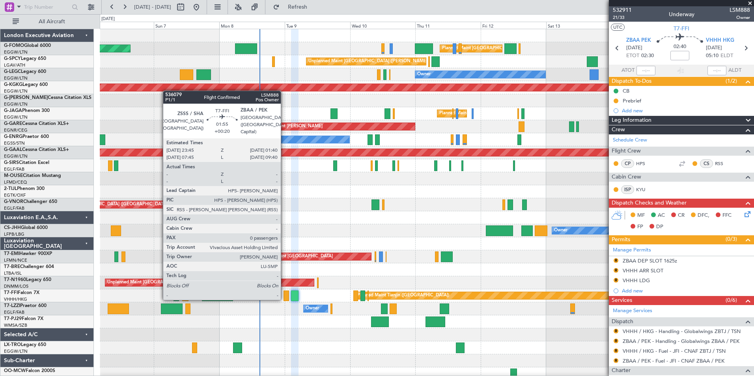
click at [284, 299] on div at bounding box center [287, 296] width 6 height 11
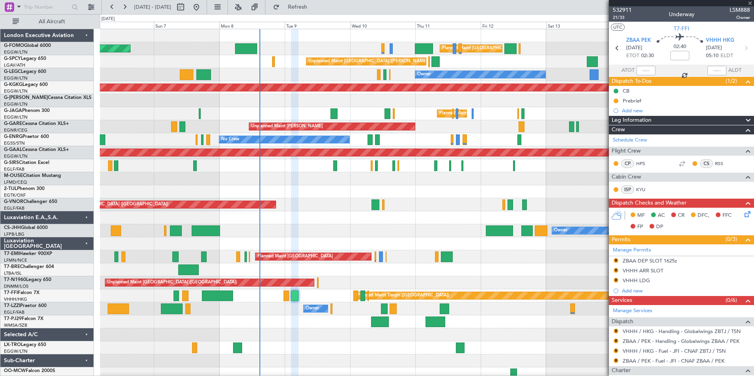
type input "+00:20"
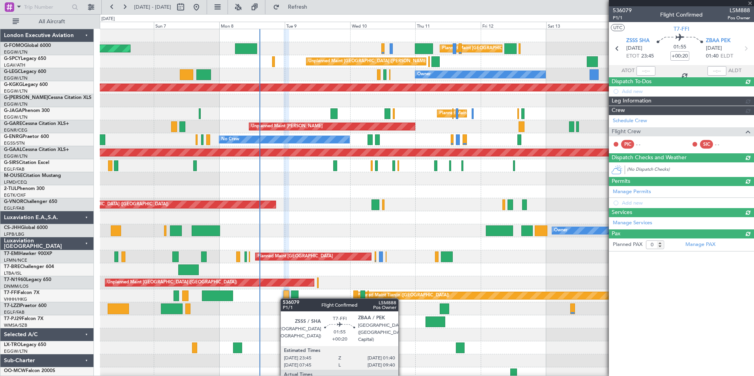
scroll to position [0, 0]
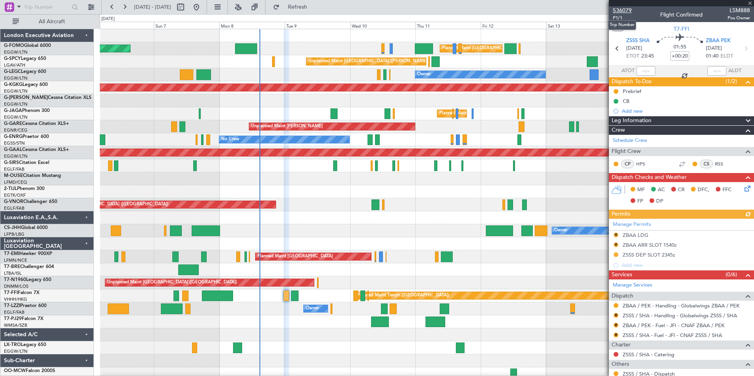
click at [625, 7] on span "536079" at bounding box center [622, 10] width 19 height 8
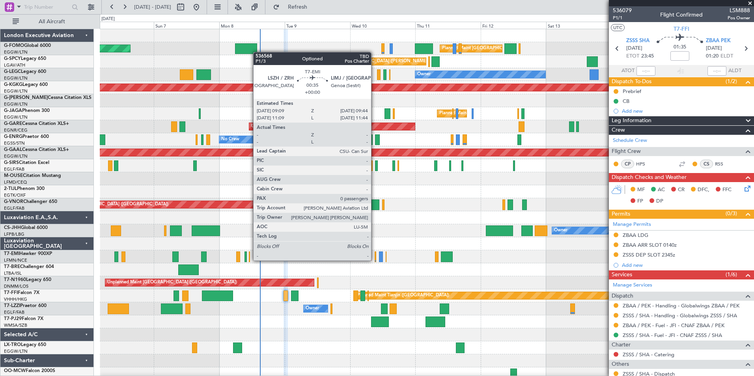
click at [375, 260] on div at bounding box center [376, 257] width 2 height 11
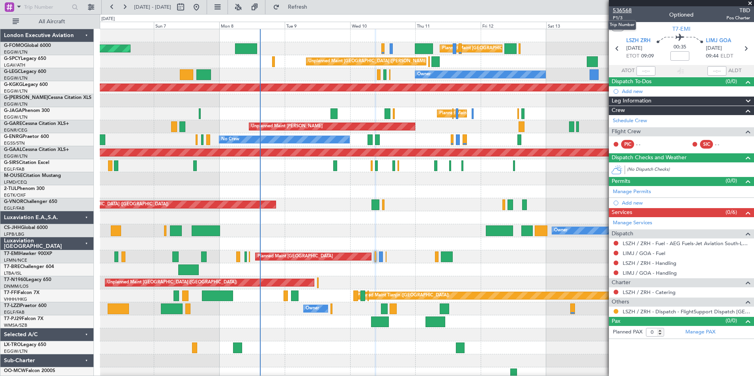
click at [627, 14] on span "536568" at bounding box center [622, 10] width 19 height 8
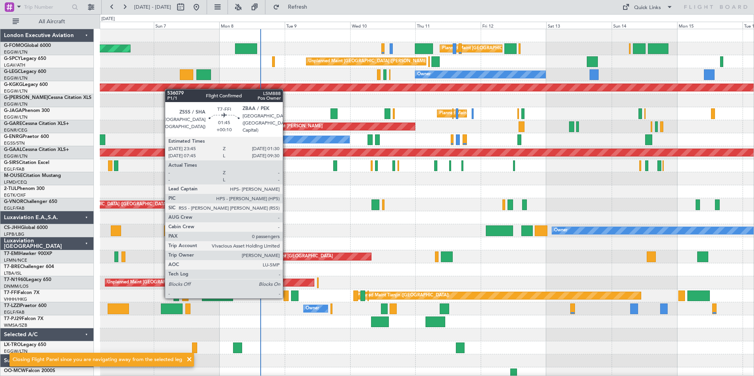
click at [286, 297] on div at bounding box center [286, 296] width 5 height 11
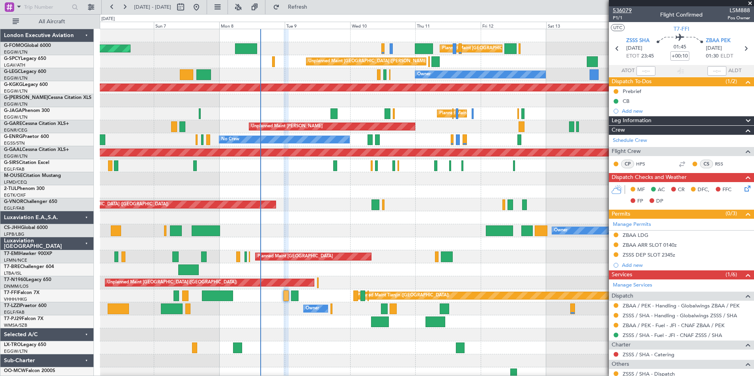
click at [621, 11] on span "536079" at bounding box center [622, 10] width 19 height 8
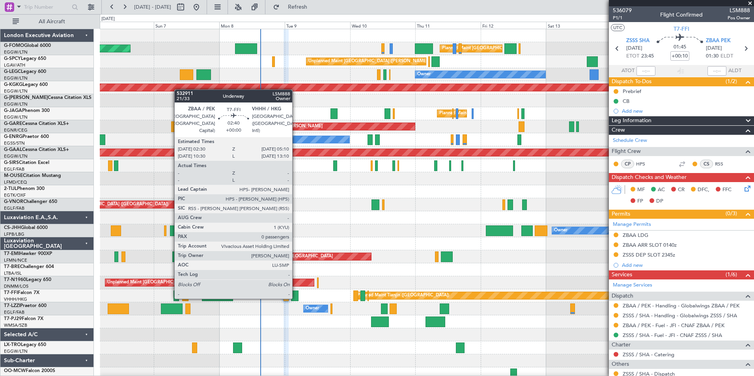
click at [296, 298] on div at bounding box center [294, 296] width 7 height 11
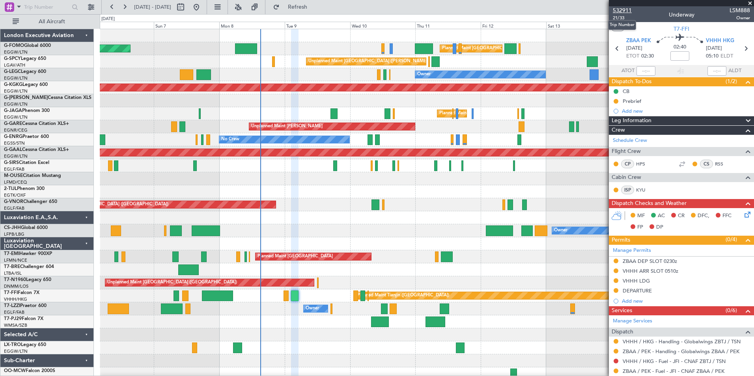
click at [625, 8] on span "532911" at bounding box center [622, 10] width 19 height 8
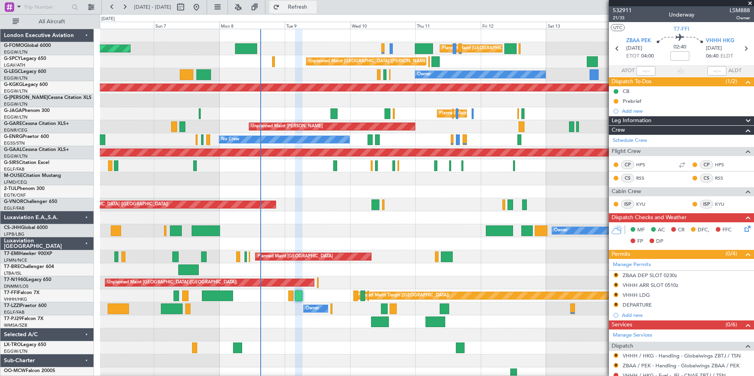
click at [314, 10] on span "Refresh" at bounding box center [297, 7] width 33 height 6
click at [621, 10] on span "532911" at bounding box center [622, 10] width 19 height 8
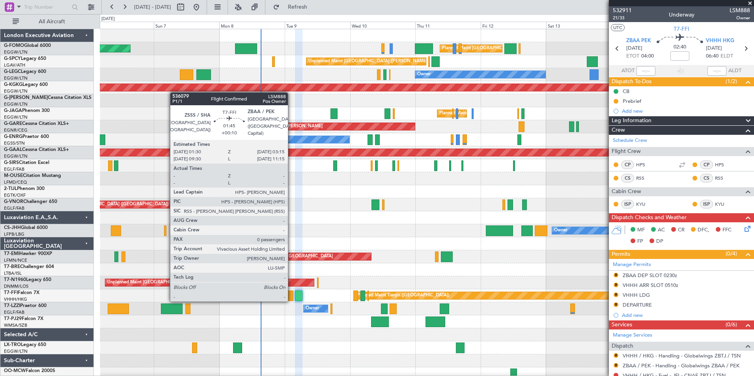
click at [292, 300] on div at bounding box center [290, 296] width 5 height 11
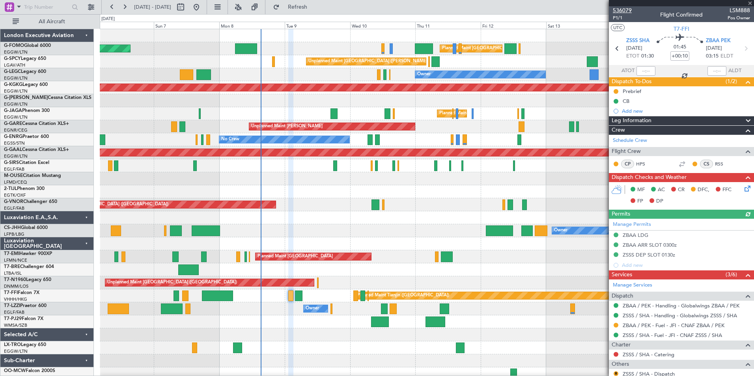
click at [625, 10] on span "536079" at bounding box center [622, 10] width 19 height 8
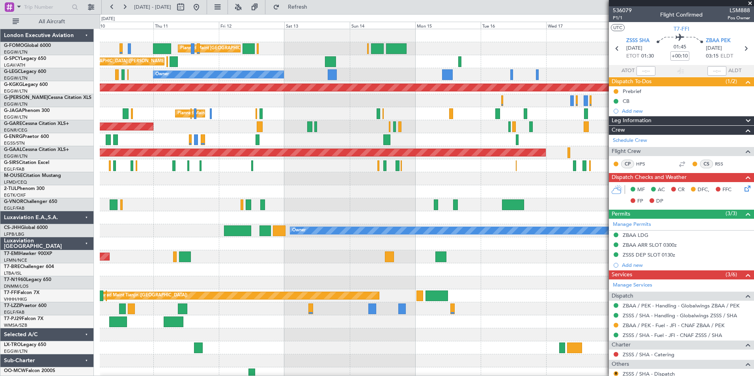
click at [118, 230] on div "Planned Maint [GEOGRAPHIC_DATA] ([GEOGRAPHIC_DATA]) Unplanned Maint [GEOGRAPHIC…" at bounding box center [427, 205] width 654 height 352
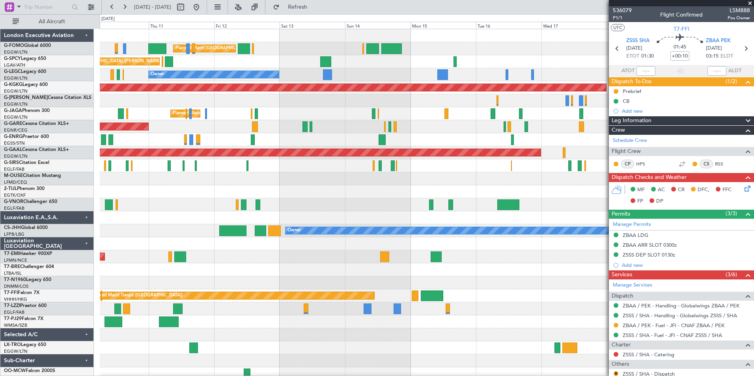
scroll to position [3, 0]
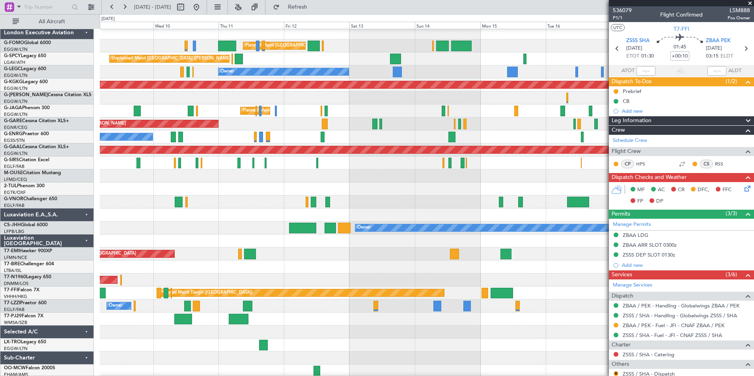
click at [227, 223] on div "Planned Maint Paris (Le Bourget) Owner" at bounding box center [427, 228] width 654 height 13
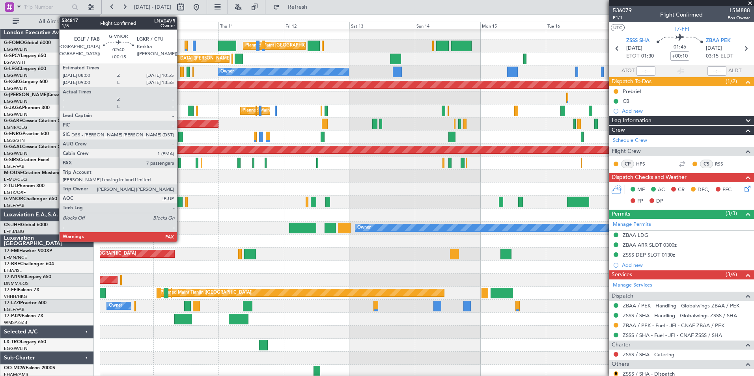
click at [181, 202] on div at bounding box center [179, 202] width 8 height 11
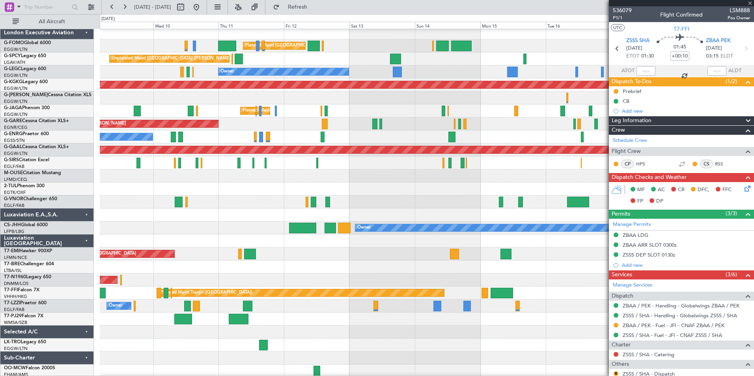
type input "+00:15"
type input "7"
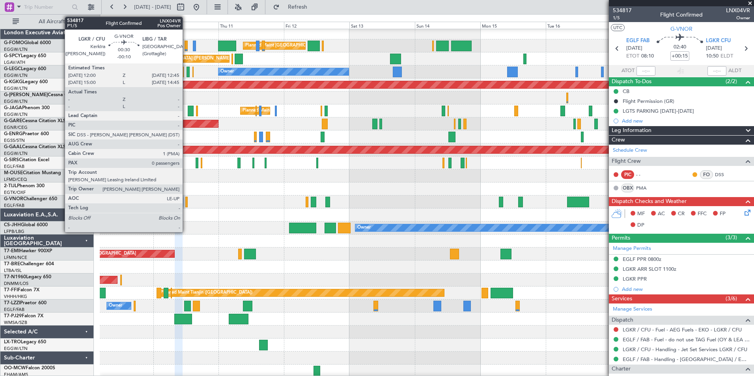
click at [186, 205] on div at bounding box center [186, 202] width 2 height 11
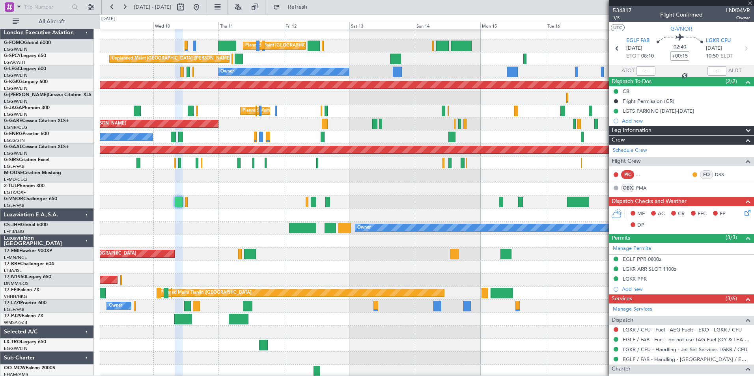
type input "-00:10"
type input "0"
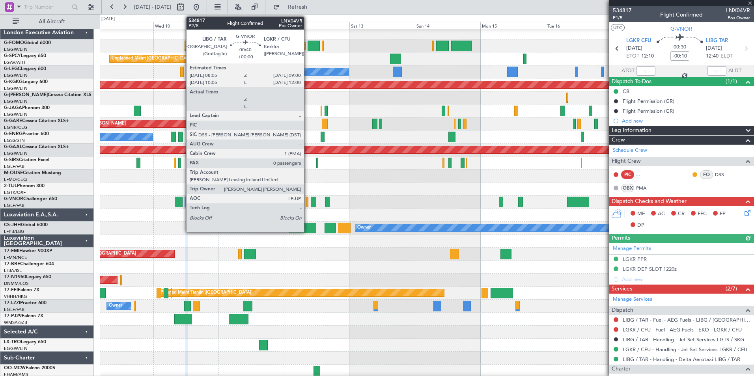
click at [308, 198] on div at bounding box center [307, 202] width 3 height 11
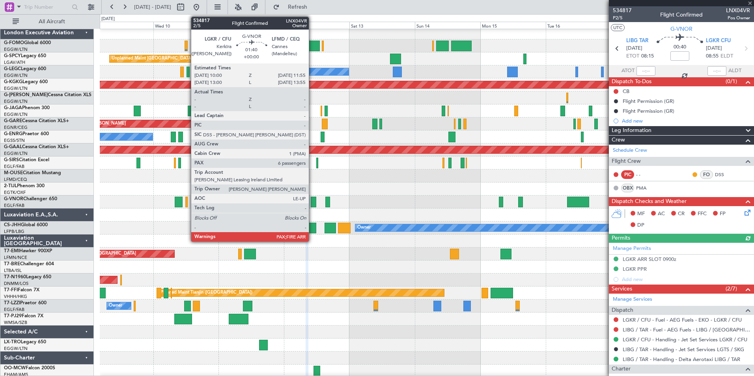
click at [312, 202] on div at bounding box center [314, 202] width 6 height 11
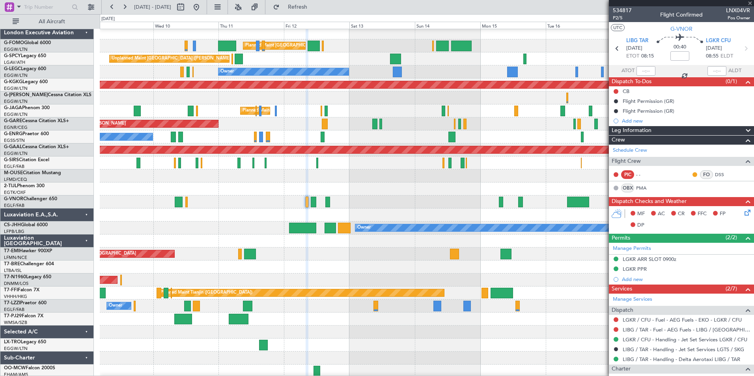
type input "6"
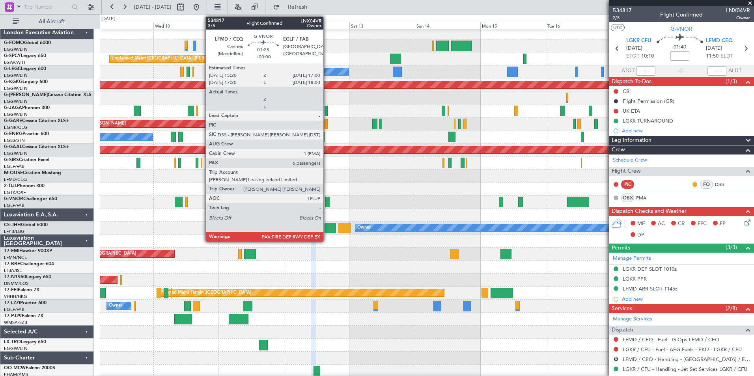
click at [327, 204] on div at bounding box center [327, 202] width 5 height 11
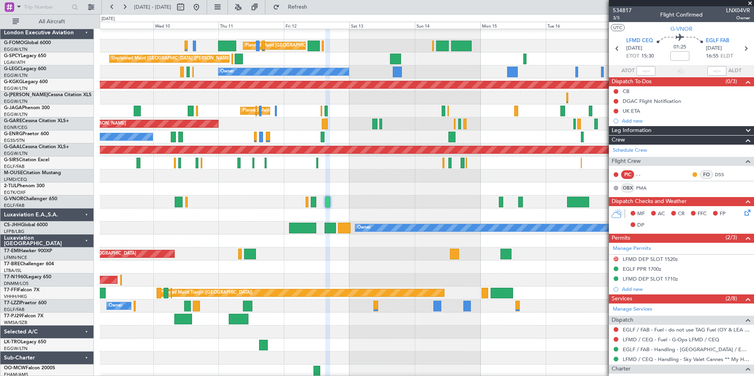
scroll to position [0, 0]
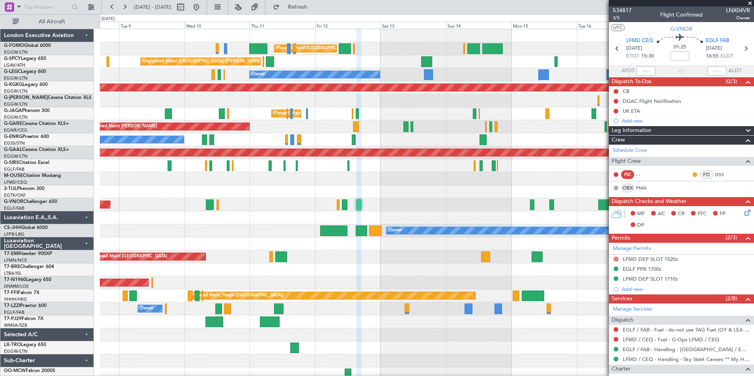
click at [277, 288] on div "Planned Maint London (Luton) Planned Maint London (Luton) Unplanned Maint Athen…" at bounding box center [427, 205] width 654 height 352
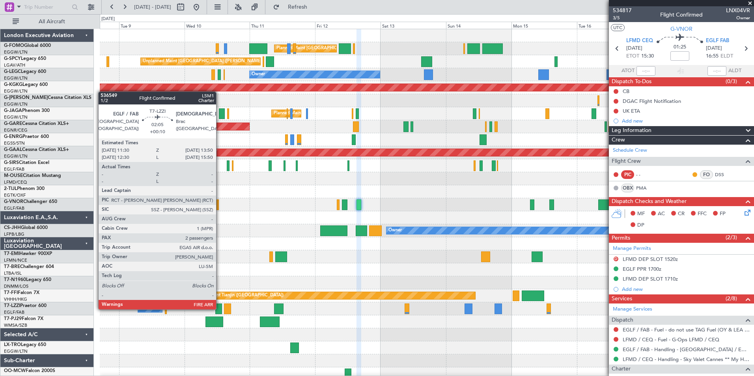
click at [220, 309] on div at bounding box center [218, 309] width 7 height 11
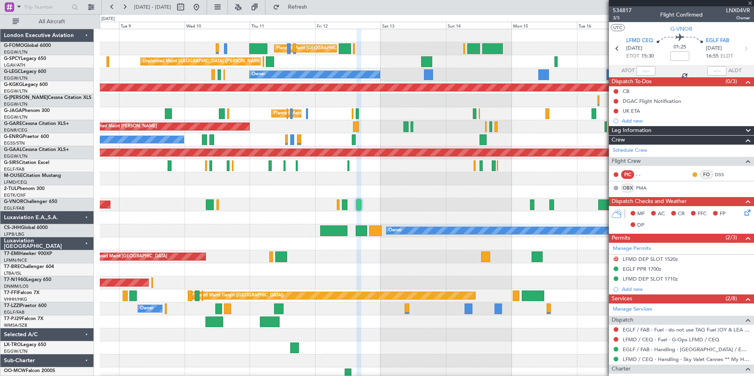
type input "+00:10"
type input "2"
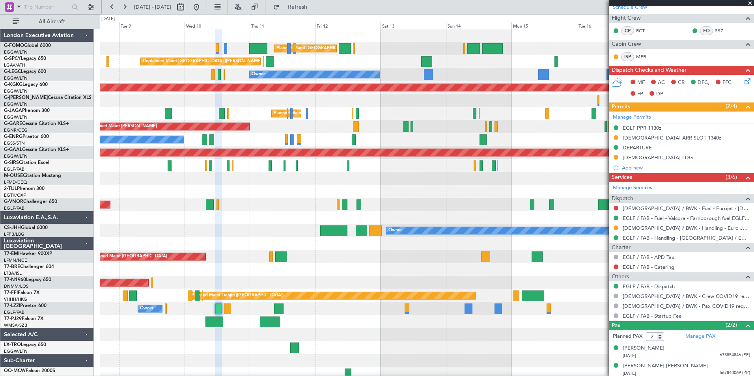
scroll to position [126, 0]
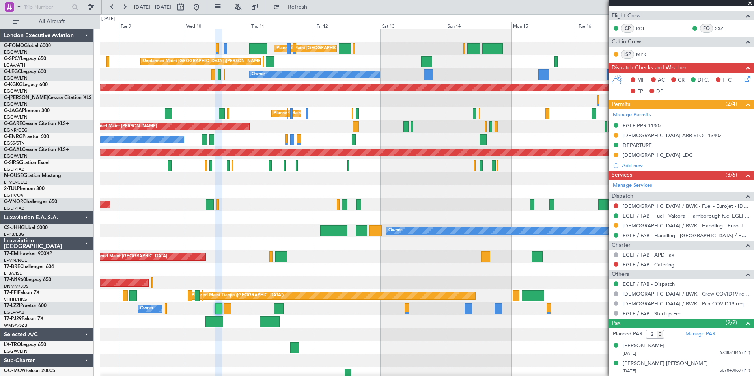
drag, startPoint x: 622, startPoint y: 226, endPoint x: 665, endPoint y: 210, distance: 45.4
click at [665, 210] on ul "LDSB / BWK - Fuel - Eurojet - LDSB / BWK EGLF / FAB - Fuel - Valcora - Farnboro…" at bounding box center [681, 220] width 145 height 39
click at [120, 3] on button at bounding box center [124, 7] width 13 height 13
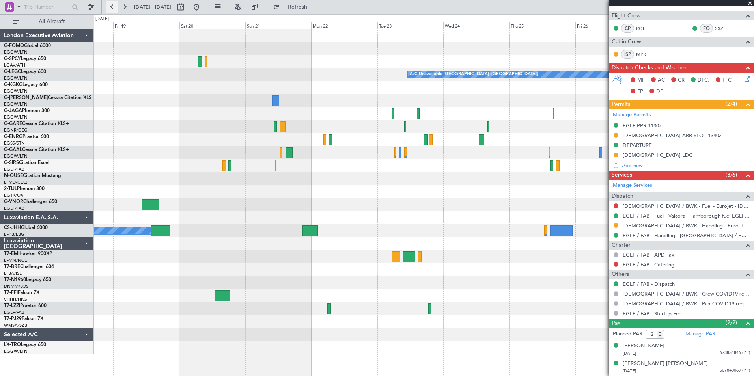
click at [113, 4] on button at bounding box center [112, 7] width 13 height 13
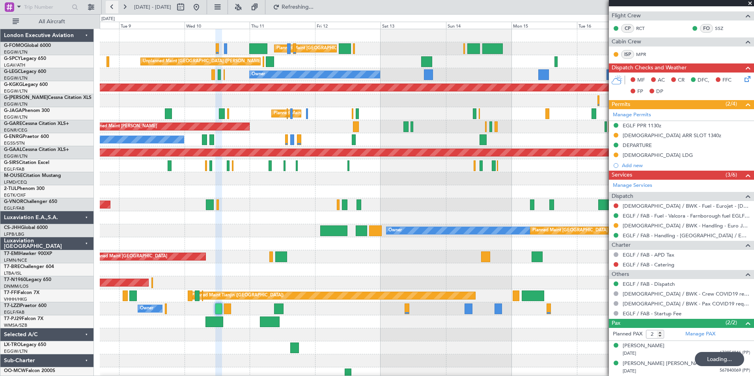
click at [113, 4] on button at bounding box center [112, 7] width 13 height 13
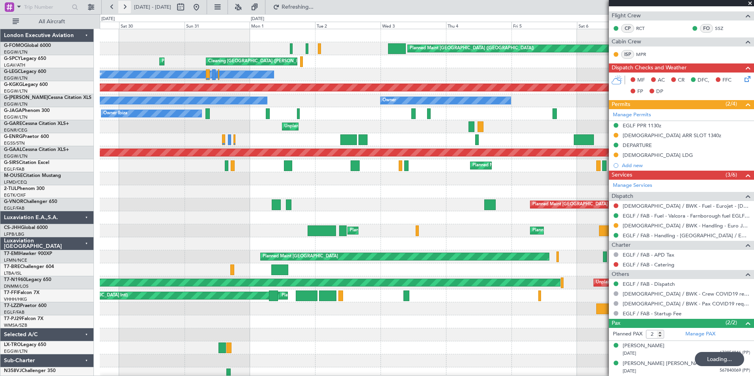
click at [122, 7] on button at bounding box center [124, 7] width 13 height 13
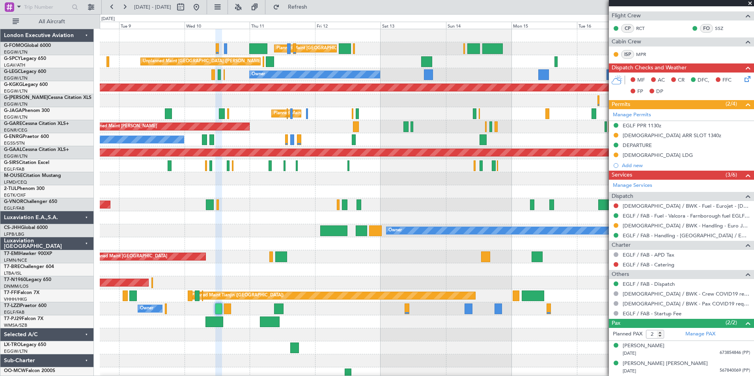
click at [143, 156] on div "Planned Maint London (Luton) Planned Maint London (Luton) Unplanned Maint Athen…" at bounding box center [427, 205] width 654 height 352
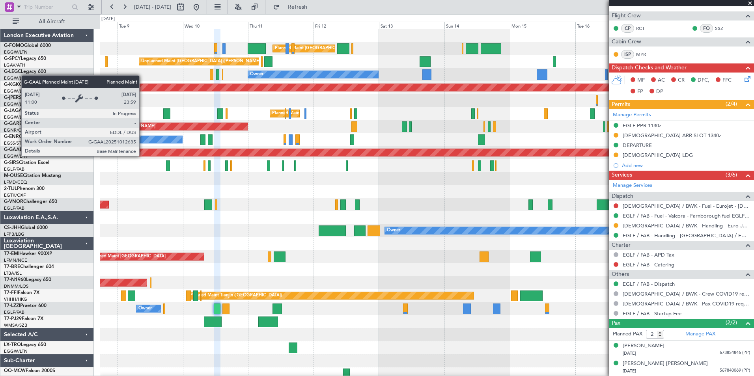
scroll to position [0, 0]
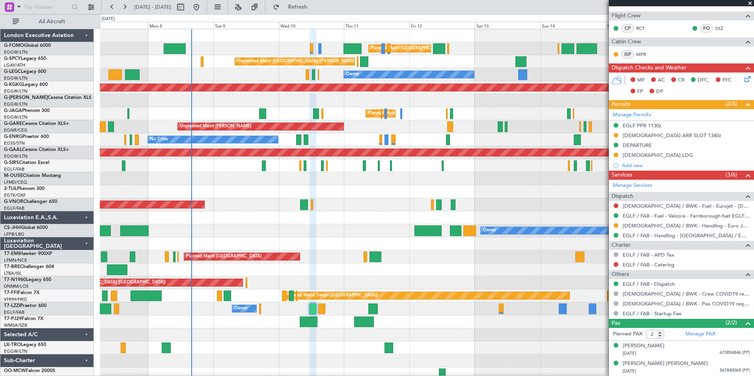
click at [239, 250] on div "Planned Maint London (Luton) Planned Maint London (Luton) Unplanned Maint Athen…" at bounding box center [427, 205] width 654 height 352
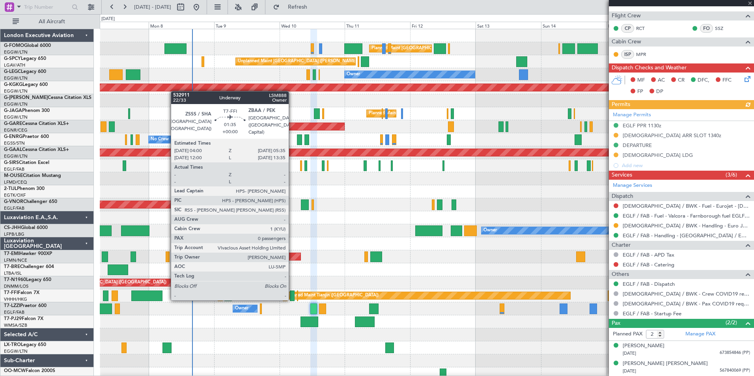
click at [292, 299] on div at bounding box center [292, 296] width 4 height 11
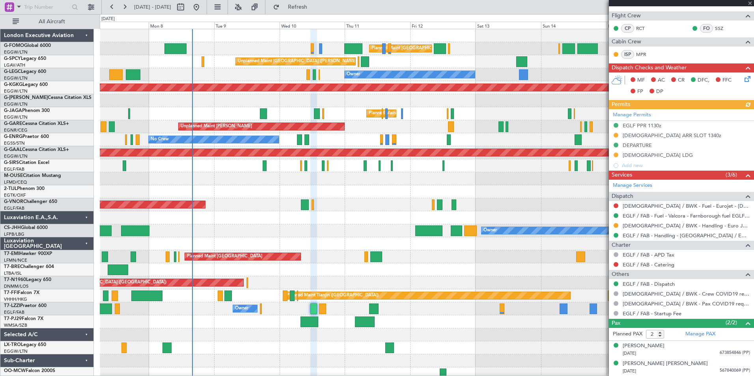
type input "0"
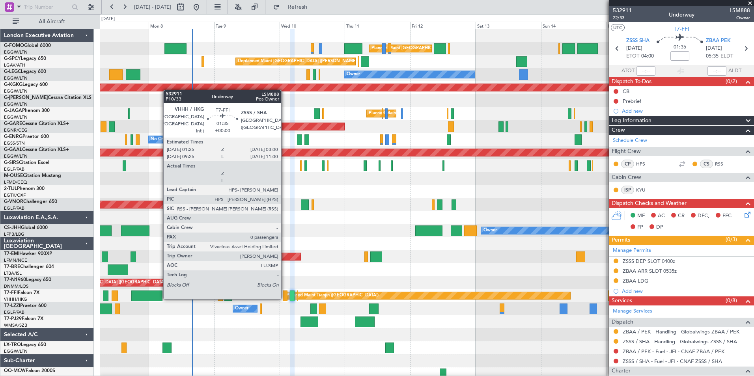
click at [285, 299] on div at bounding box center [285, 296] width 4 height 11
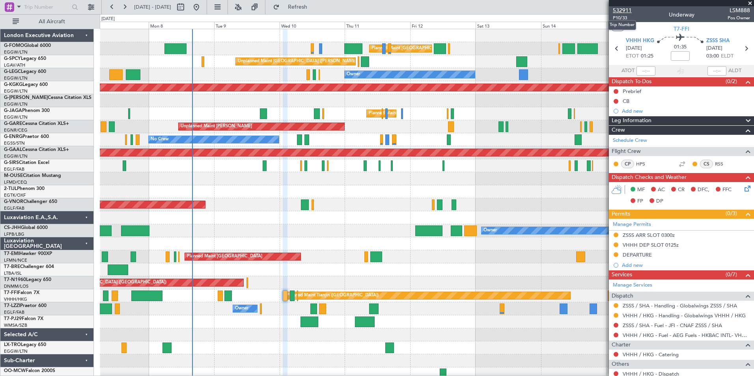
click at [628, 9] on span "532911" at bounding box center [622, 10] width 19 height 8
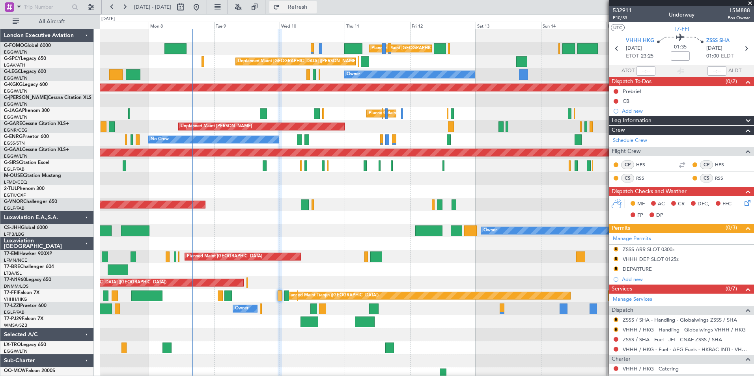
click at [299, 10] on button "Refresh" at bounding box center [292, 7] width 47 height 13
click at [309, 9] on span "Refresh" at bounding box center [297, 7] width 33 height 6
click at [624, 12] on span "532911" at bounding box center [622, 10] width 19 height 8
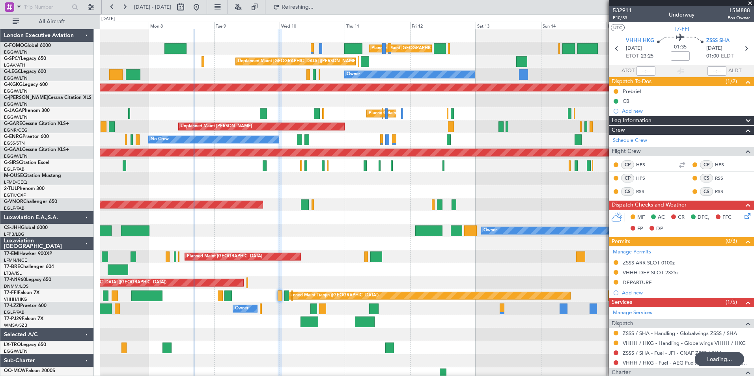
type input "+00:10"
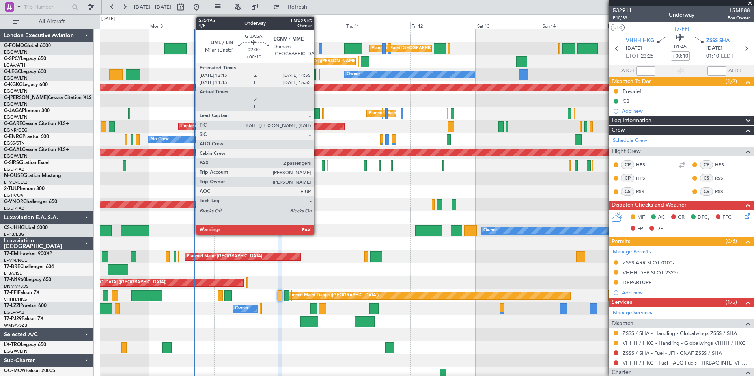
click at [318, 117] on div at bounding box center [317, 113] width 6 height 11
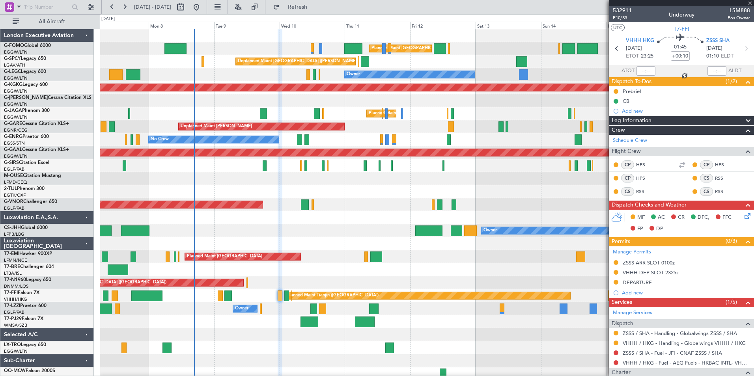
type input "2"
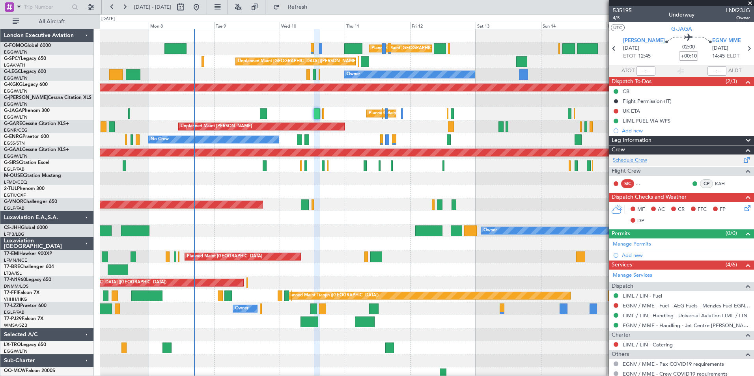
click at [630, 157] on link "Schedule Crew" at bounding box center [630, 161] width 34 height 8
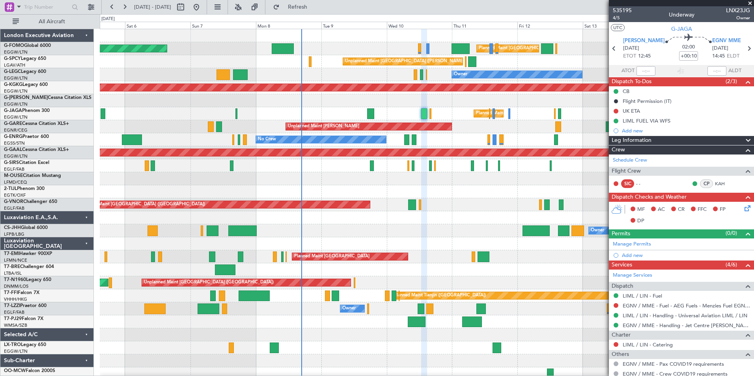
click at [256, 376] on html "[DATE] - [DATE] Refresh Quick Links All Aircraft Planned Maint [GEOGRAPHIC_DATA…" at bounding box center [377, 188] width 754 height 376
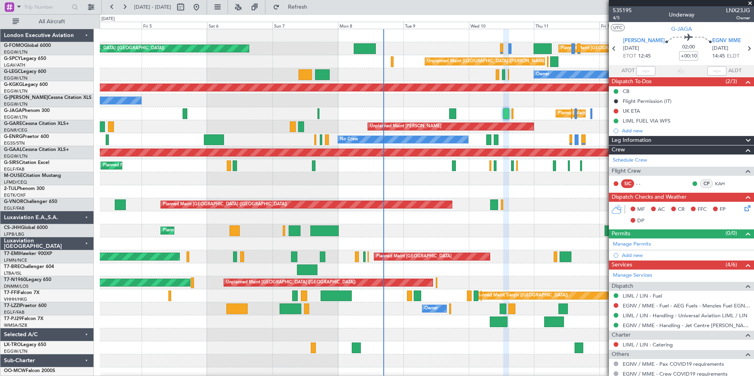
click at [241, 376] on html "[DATE] - [DATE] Refresh Quick Links All Aircraft Planned Maint [GEOGRAPHIC_DATA…" at bounding box center [377, 188] width 754 height 376
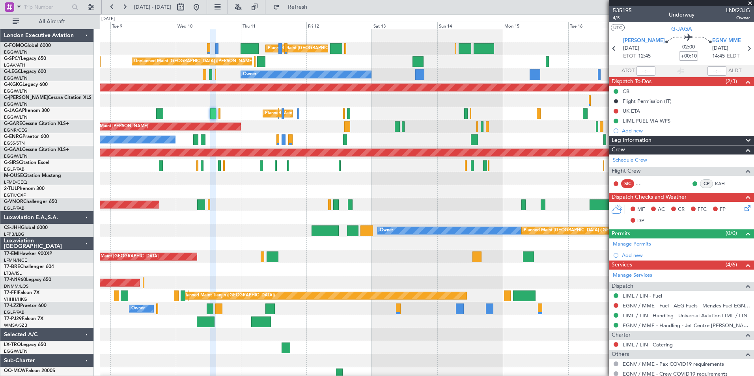
click at [180, 278] on div "Planned Maint [GEOGRAPHIC_DATA] ([GEOGRAPHIC_DATA]) Planned Maint [GEOGRAPHIC_D…" at bounding box center [427, 205] width 654 height 352
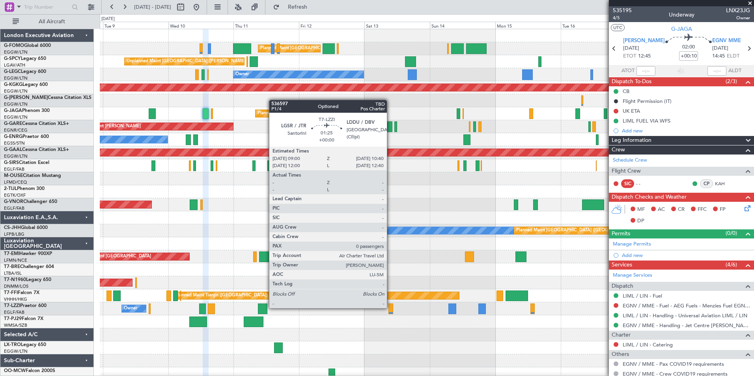
click at [391, 308] on div at bounding box center [391, 309] width 5 height 11
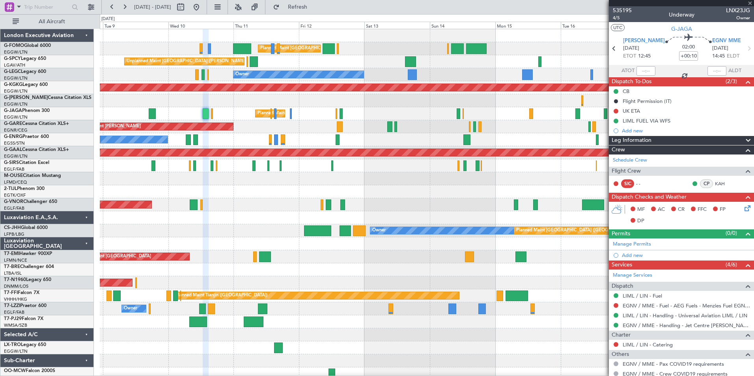
type input "0"
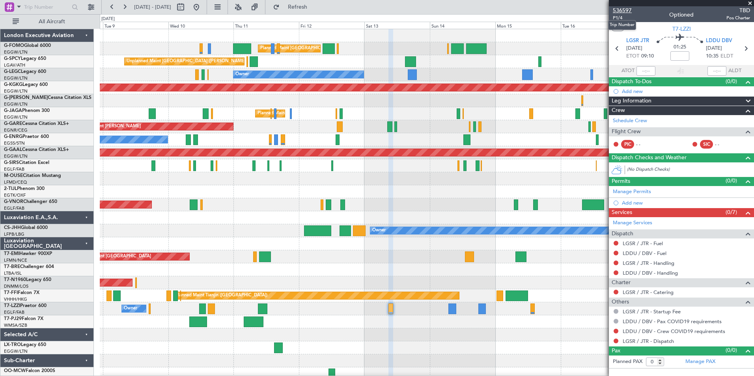
click at [625, 13] on span "536597" at bounding box center [622, 10] width 19 height 8
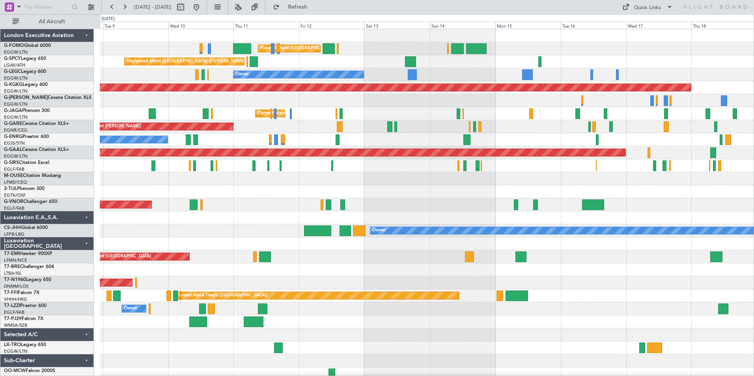
click at [289, 232] on div "Planned Maint [GEOGRAPHIC_DATA] ([GEOGRAPHIC_DATA]) Owner" at bounding box center [427, 230] width 654 height 13
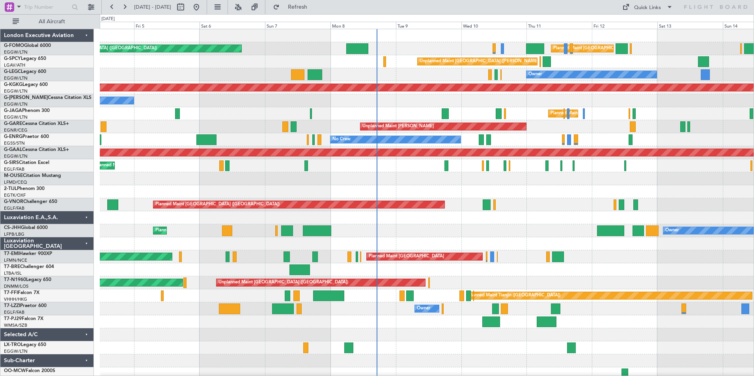
click at [437, 111] on div "Planned Maint [GEOGRAPHIC_DATA] ([GEOGRAPHIC_DATA]) Planned Maint [GEOGRAPHIC_D…" at bounding box center [427, 205] width 654 height 352
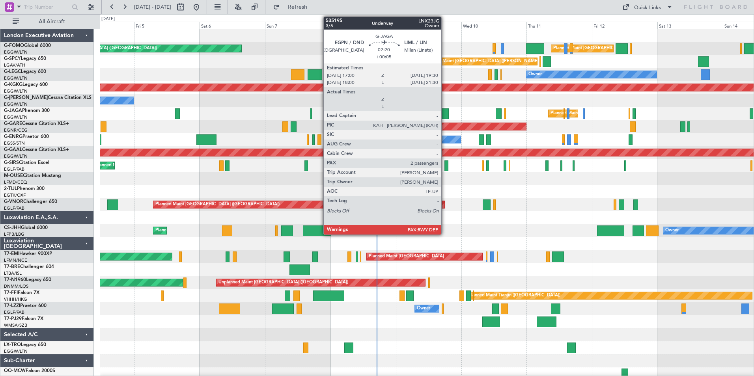
click at [445, 112] on div at bounding box center [445, 113] width 7 height 11
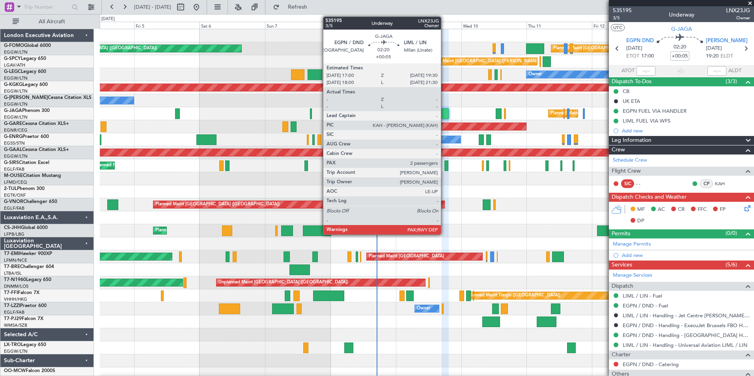
click at [445, 111] on div at bounding box center [445, 113] width 7 height 11
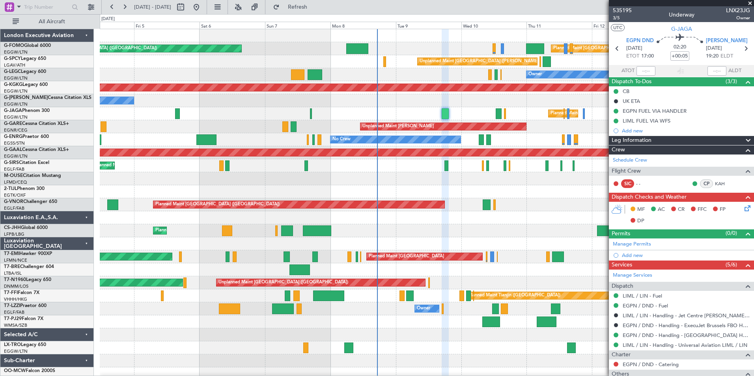
click at [545, 172] on div "Planned Maint [GEOGRAPHIC_DATA] ([GEOGRAPHIC_DATA])" at bounding box center [427, 165] width 654 height 13
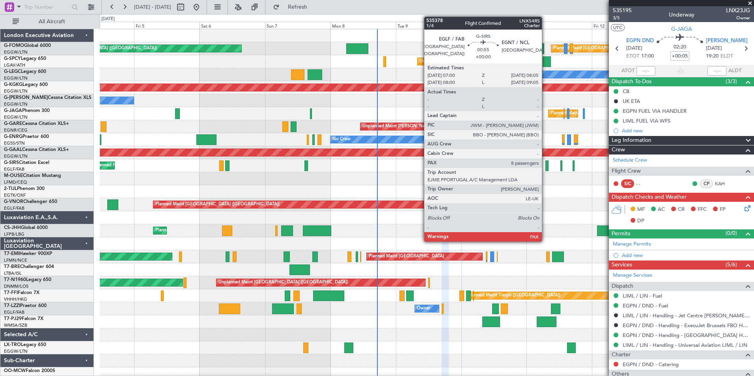
click at [546, 169] on div at bounding box center [547, 166] width 3 height 11
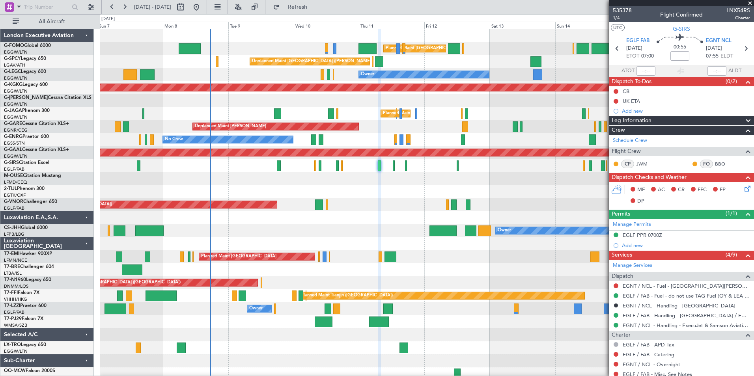
click at [308, 228] on div "Planned Maint [GEOGRAPHIC_DATA] ([GEOGRAPHIC_DATA]) Planned Maint [GEOGRAPHIC_D…" at bounding box center [427, 205] width 654 height 352
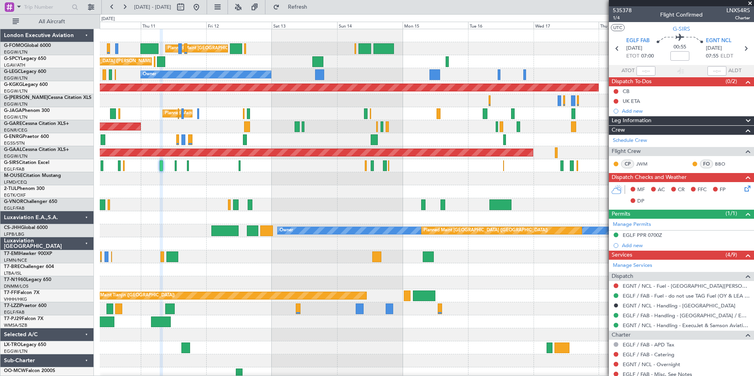
click at [359, 242] on div "Planned Maint [GEOGRAPHIC_DATA] ([GEOGRAPHIC_DATA]) Unplanned Maint [GEOGRAPHIC…" at bounding box center [427, 205] width 654 height 352
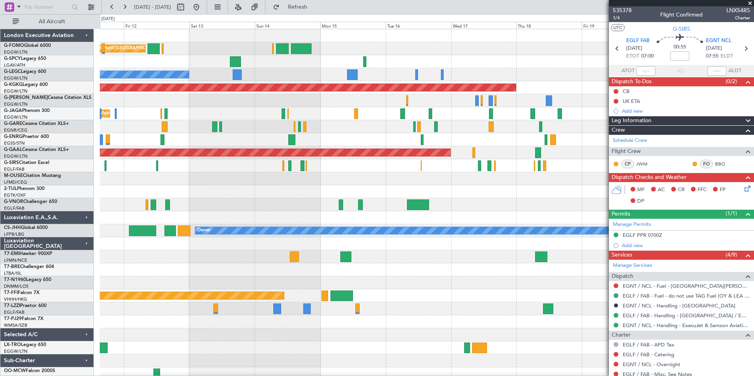
click at [432, 188] on div "Planned Maint [GEOGRAPHIC_DATA] ([GEOGRAPHIC_DATA]) Unplanned Maint [GEOGRAPHIC…" at bounding box center [427, 205] width 654 height 352
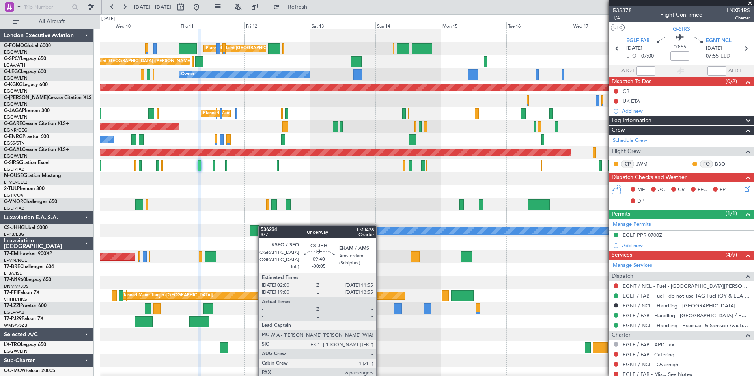
click at [264, 227] on div "Planned Maint [GEOGRAPHIC_DATA] ([GEOGRAPHIC_DATA]) Unplanned Maint [GEOGRAPHIC…" at bounding box center [427, 205] width 654 height 352
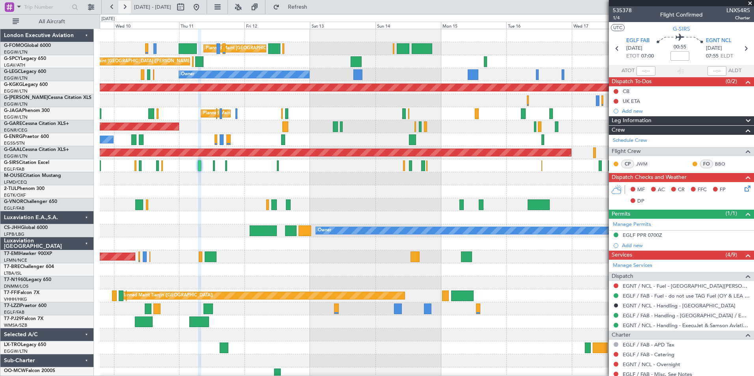
click at [126, 10] on button at bounding box center [124, 7] width 13 height 13
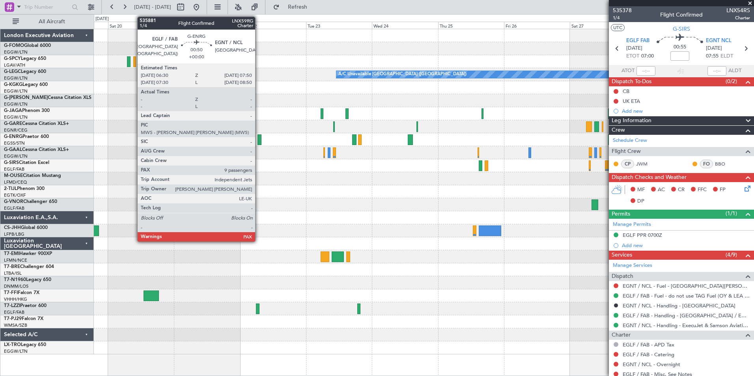
click at [259, 140] on div at bounding box center [260, 140] width 4 height 11
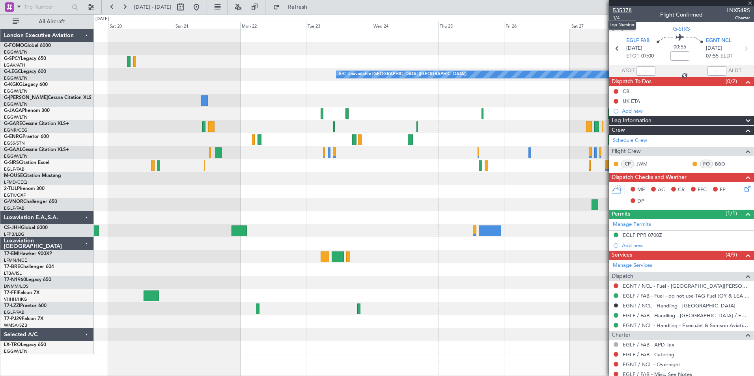
type input "9"
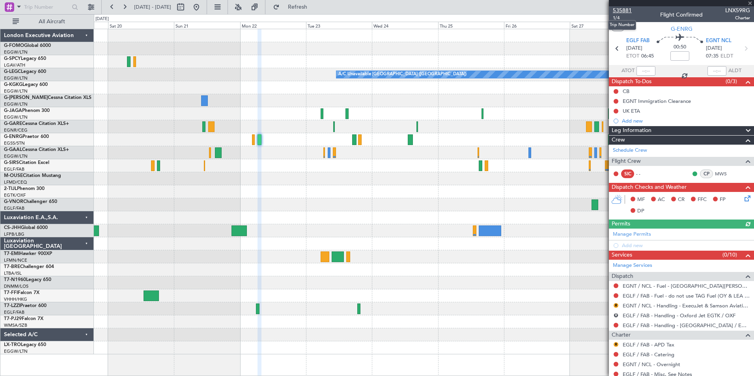
click at [625, 13] on span "535881" at bounding box center [622, 10] width 19 height 8
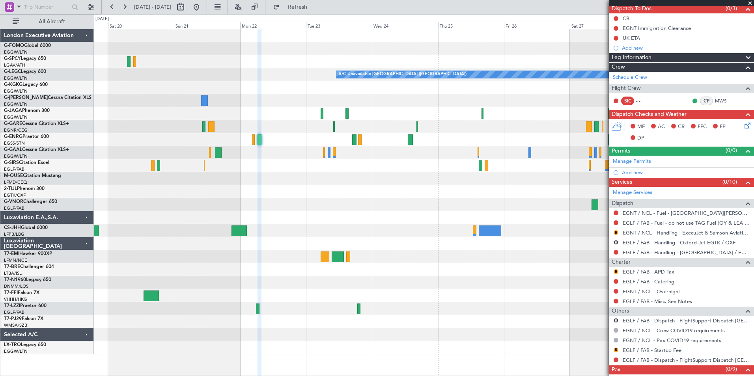
scroll to position [94, 0]
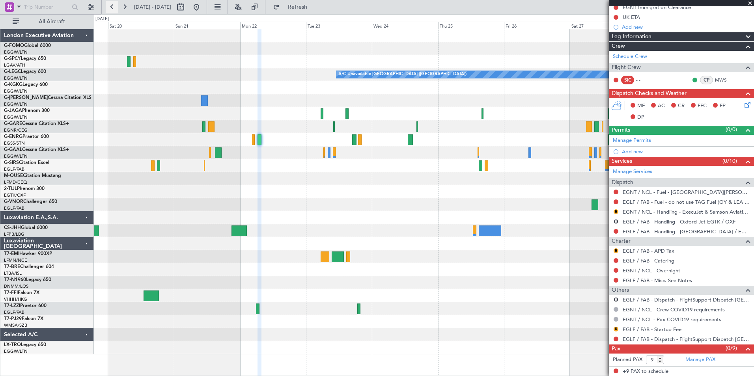
click at [117, 13] on button at bounding box center [112, 7] width 13 height 13
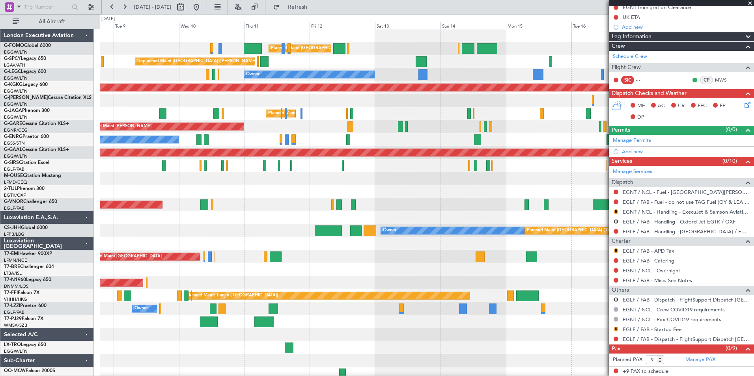
scroll to position [0, 0]
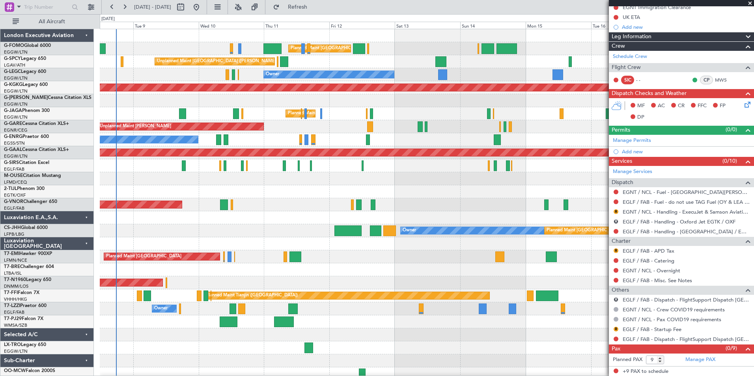
click at [253, 241] on div "Planned Maint [GEOGRAPHIC_DATA] ([GEOGRAPHIC_DATA]) Planned Maint [GEOGRAPHIC_D…" at bounding box center [427, 205] width 654 height 352
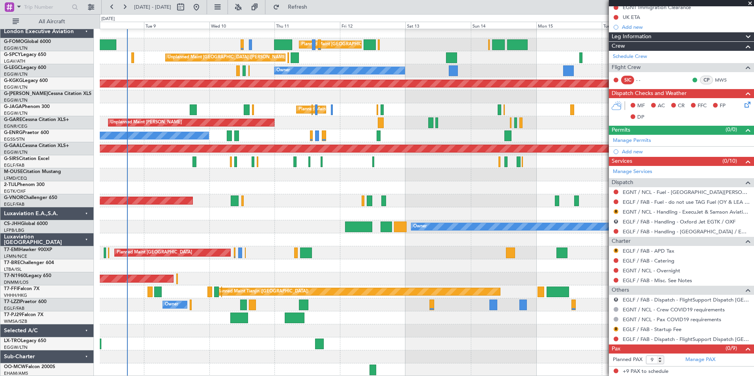
click at [347, 309] on div "Planned Maint [GEOGRAPHIC_DATA] ([GEOGRAPHIC_DATA]) Planned Maint [GEOGRAPHIC_D…" at bounding box center [427, 201] width 654 height 352
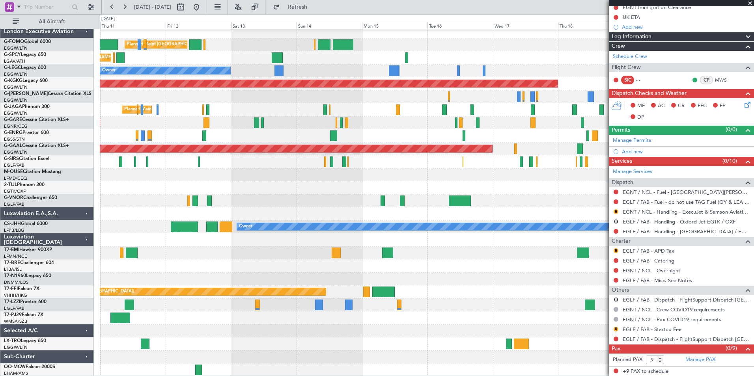
click at [259, 234] on div "Planned Maint [GEOGRAPHIC_DATA] ([GEOGRAPHIC_DATA]) Unplanned Maint [GEOGRAPHIC…" at bounding box center [427, 201] width 654 height 352
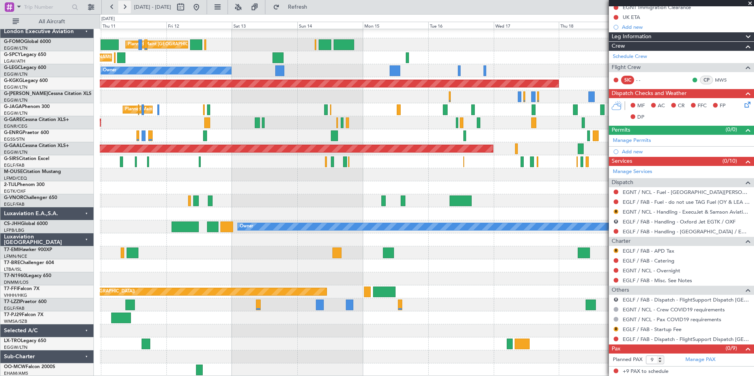
click at [123, 6] on button at bounding box center [124, 7] width 13 height 13
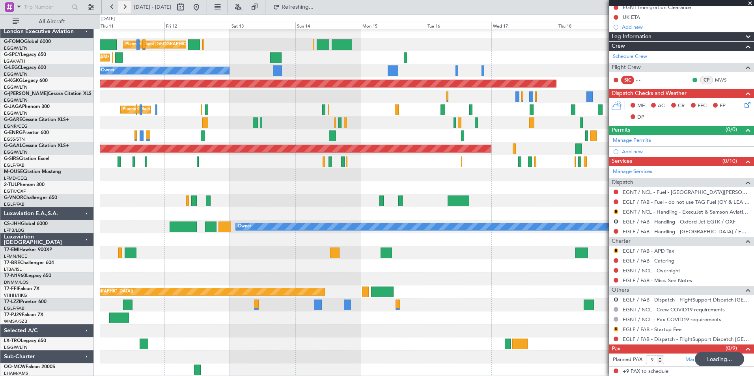
scroll to position [0, 0]
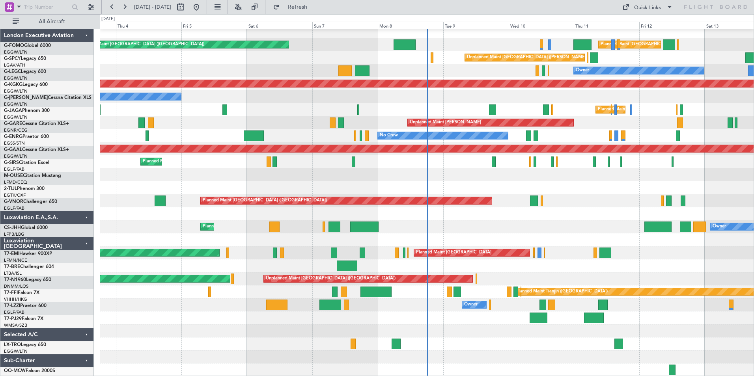
scroll to position [4, 0]
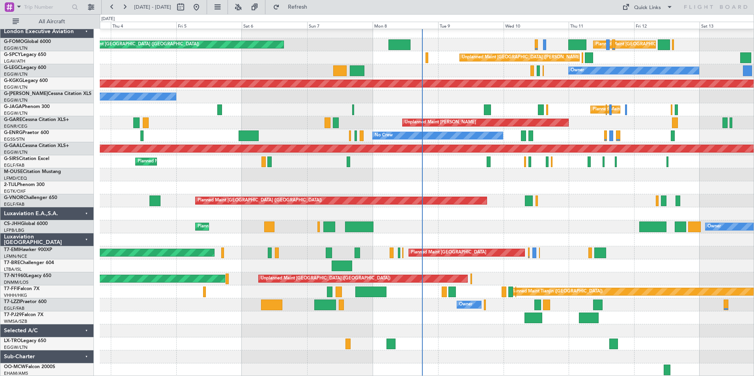
click at [488, 210] on div at bounding box center [427, 214] width 654 height 13
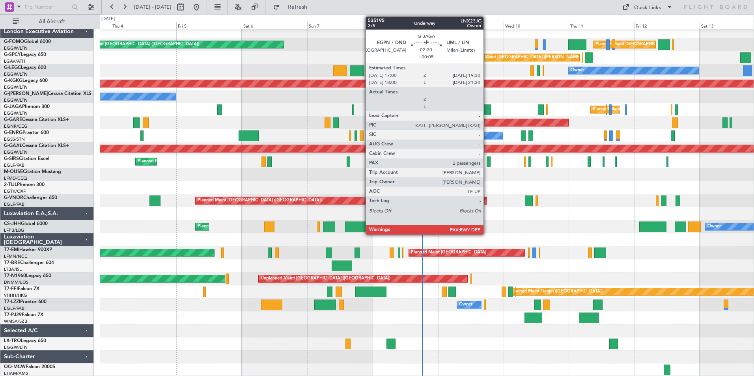
click at [487, 112] on div at bounding box center [487, 110] width 7 height 11
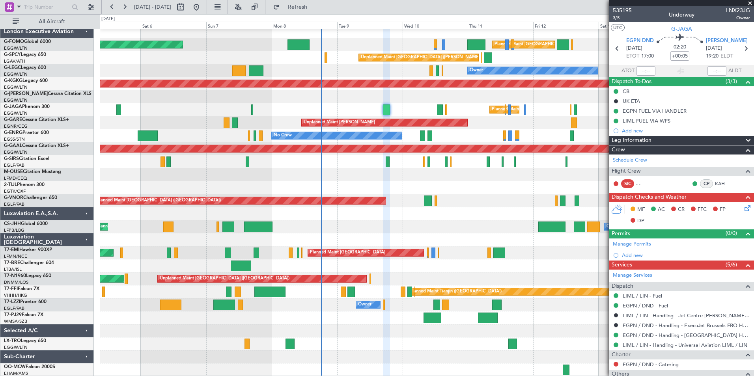
click at [401, 110] on div "Planned Maint [GEOGRAPHIC_DATA] ([GEOGRAPHIC_DATA])" at bounding box center [427, 109] width 654 height 13
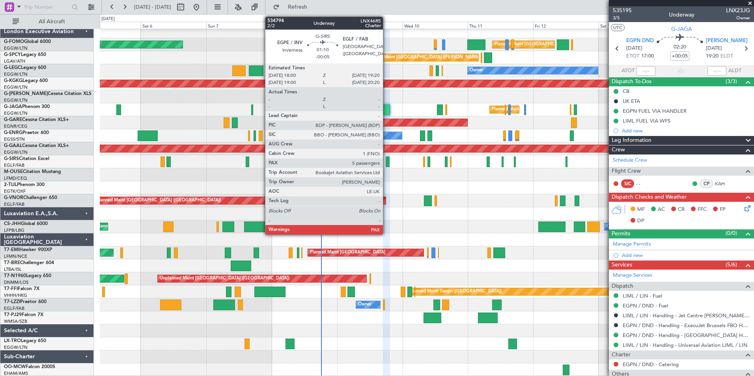
click at [387, 164] on div at bounding box center [388, 162] width 4 height 11
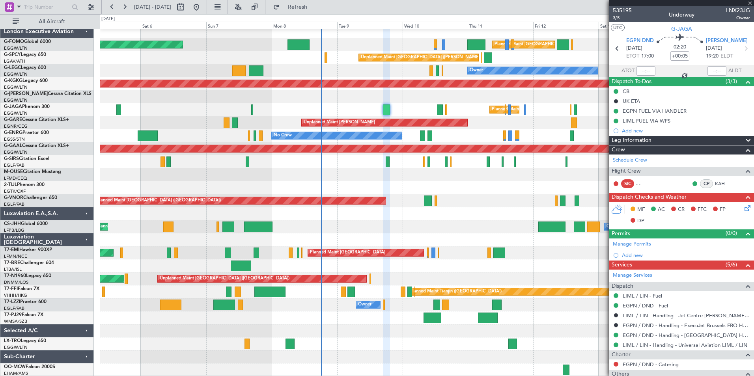
type input "-00:05"
type input "5"
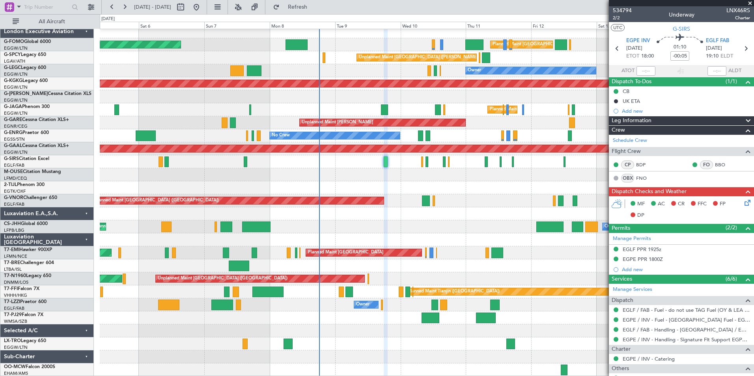
click at [377, 179] on div "Planned Maint [GEOGRAPHIC_DATA] ([GEOGRAPHIC_DATA]) Planned Maint [GEOGRAPHIC_D…" at bounding box center [427, 201] width 654 height 352
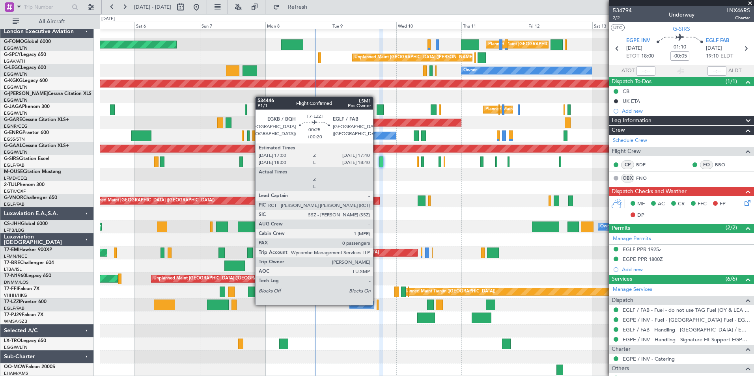
click at [377, 305] on div at bounding box center [378, 305] width 2 height 11
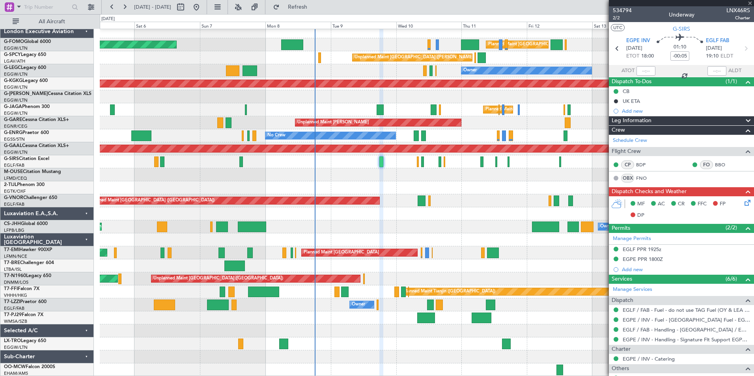
type input "+00:20"
type input "0"
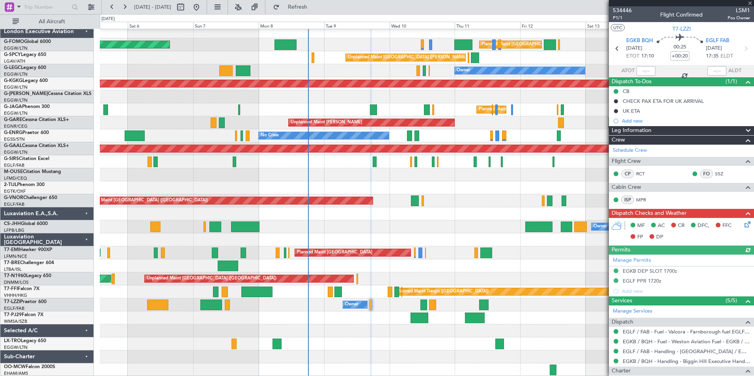
click at [374, 324] on div "Planned Maint [GEOGRAPHIC_DATA] ([GEOGRAPHIC_DATA]) Planned Maint [GEOGRAPHIC_D…" at bounding box center [427, 201] width 654 height 352
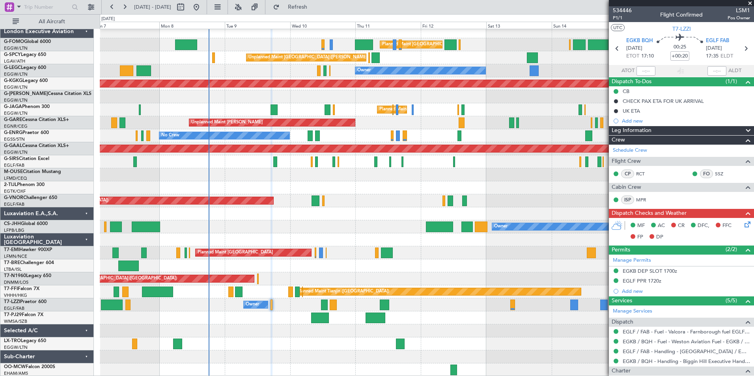
scroll to position [0, 0]
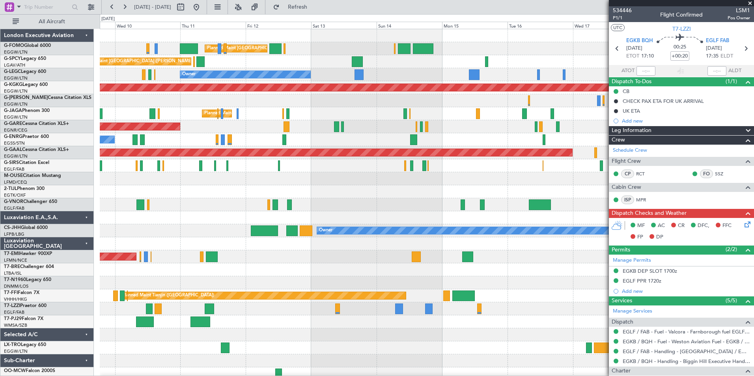
click at [241, 289] on div "Planned Maint [GEOGRAPHIC_DATA] ([GEOGRAPHIC_DATA]) Unplanned Maint [GEOGRAPHIC…" at bounding box center [427, 205] width 654 height 352
click at [128, 13] on button at bounding box center [124, 7] width 13 height 13
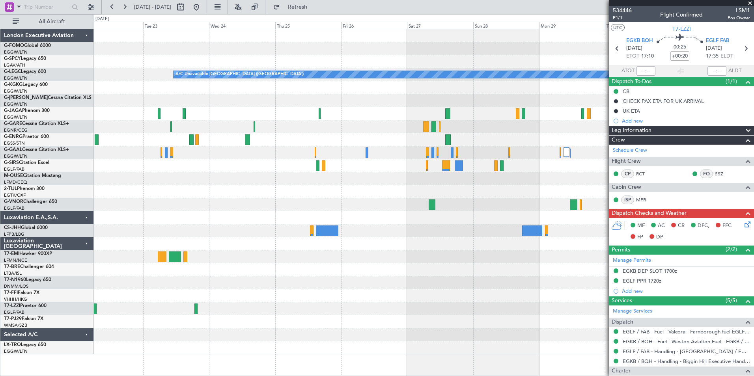
click at [82, 376] on html "[DATE] - [DATE] Refresh Quick Links All Aircraft A/C Unavailable [GEOGRAPHIC_DA…" at bounding box center [377, 188] width 754 height 376
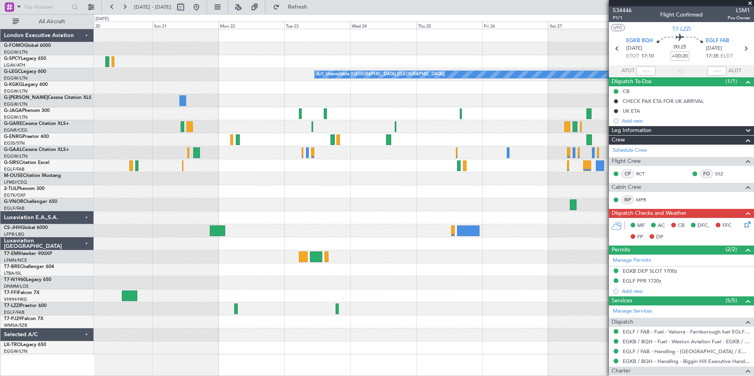
click at [285, 180] on div "A/C Unavailable [GEOGRAPHIC_DATA] ([GEOGRAPHIC_DATA]) AOG Maint [GEOGRAPHIC_DAT…" at bounding box center [424, 191] width 660 height 325
click at [117, 8] on button at bounding box center [112, 7] width 13 height 13
